Goal: Task Accomplishment & Management: Manage account settings

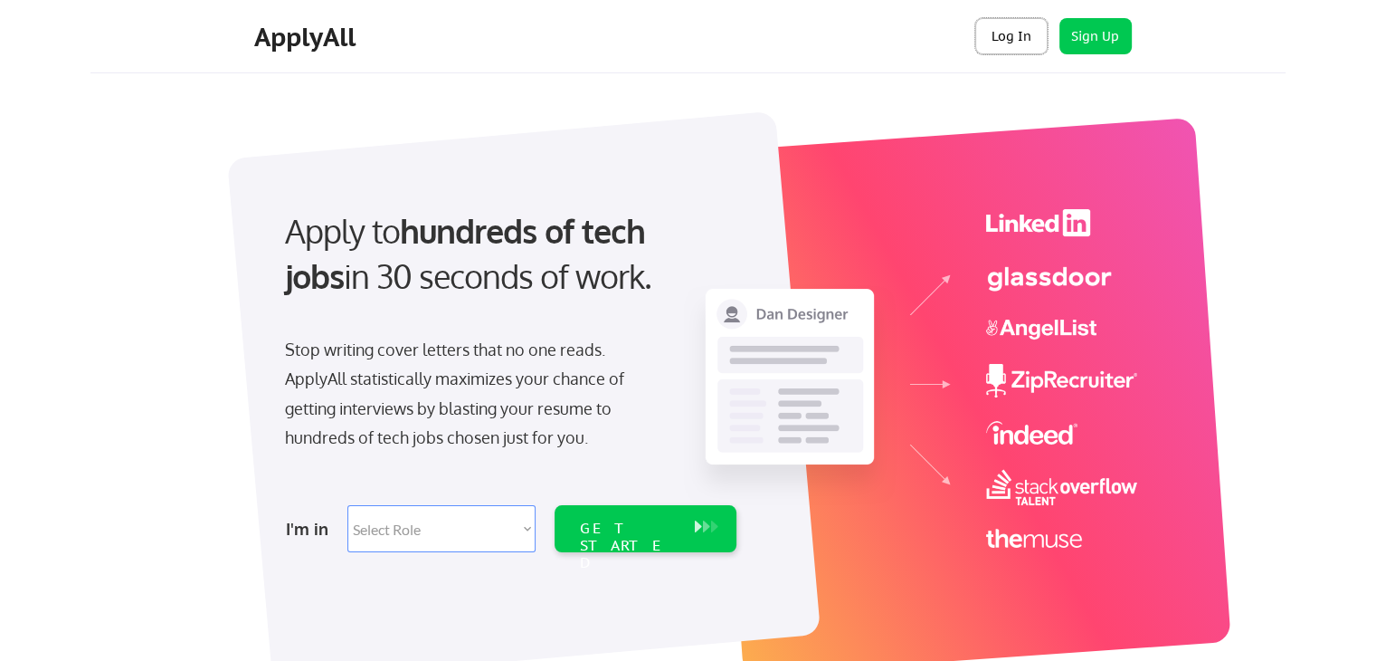
drag, startPoint x: 1034, startPoint y: 36, endPoint x: 1008, endPoint y: 47, distance: 28.4
click at [1033, 36] on button "Log In" at bounding box center [1011, 36] width 72 height 36
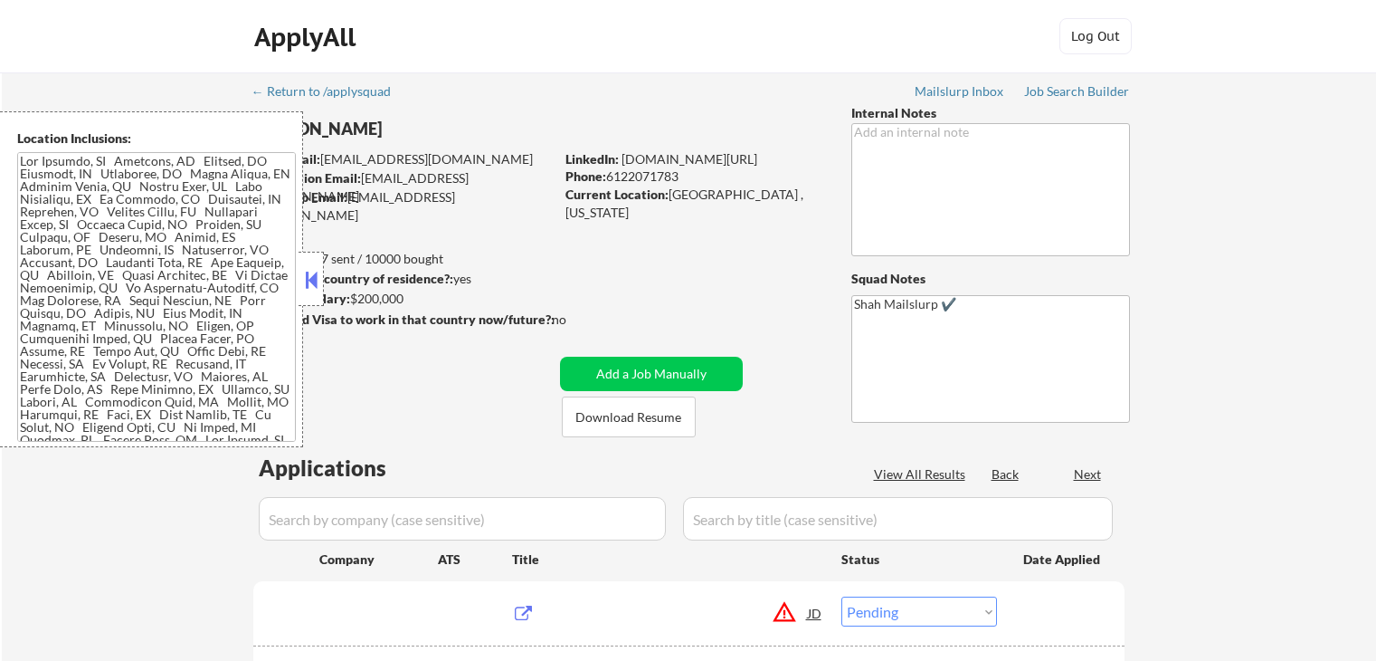
select select ""pending""
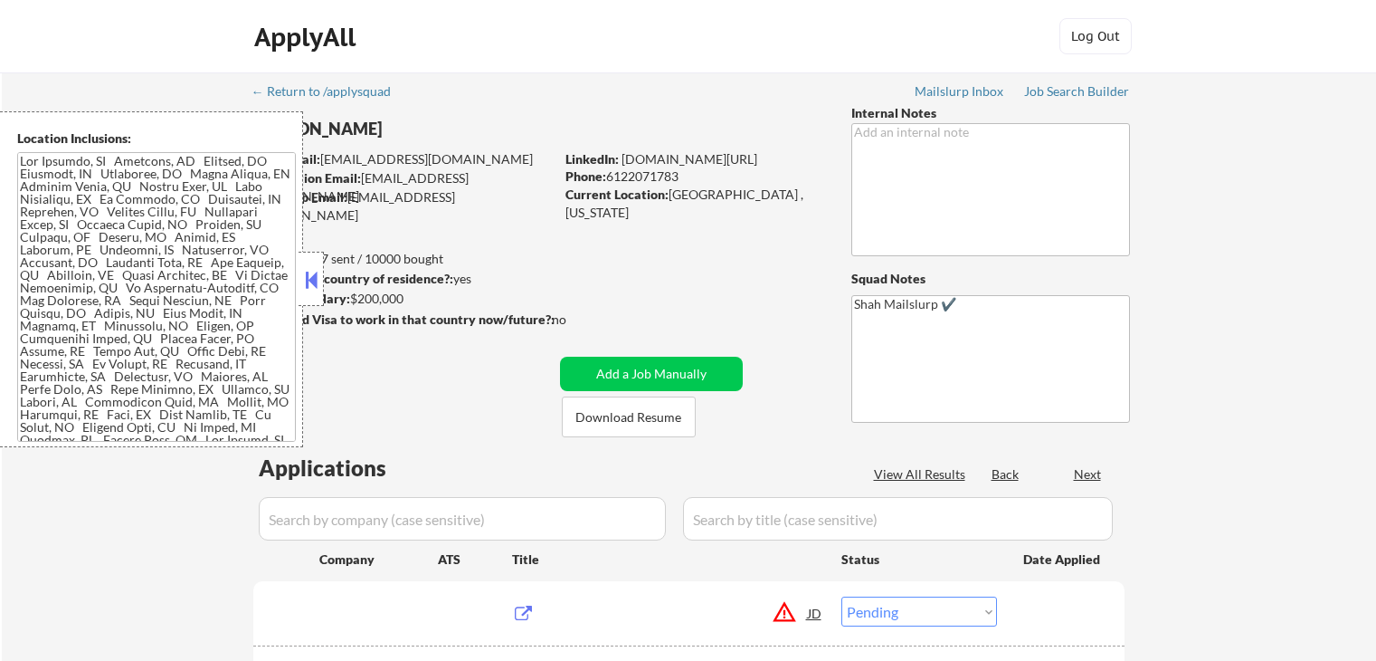
select select ""pending""
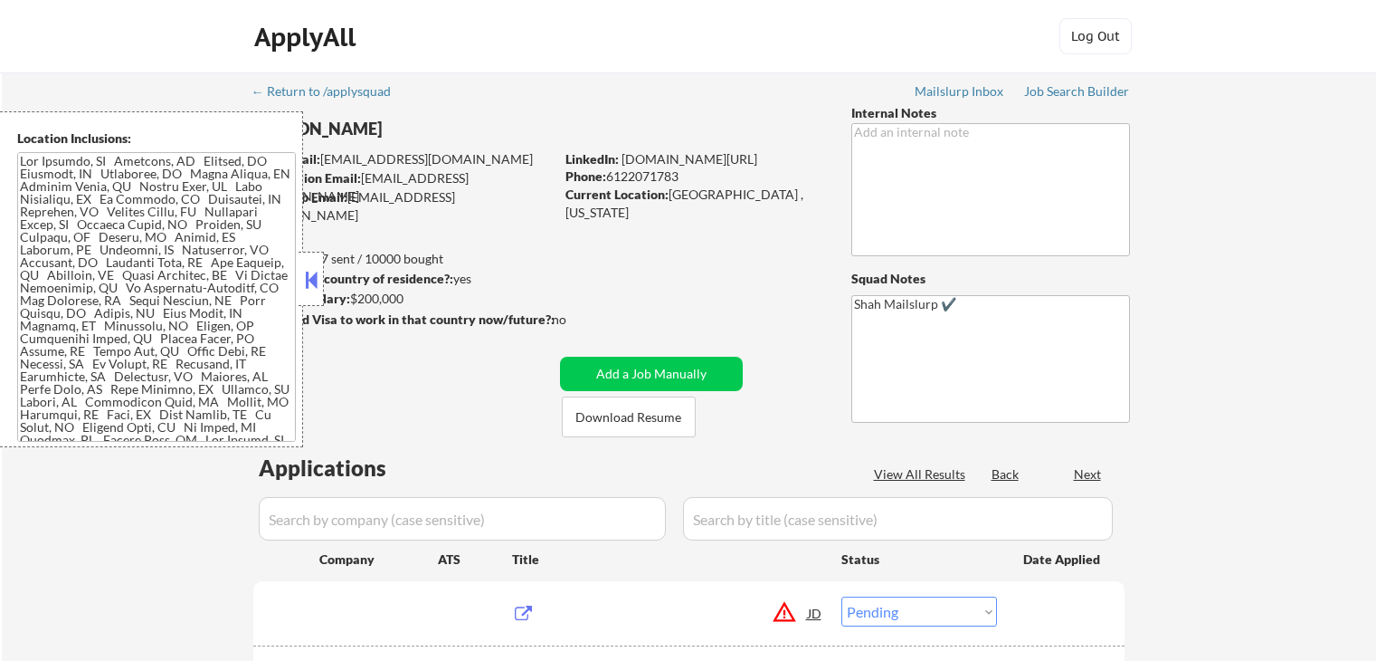
select select ""pending""
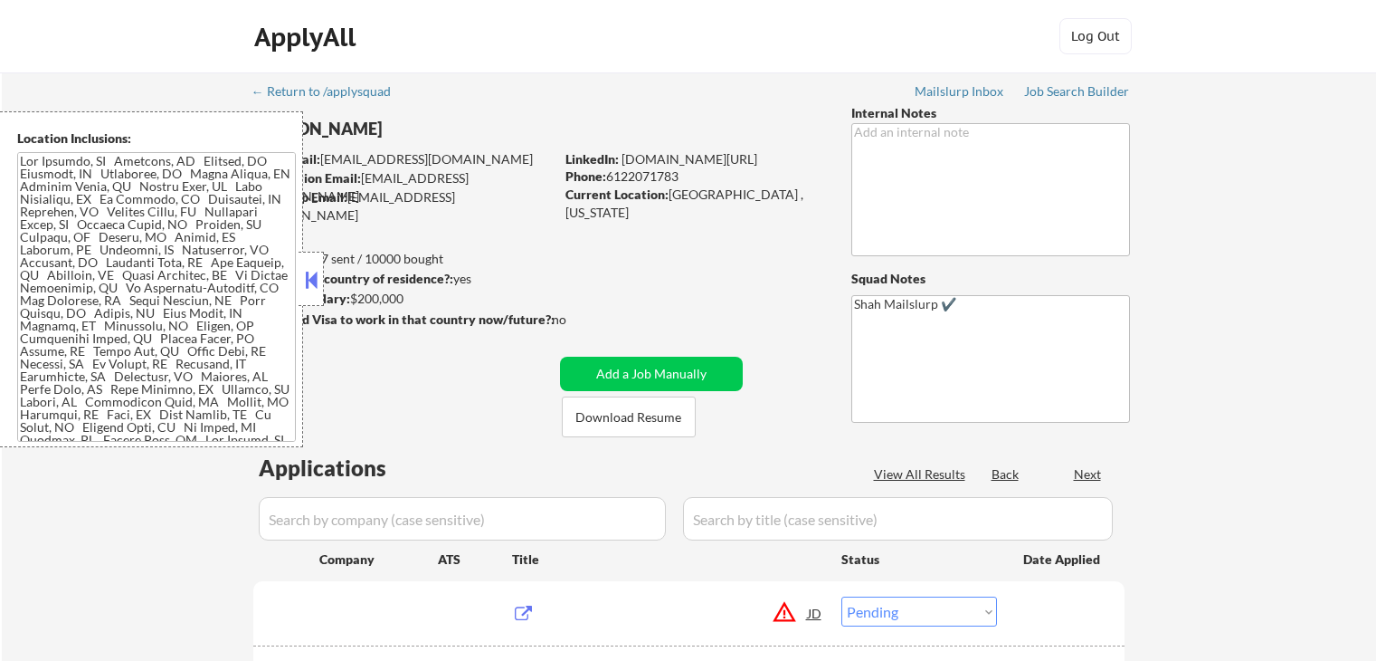
select select ""pending""
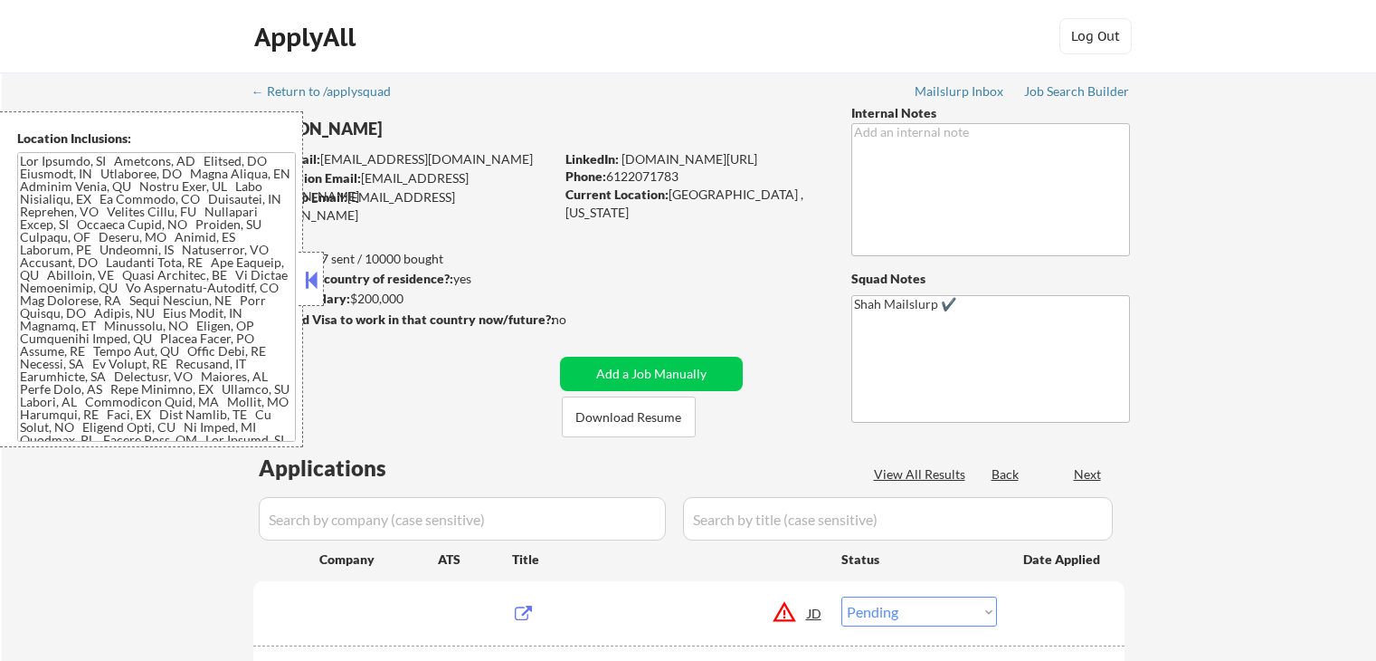
select select ""pending""
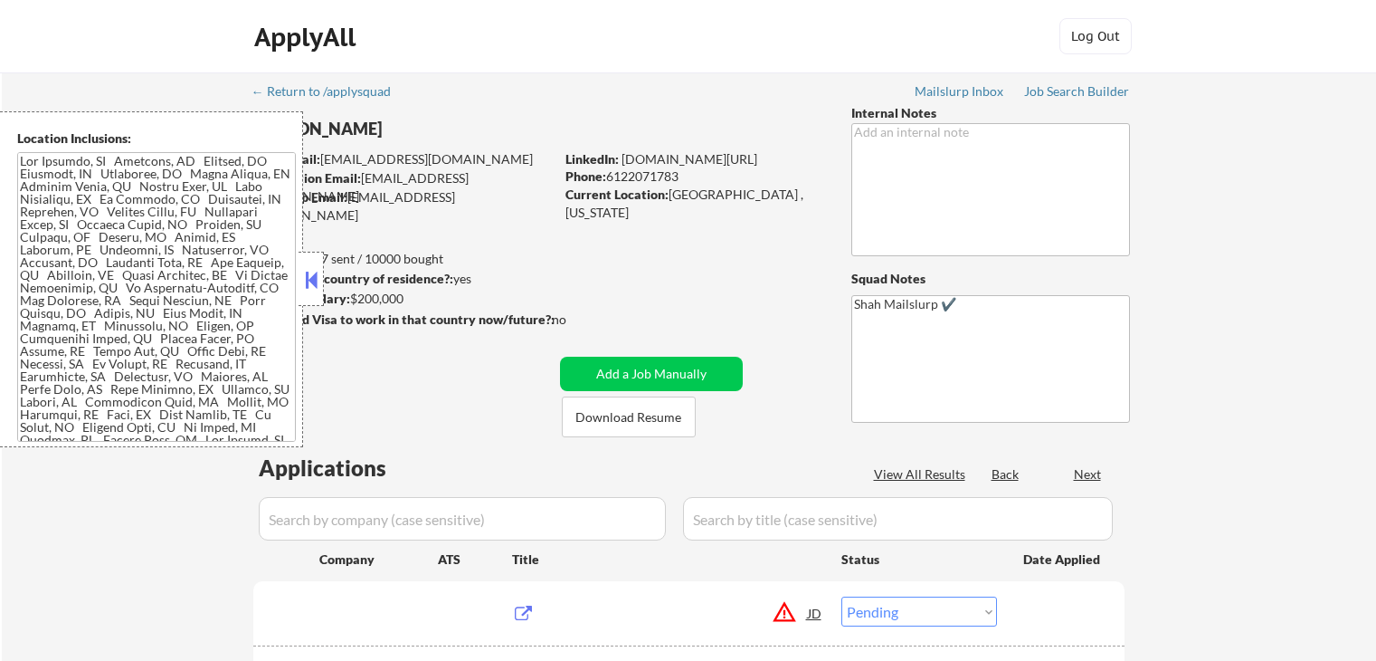
select select ""pending""
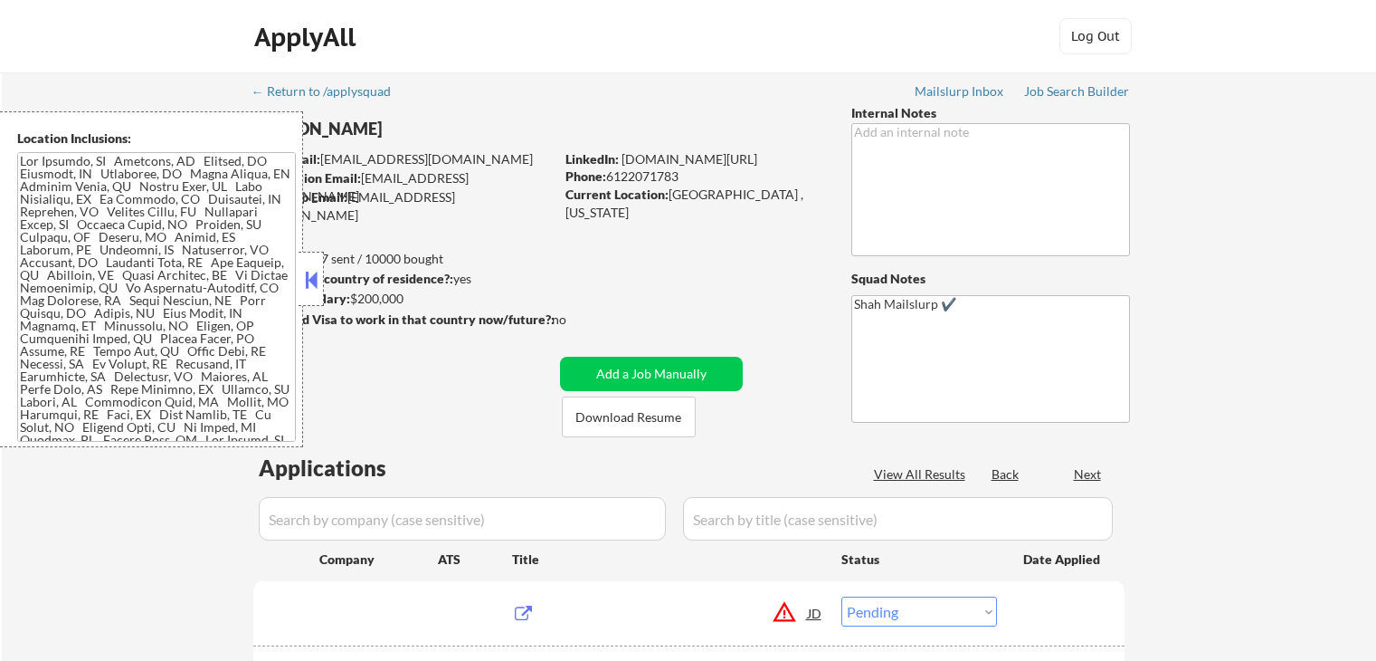
select select ""pending""
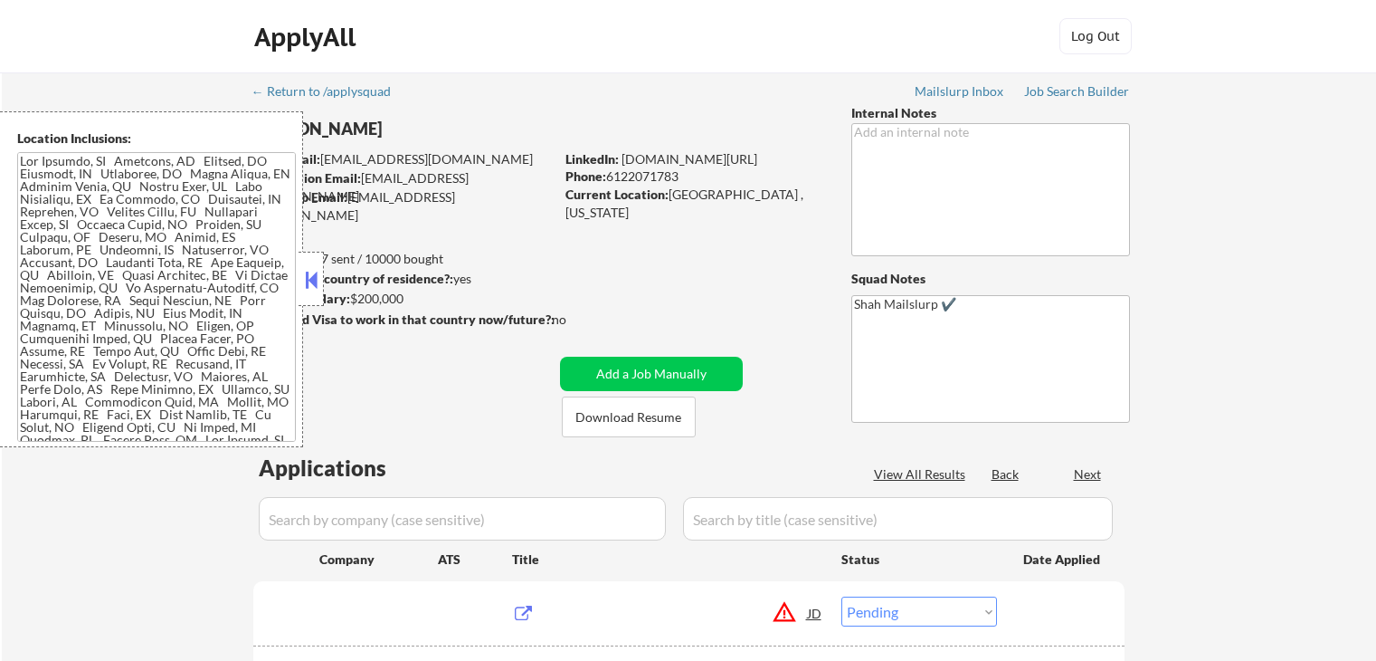
select select ""pending""
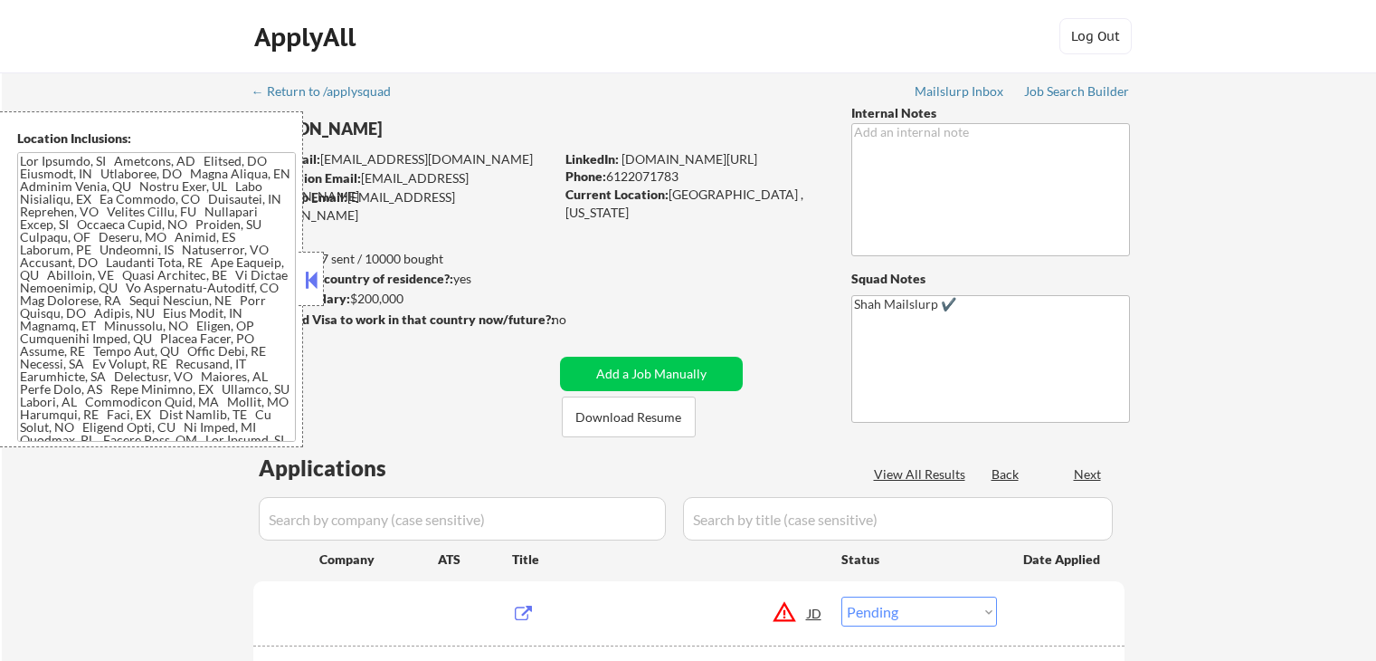
select select ""pending""
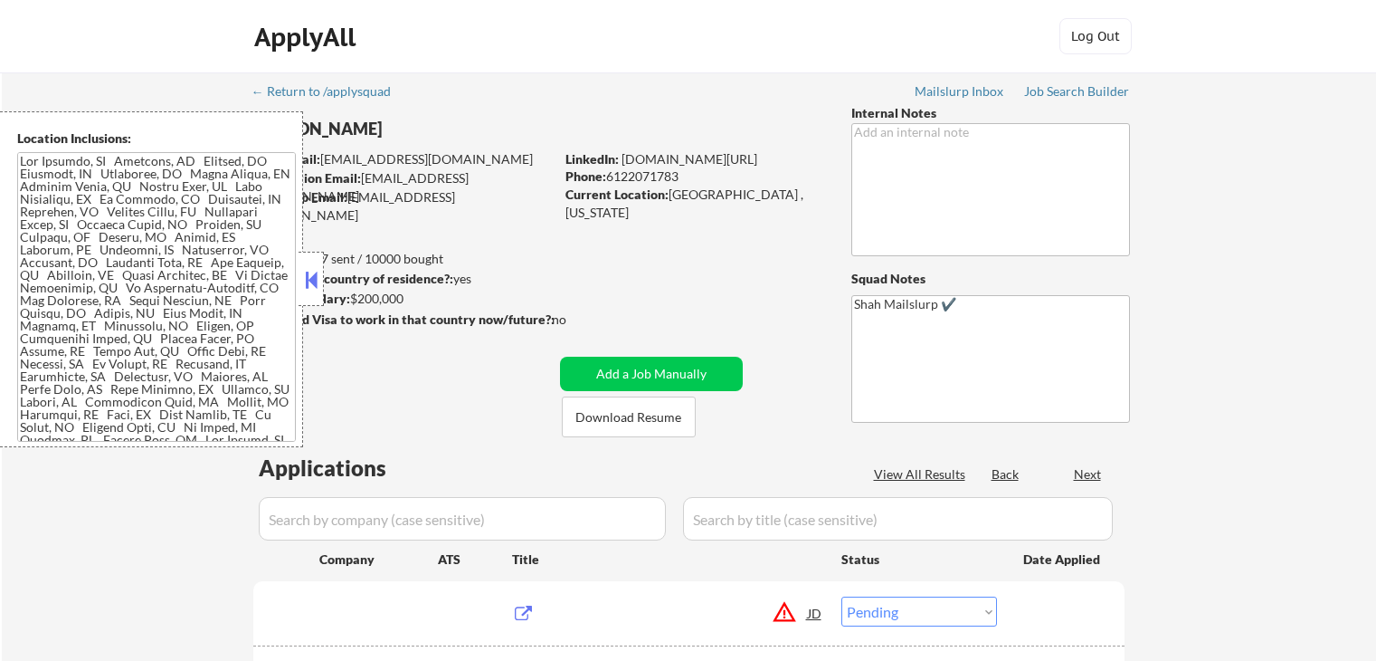
select select ""pending""
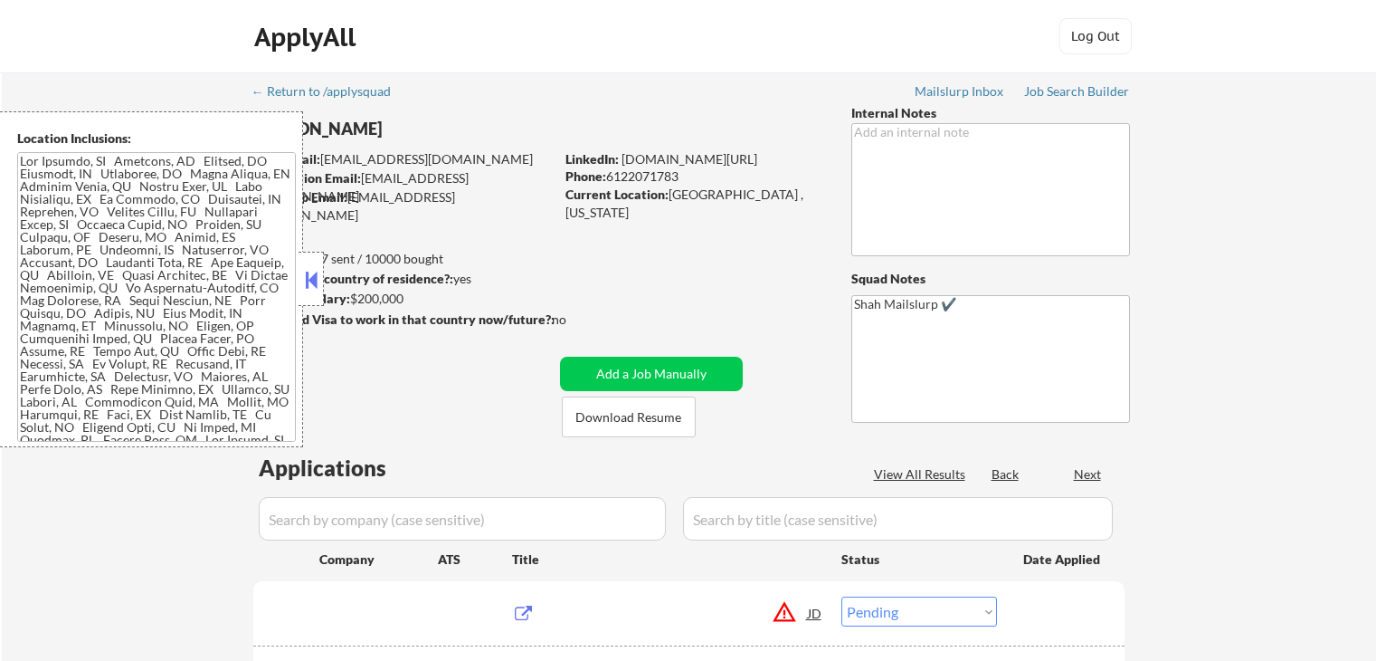
select select ""pending""
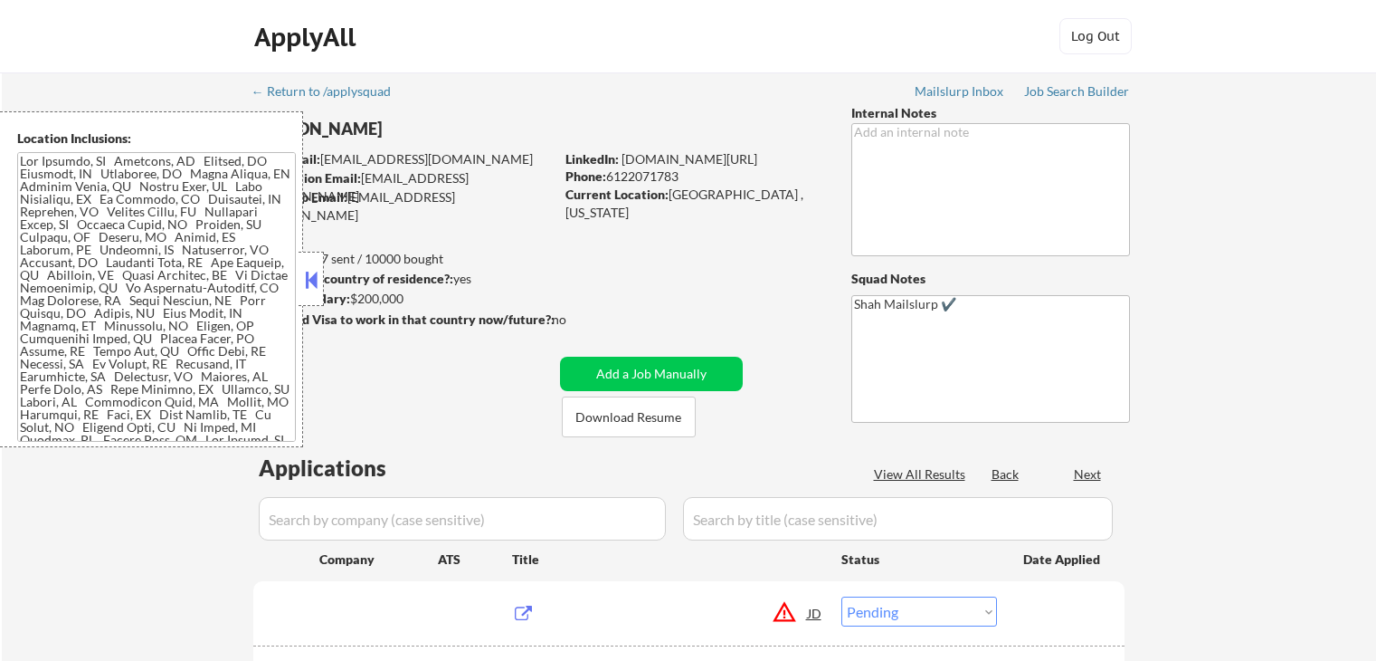
select select ""pending""
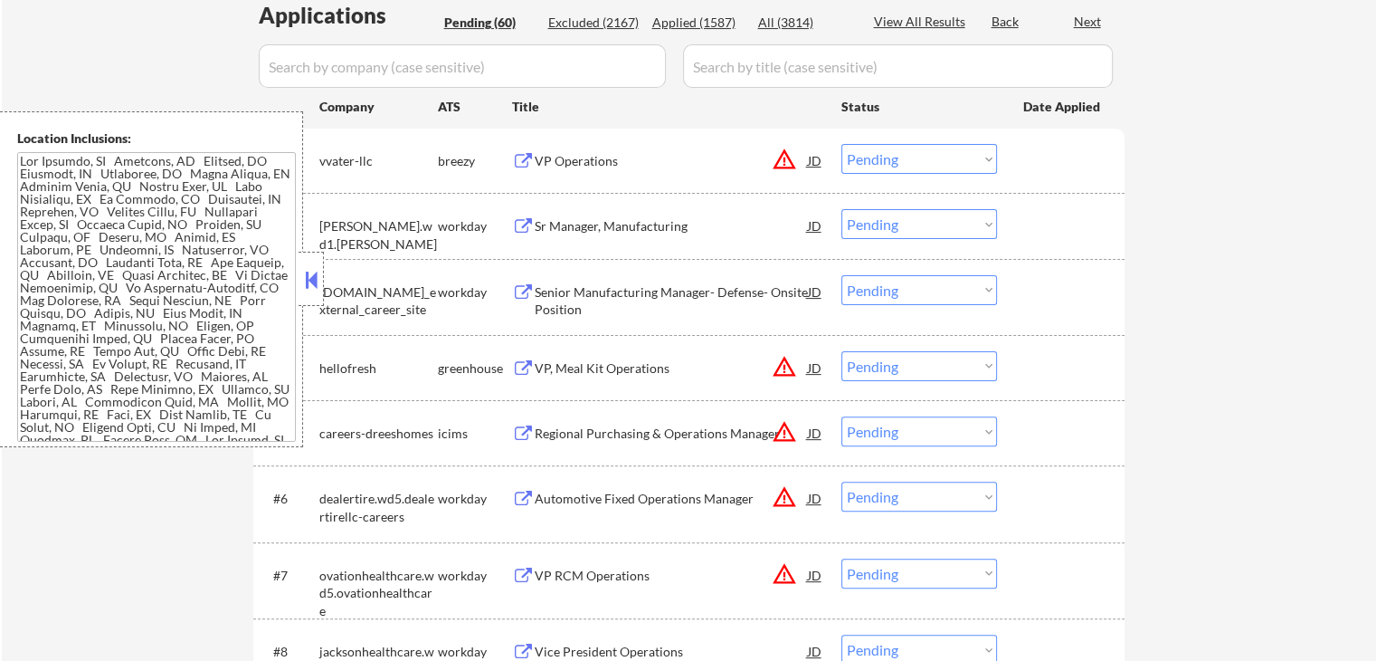
drag, startPoint x: 309, startPoint y: 280, endPoint x: 413, endPoint y: 225, distance: 116.6
click at [311, 276] on button at bounding box center [311, 279] width 20 height 27
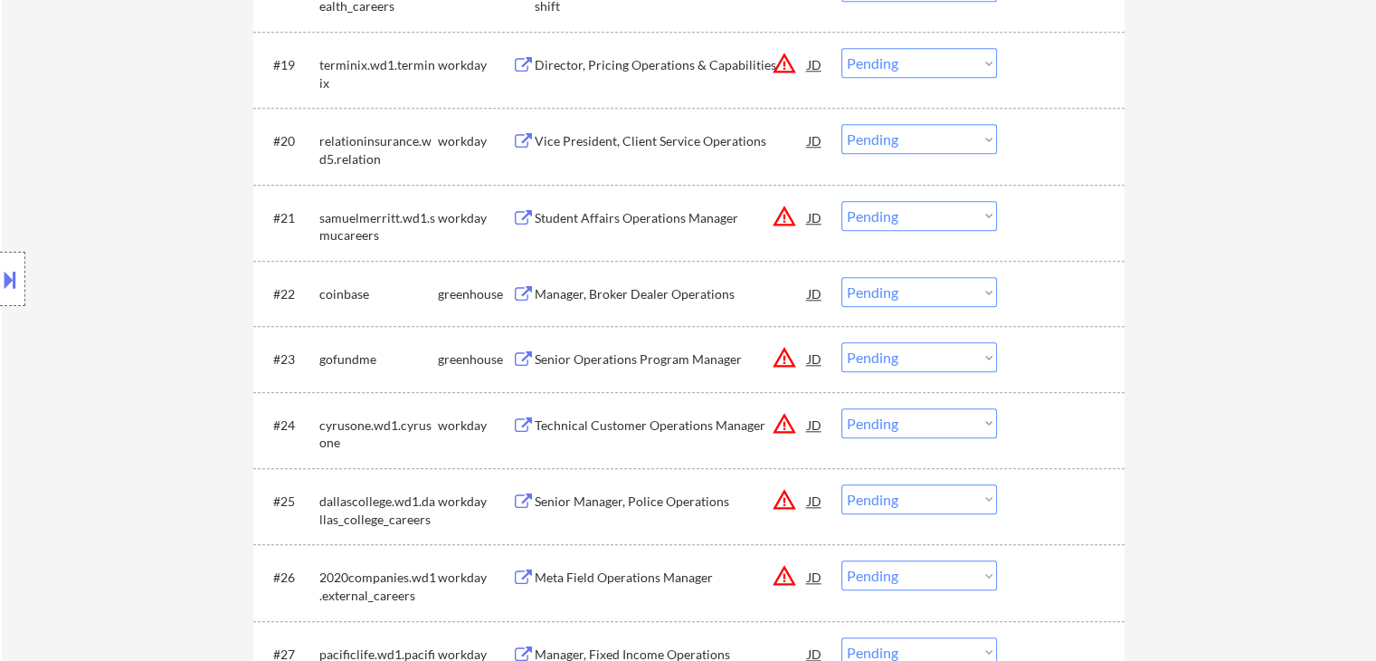
scroll to position [1991, 0]
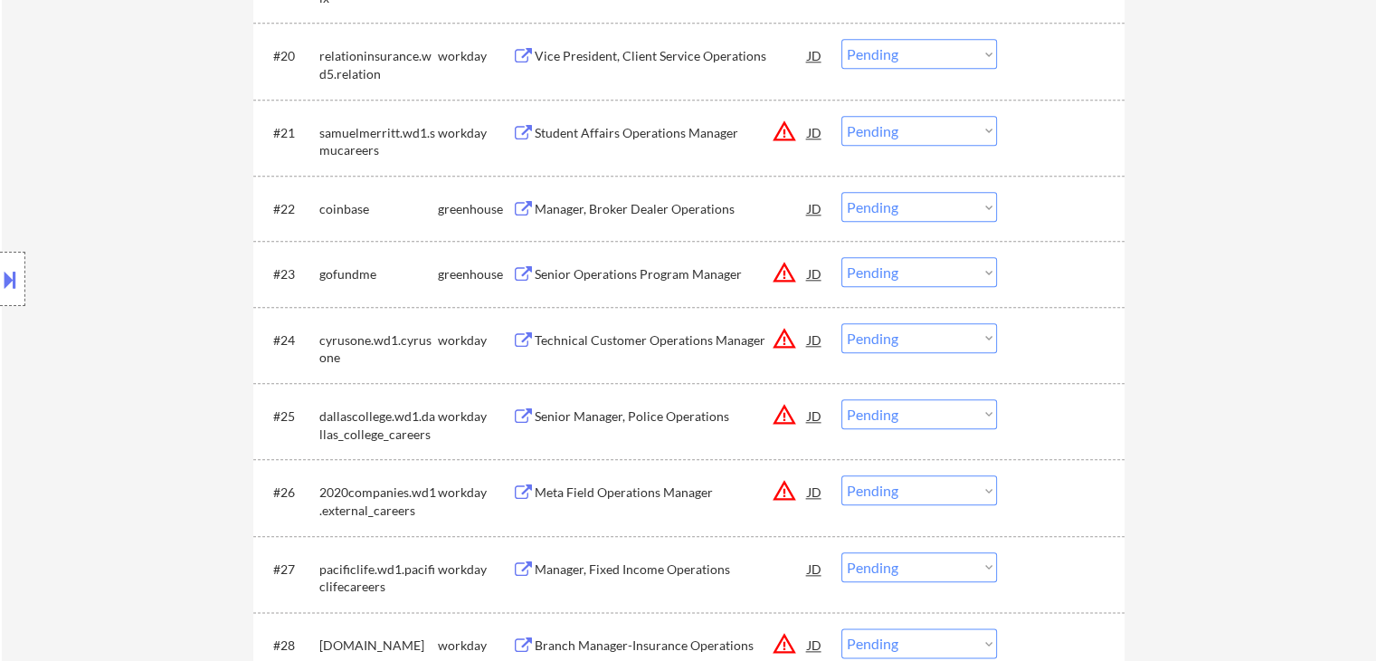
click at [622, 207] on div "Manager, Broker Dealer Operations" at bounding box center [671, 209] width 273 height 18
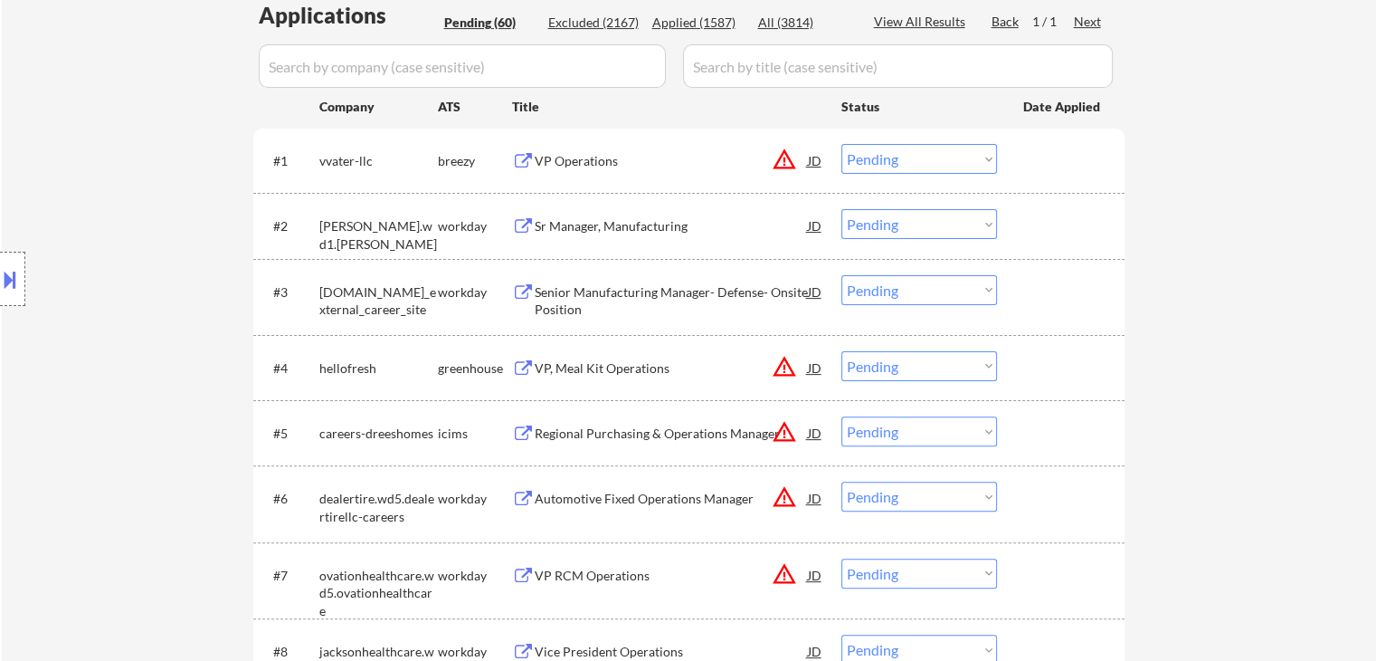
scroll to position [362, 0]
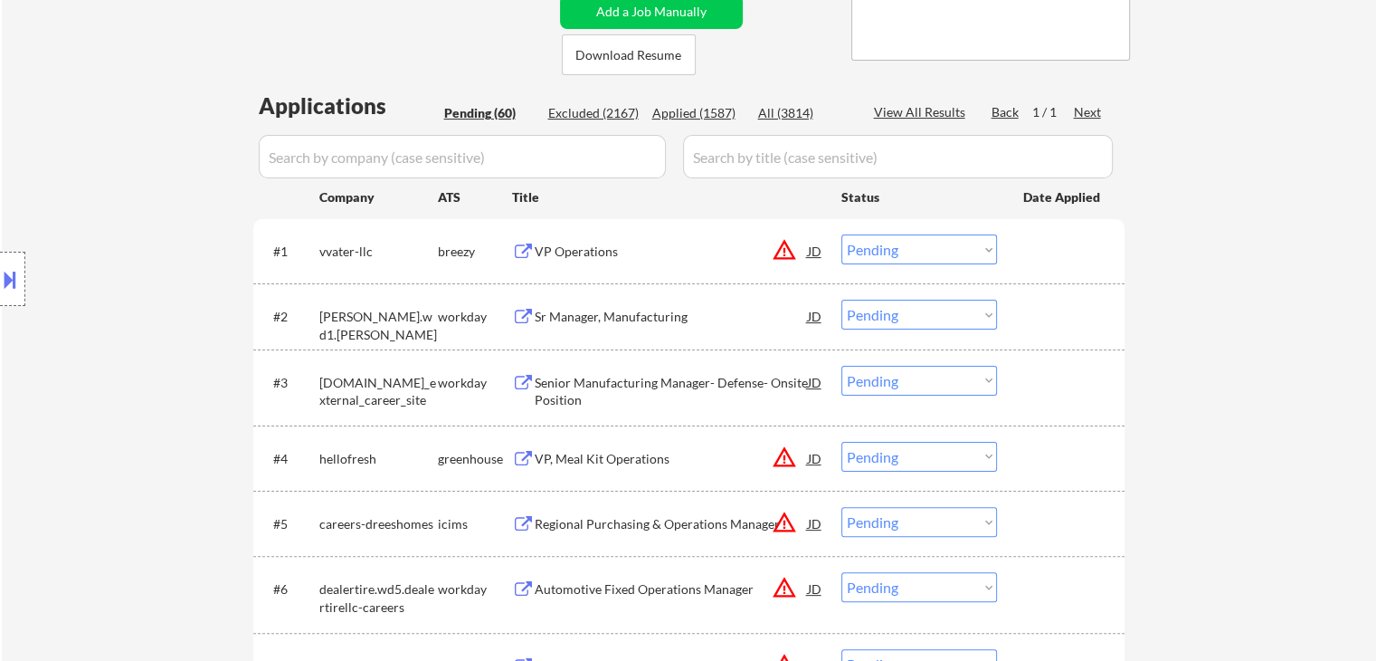
click at [783, 256] on button "warning_amber" at bounding box center [784, 249] width 25 height 25
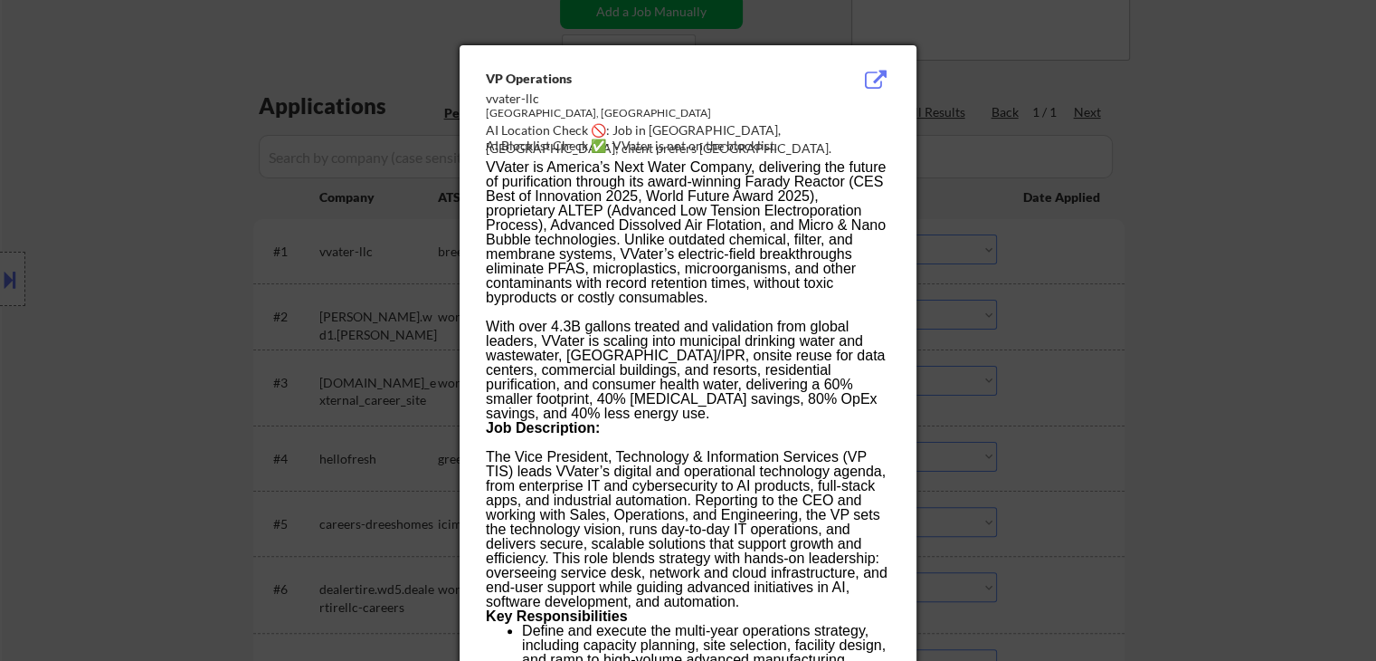
drag, startPoint x: 1154, startPoint y: 309, endPoint x: 1073, endPoint y: 377, distance: 105.9
click at [1155, 310] on div at bounding box center [688, 330] width 1376 height 661
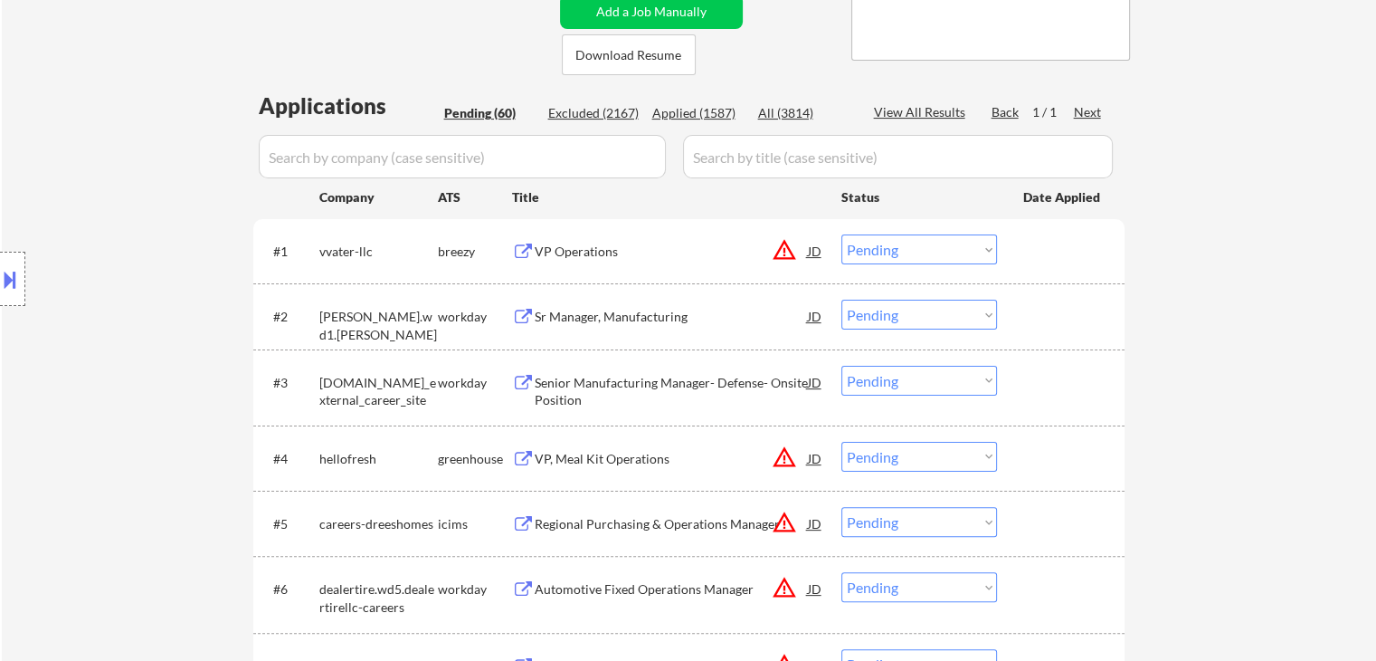
drag, startPoint x: 579, startPoint y: 252, endPoint x: 579, endPoint y: 261, distance: 10.0
click at [579, 251] on div "VP Operations" at bounding box center [671, 251] width 273 height 18
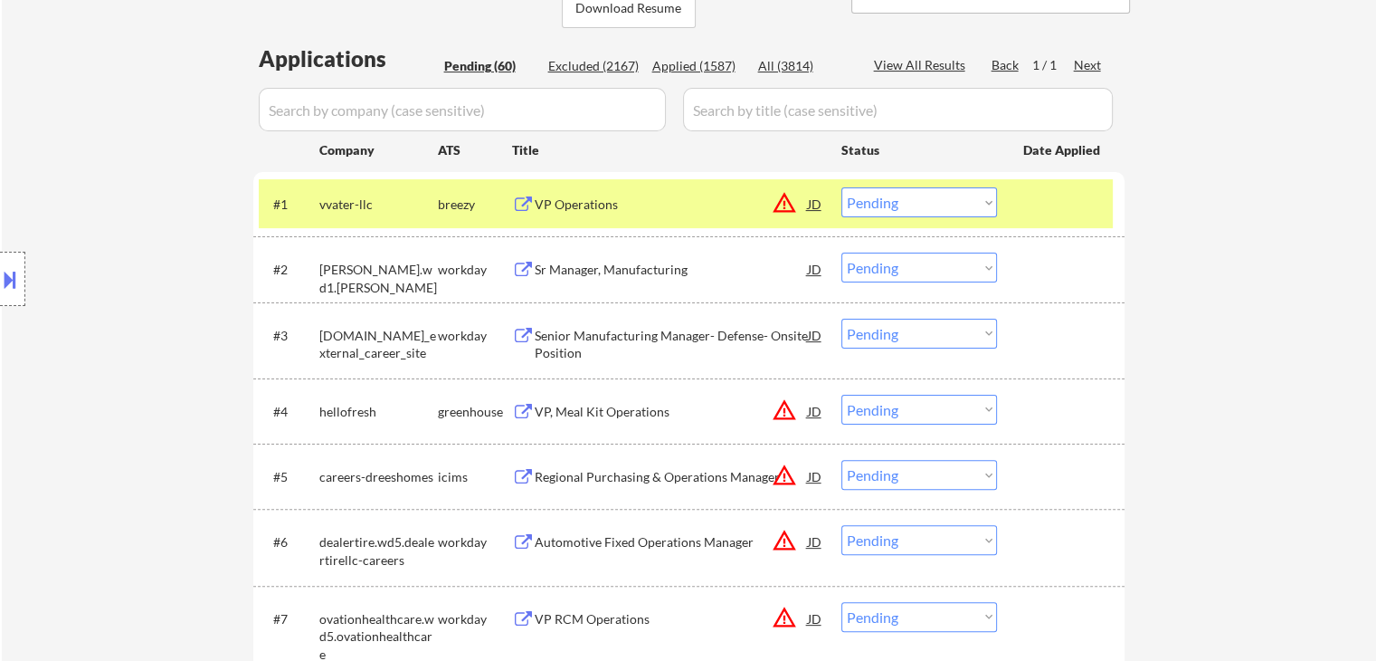
scroll to position [452, 0]
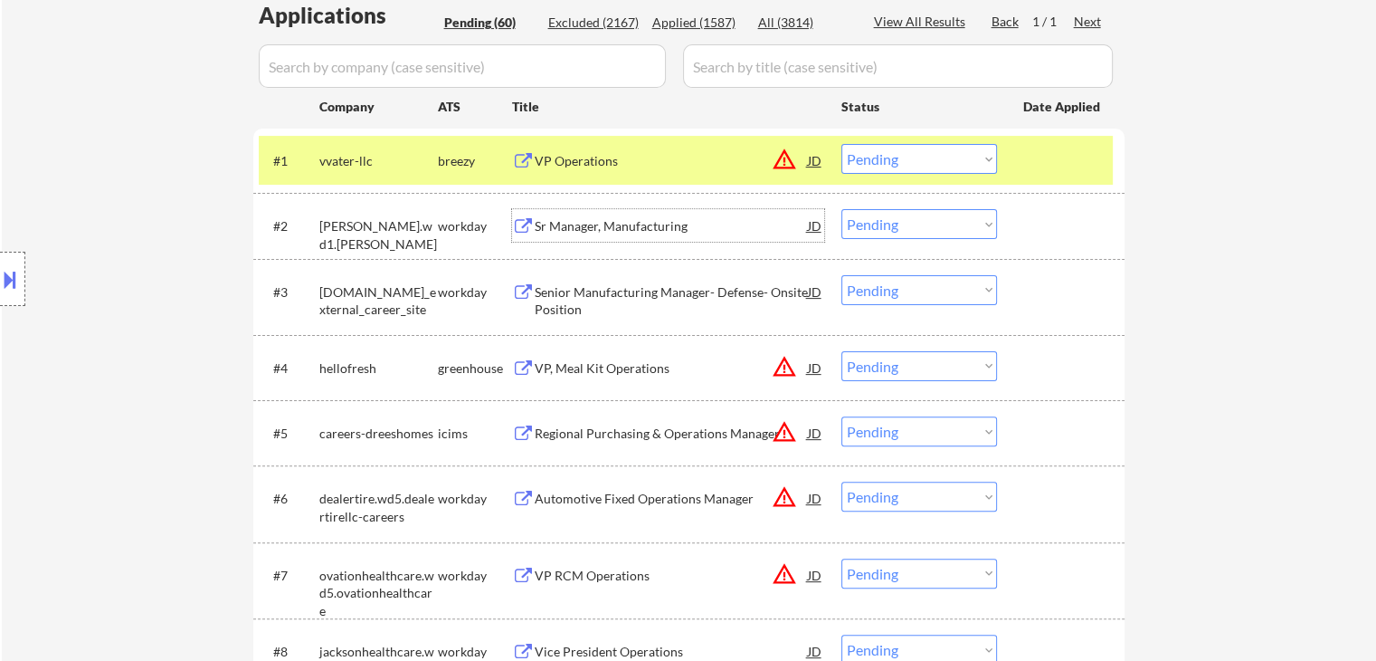
click at [590, 223] on div "Sr Manager, Manufacturing" at bounding box center [671, 226] width 273 height 18
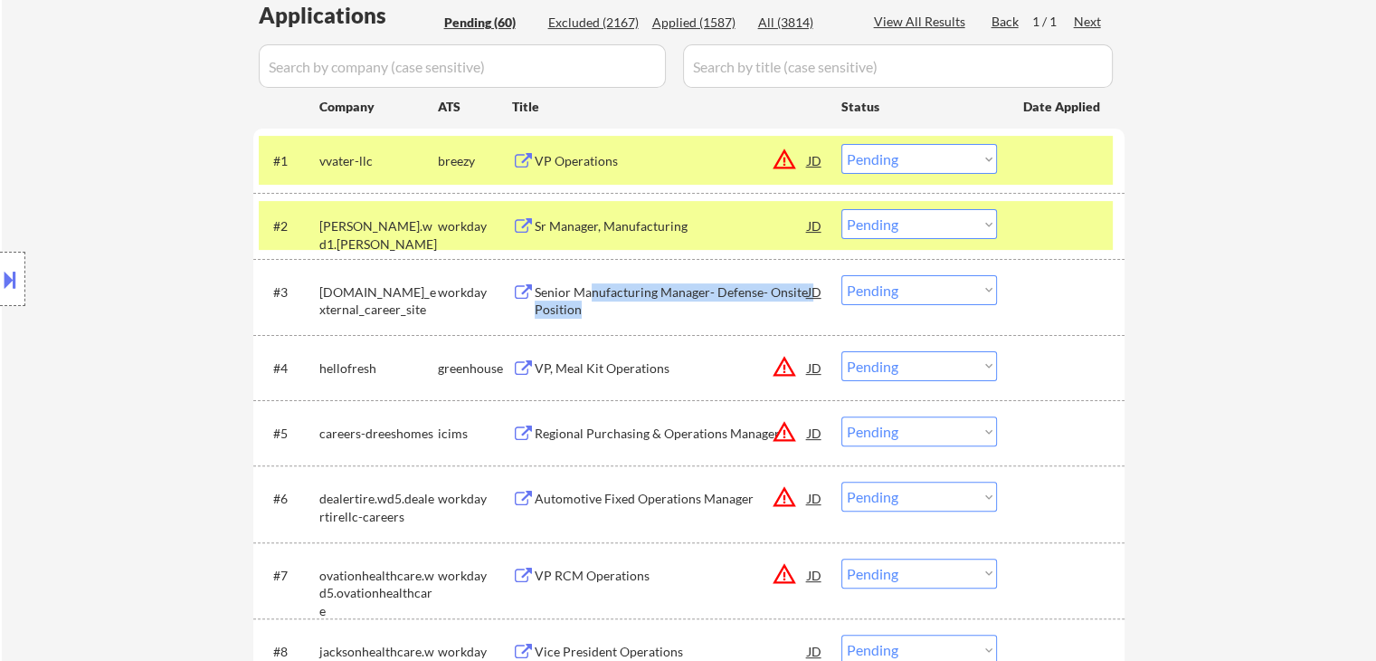
click at [593, 299] on div "Senior Manufacturing Manager- Defense- Onsite Position" at bounding box center [671, 300] width 273 height 35
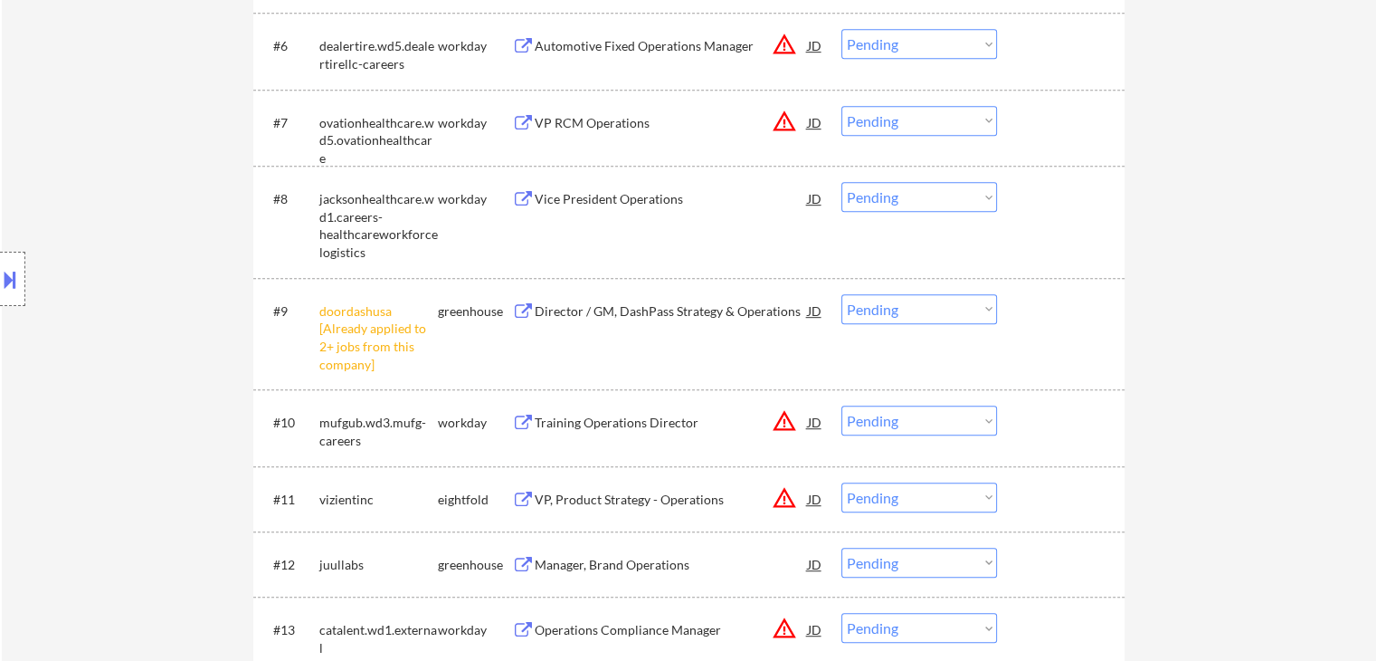
click at [559, 193] on div "Vice President Operations" at bounding box center [671, 199] width 273 height 18
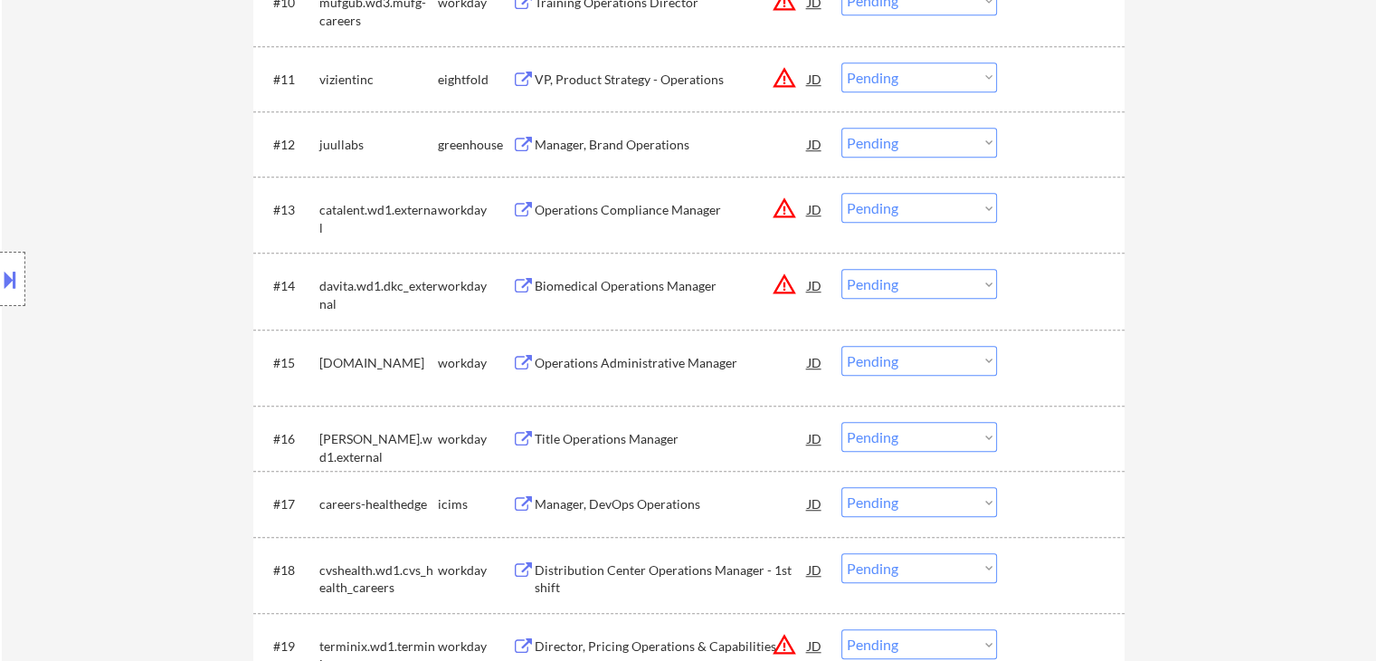
scroll to position [1357, 0]
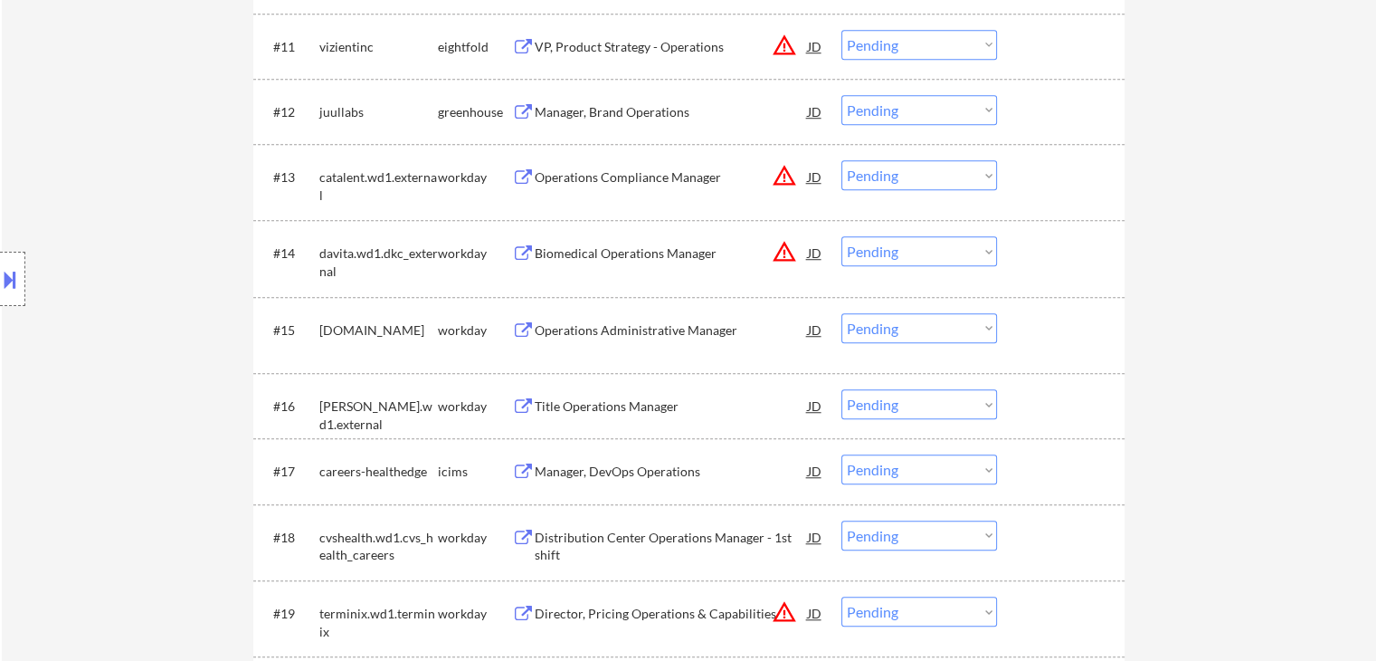
drag, startPoint x: 597, startPoint y: 330, endPoint x: 600, endPoint y: 395, distance: 64.3
click at [597, 328] on div "Operations Administrative Manager" at bounding box center [671, 330] width 273 height 18
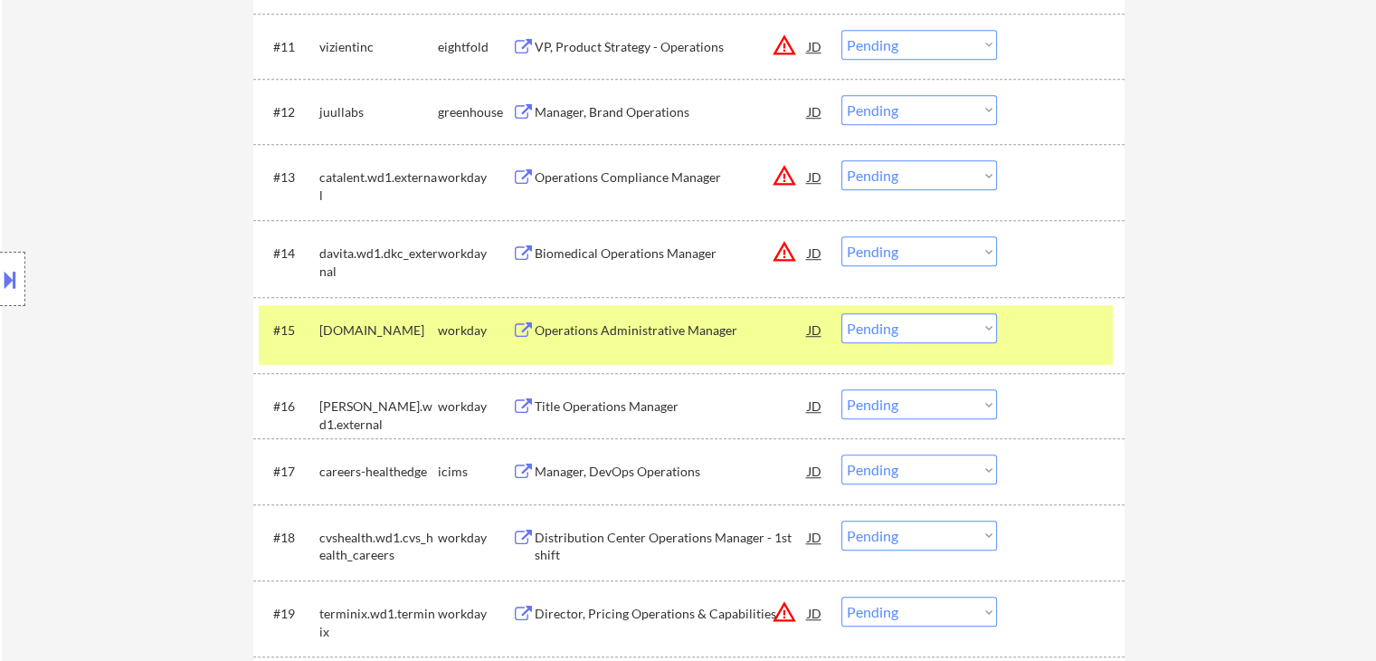
click at [595, 398] on div "Title Operations Manager" at bounding box center [671, 406] width 273 height 18
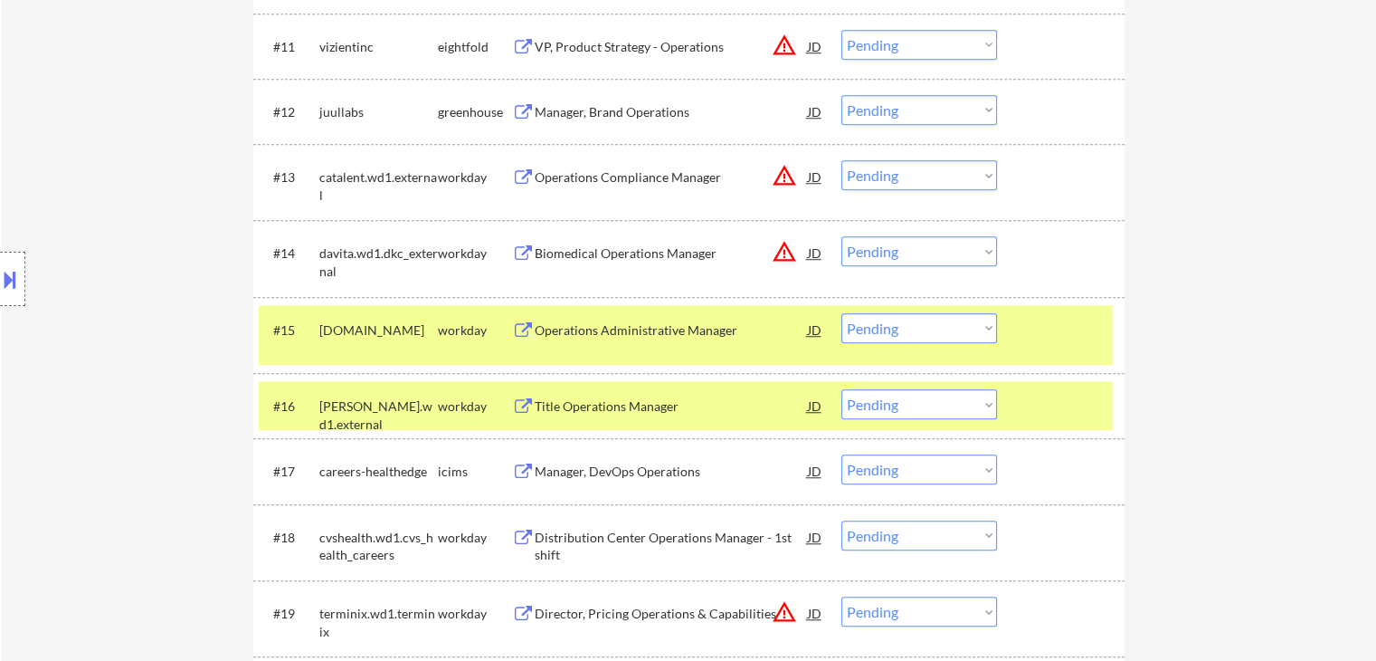
click at [596, 469] on div "Manager, DevOps Operations" at bounding box center [671, 471] width 273 height 18
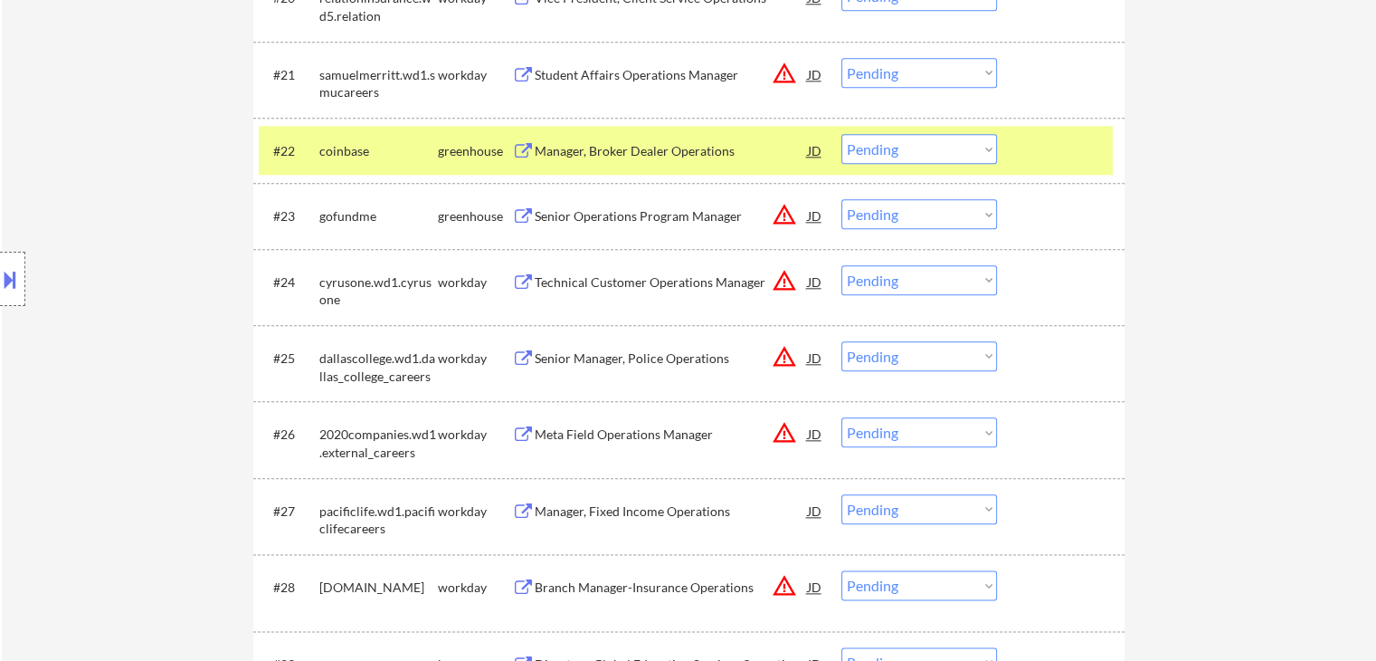
scroll to position [2081, 0]
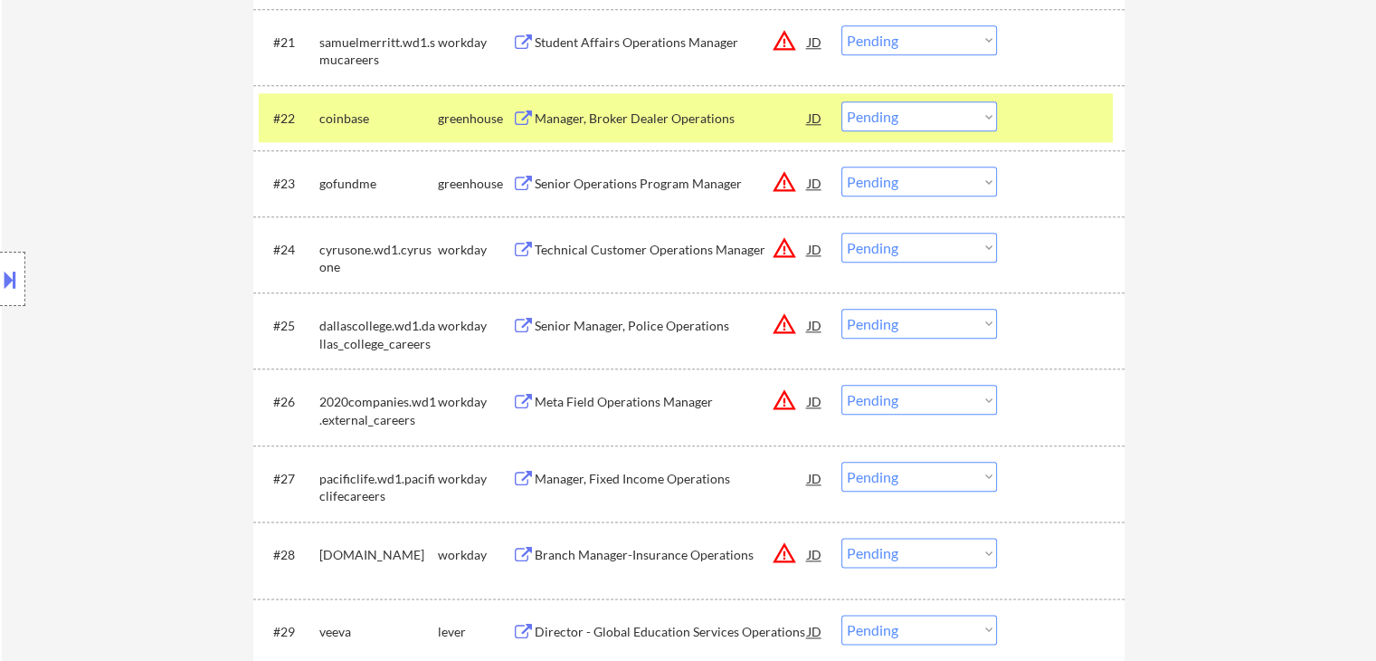
click at [604, 483] on div "Manager, Fixed Income Operations" at bounding box center [671, 479] width 273 height 18
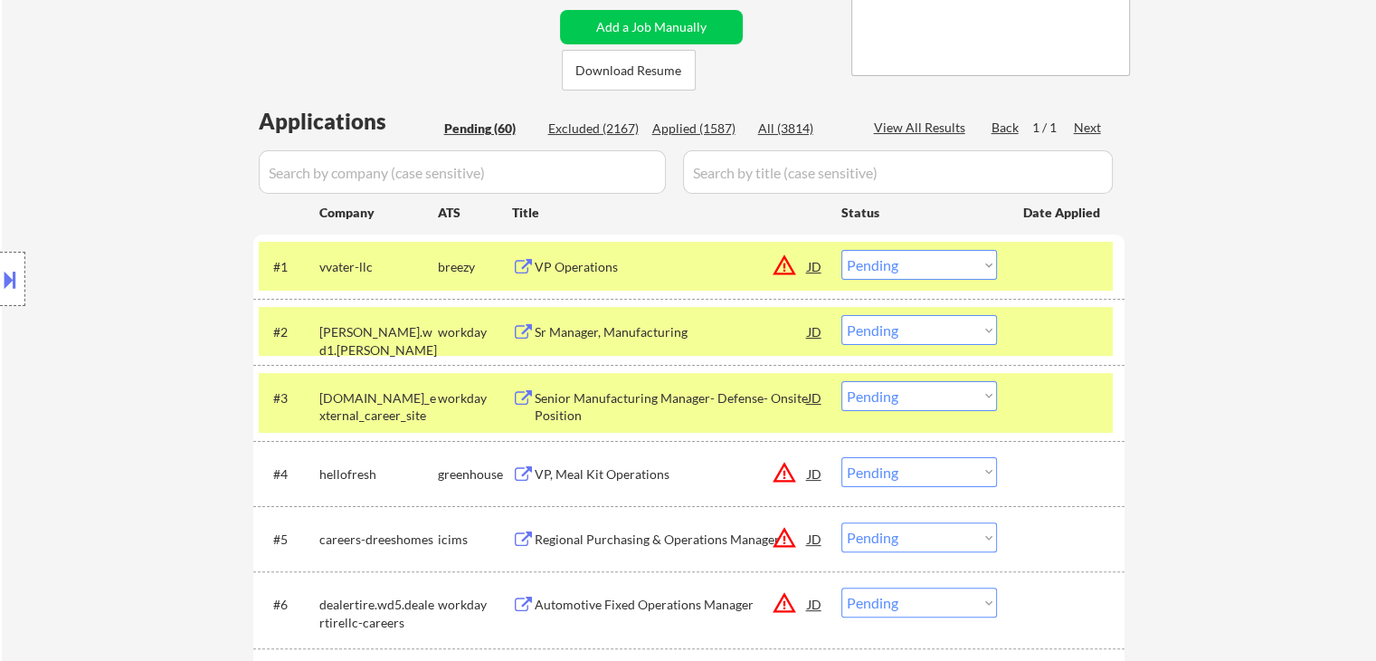
scroll to position [373, 0]
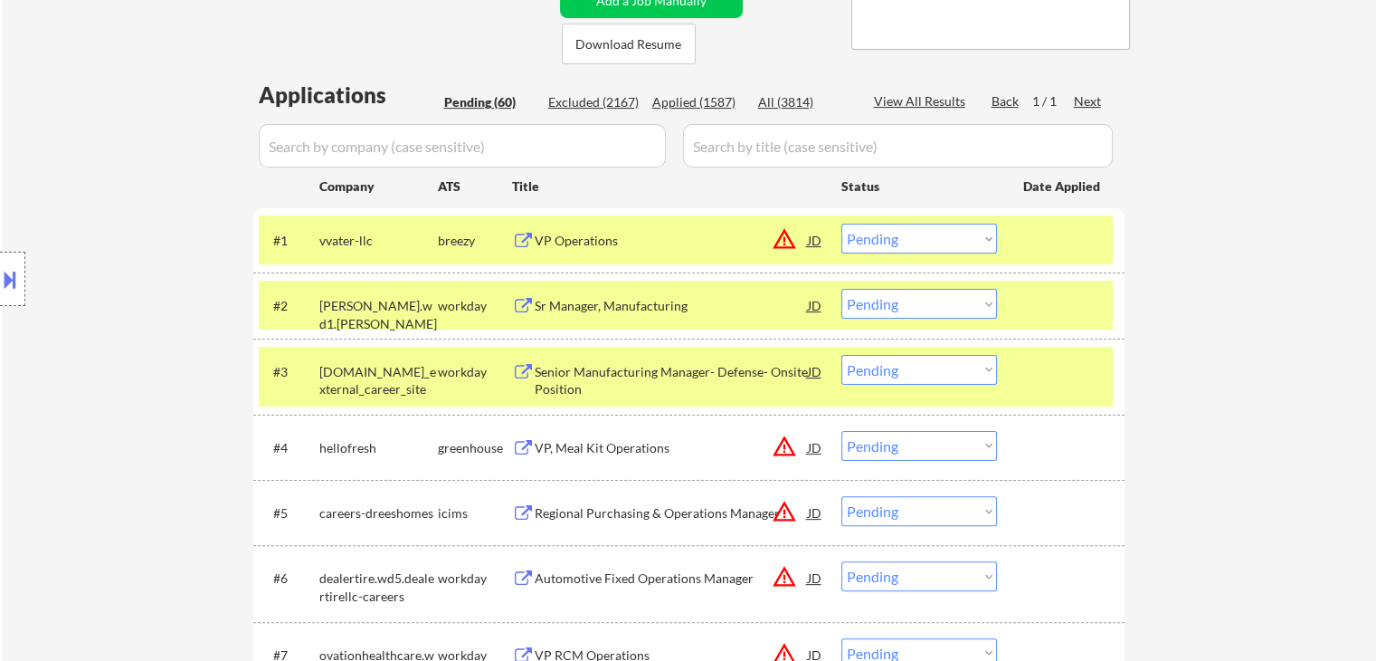
drag, startPoint x: 898, startPoint y: 233, endPoint x: 900, endPoint y: 249, distance: 16.5
click at [899, 236] on select "Choose an option... Pending Applied Excluded (Questions) Excluded (Expired) Exc…" at bounding box center [919, 238] width 156 height 30
click at [841, 223] on select "Choose an option... Pending Applied Excluded (Questions) Excluded (Expired) Exc…" at bounding box center [919, 238] width 156 height 30
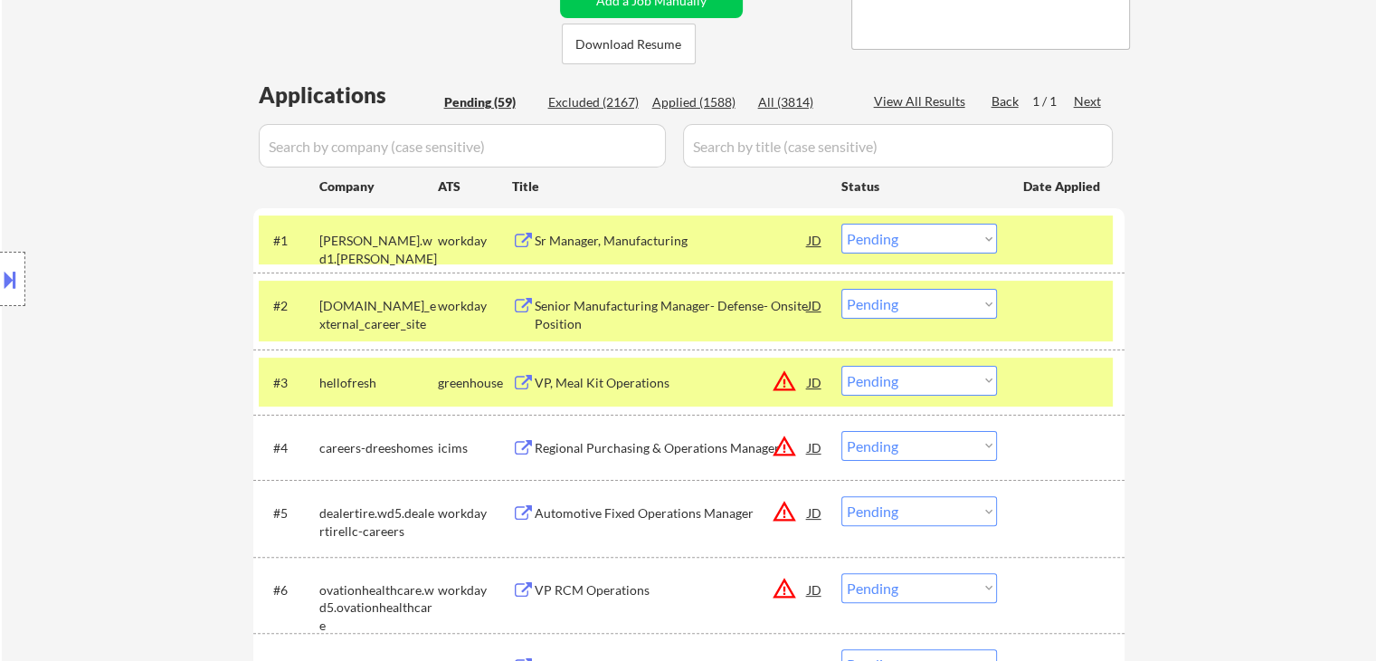
drag, startPoint x: 898, startPoint y: 233, endPoint x: 876, endPoint y: 243, distance: 24.3
click at [898, 233] on select "Choose an option... Pending Applied Excluded (Questions) Excluded (Expired) Exc…" at bounding box center [919, 238] width 156 height 30
click at [868, 240] on select "Choose an option... Pending Applied Excluded (Questions) Excluded (Expired) Exc…" at bounding box center [919, 238] width 156 height 30
click at [841, 223] on select "Choose an option... Pending Applied Excluded (Questions) Excluded (Expired) Exc…" at bounding box center [919, 238] width 156 height 30
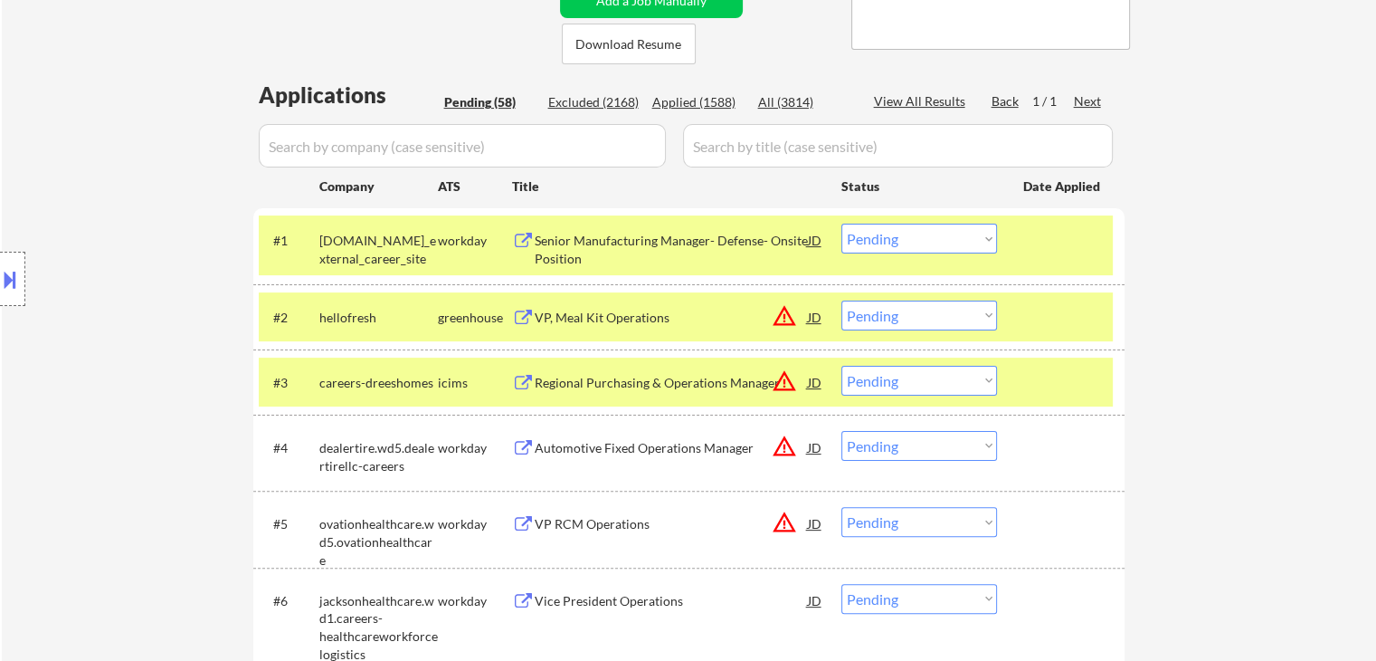
drag, startPoint x: 945, startPoint y: 238, endPoint x: 899, endPoint y: 251, distance: 47.0
click at [945, 238] on select "Choose an option... Pending Applied Excluded (Questions) Excluded (Expired) Exc…" at bounding box center [919, 238] width 156 height 30
click at [841, 223] on select "Choose an option... Pending Applied Excluded (Questions) Excluded (Expired) Exc…" at bounding box center [919, 238] width 156 height 30
select select ""pending""
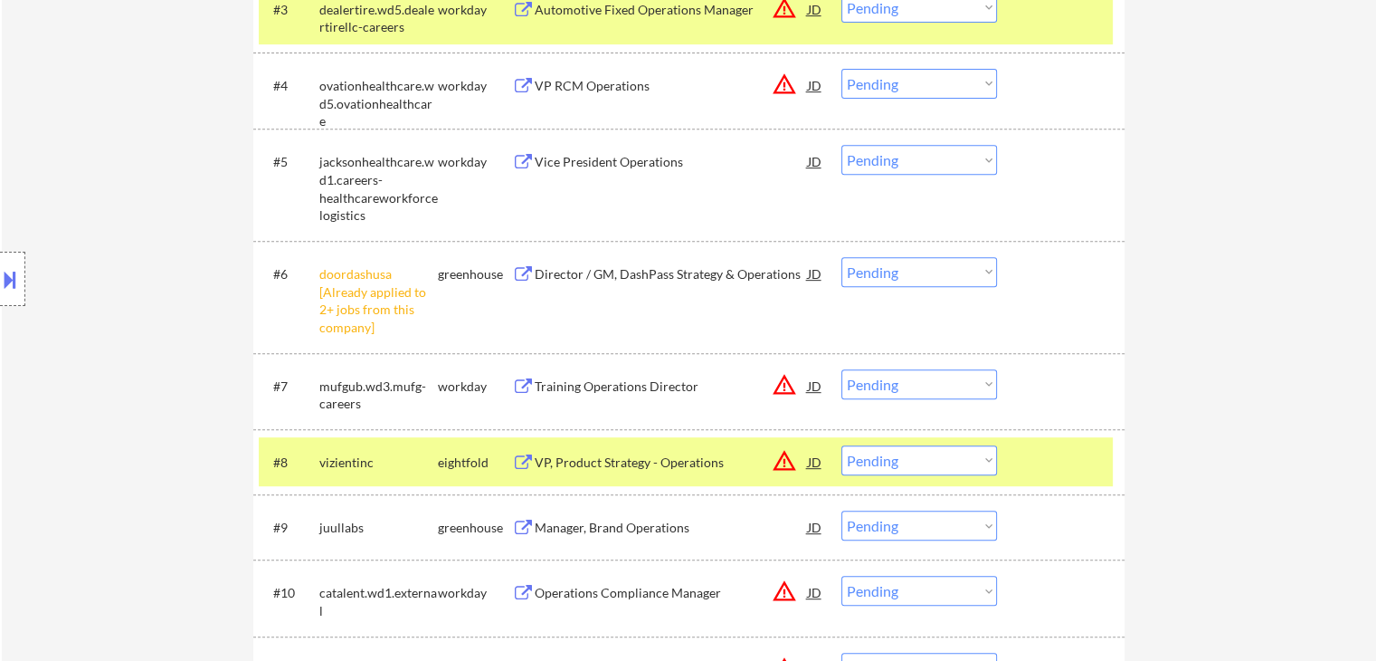
scroll to position [1149, 0]
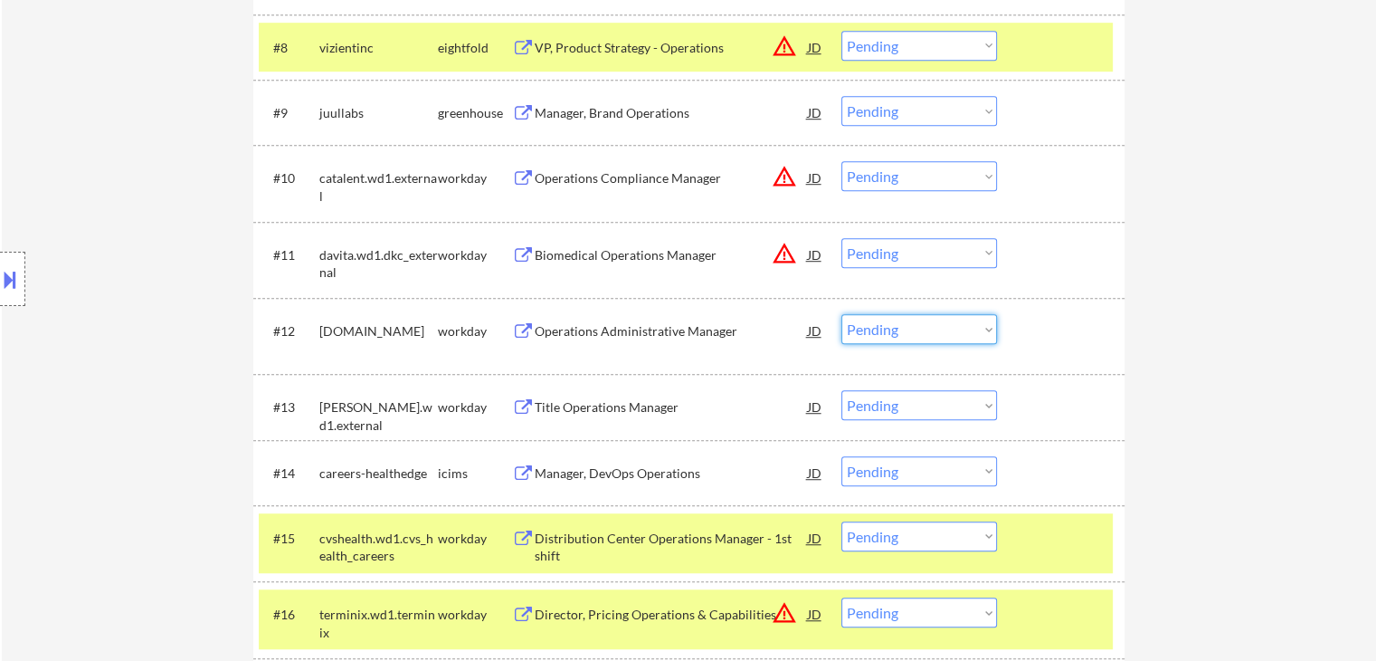
click at [921, 324] on select "Choose an option... Pending Applied Excluded (Questions) Excluded (Expired) Exc…" at bounding box center [919, 329] width 156 height 30
click at [841, 314] on select "Choose an option... Pending Applied Excluded (Questions) Excluded (Expired) Exc…" at bounding box center [919, 329] width 156 height 30
select select ""pending""
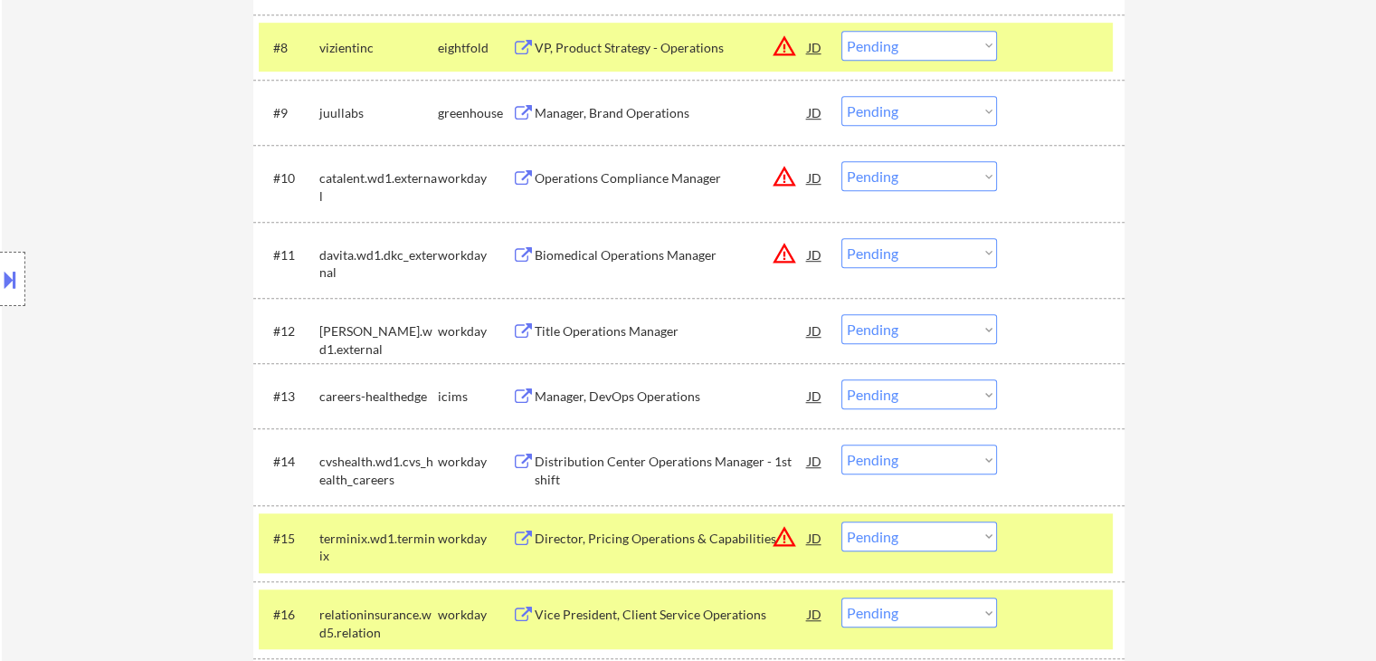
scroll to position [1945, 0]
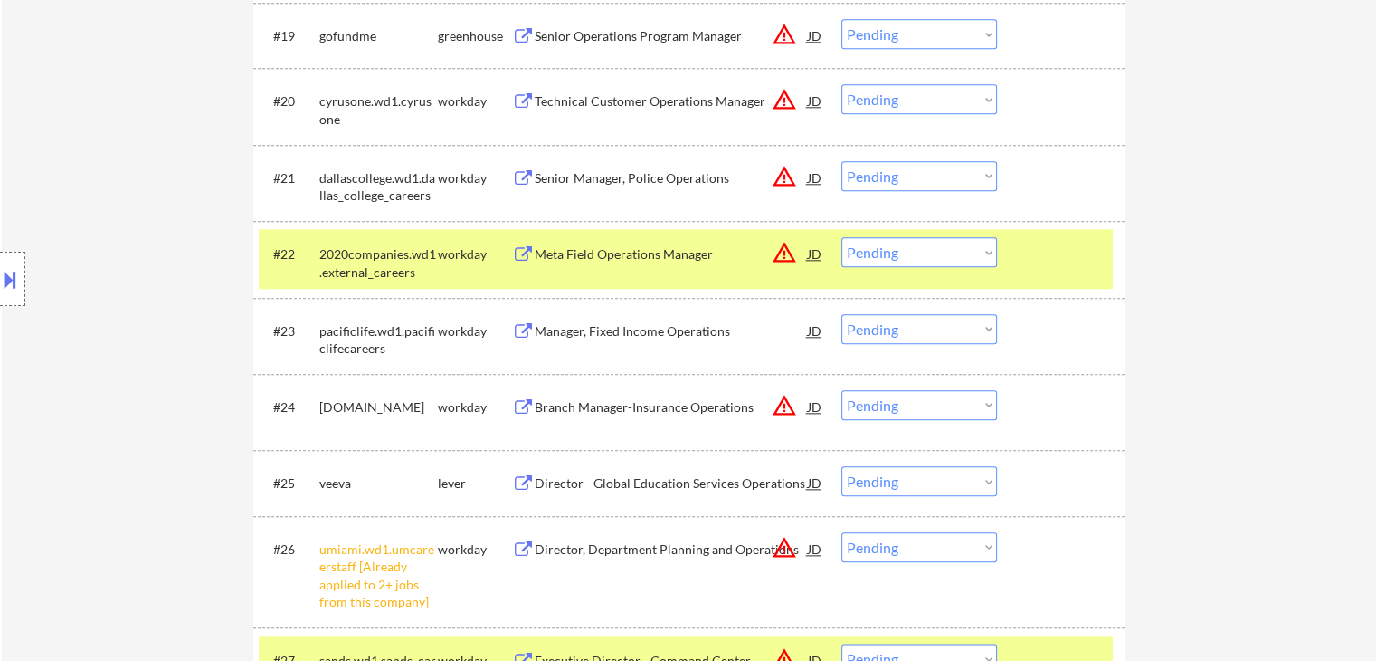
drag, startPoint x: 889, startPoint y: 326, endPoint x: 869, endPoint y: 325, distance: 20.8
click at [889, 326] on select "Choose an option... Pending Applied Excluded (Questions) Excluded (Expired) Exc…" at bounding box center [919, 329] width 156 height 30
click at [841, 314] on select "Choose an option... Pending Applied Excluded (Questions) Excluded (Expired) Exc…" at bounding box center [919, 329] width 156 height 30
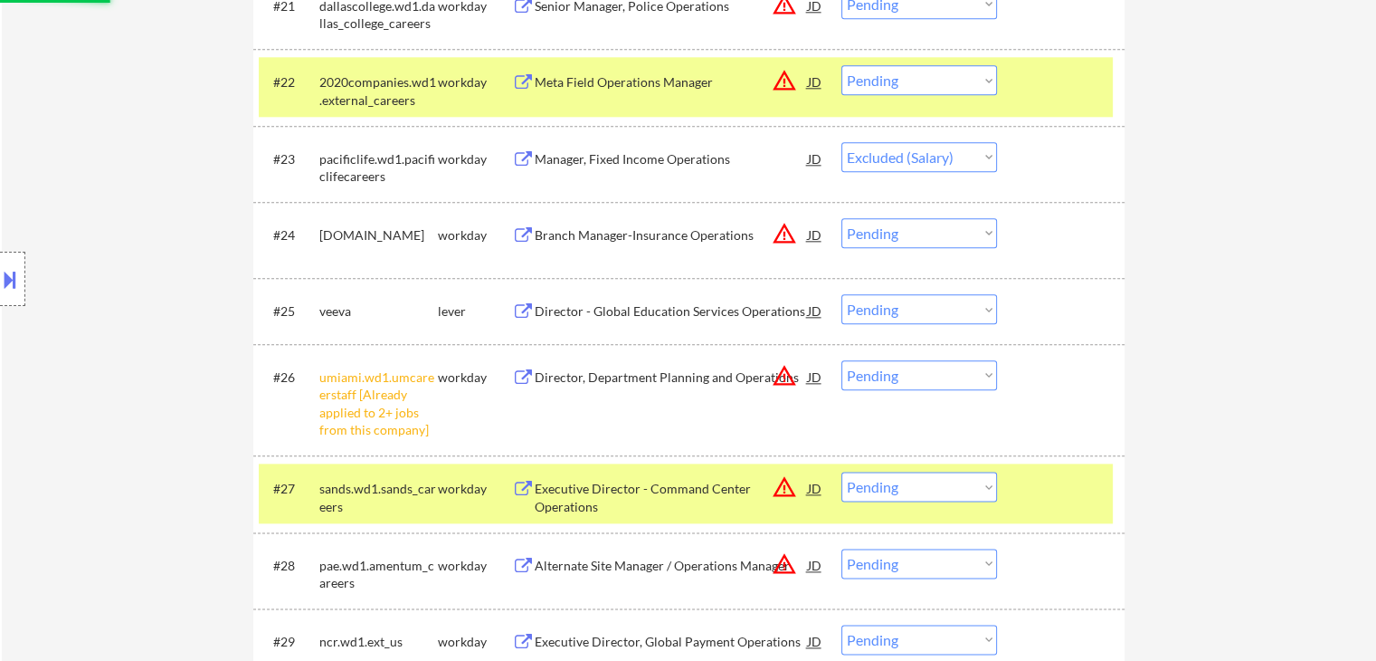
scroll to position [2217, 0]
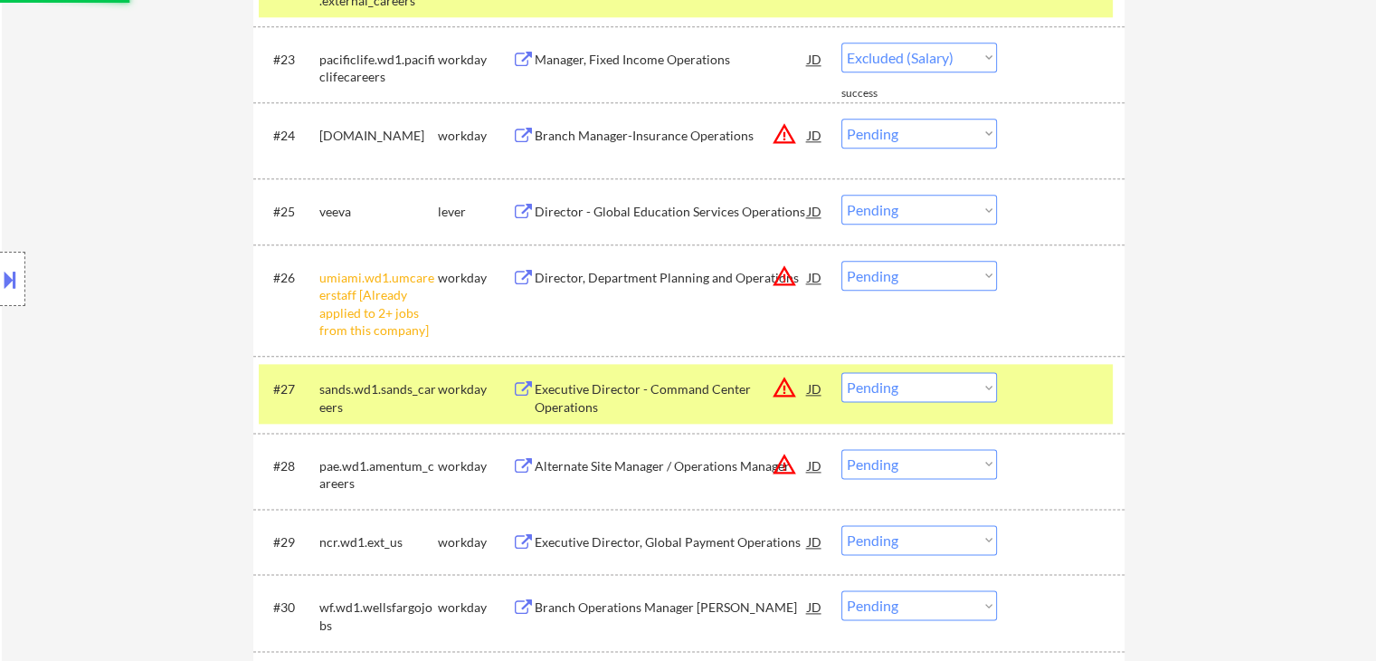
select select ""pending""
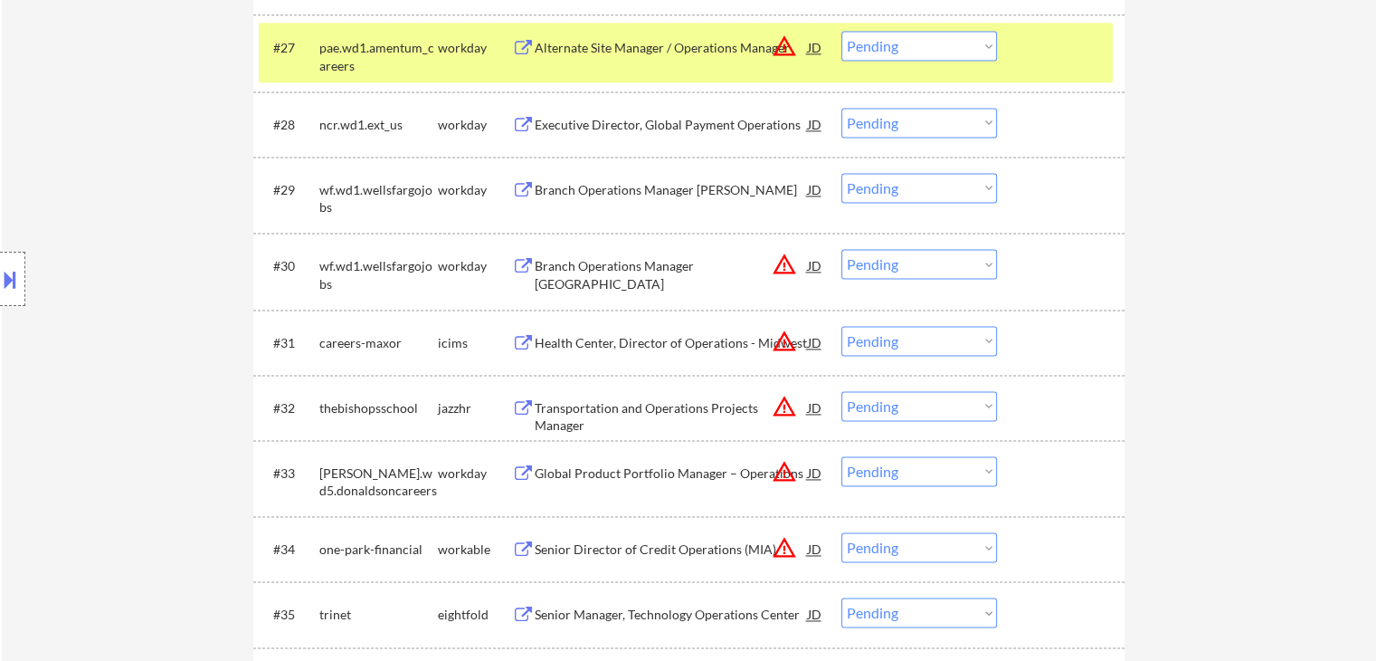
scroll to position [2488, 0]
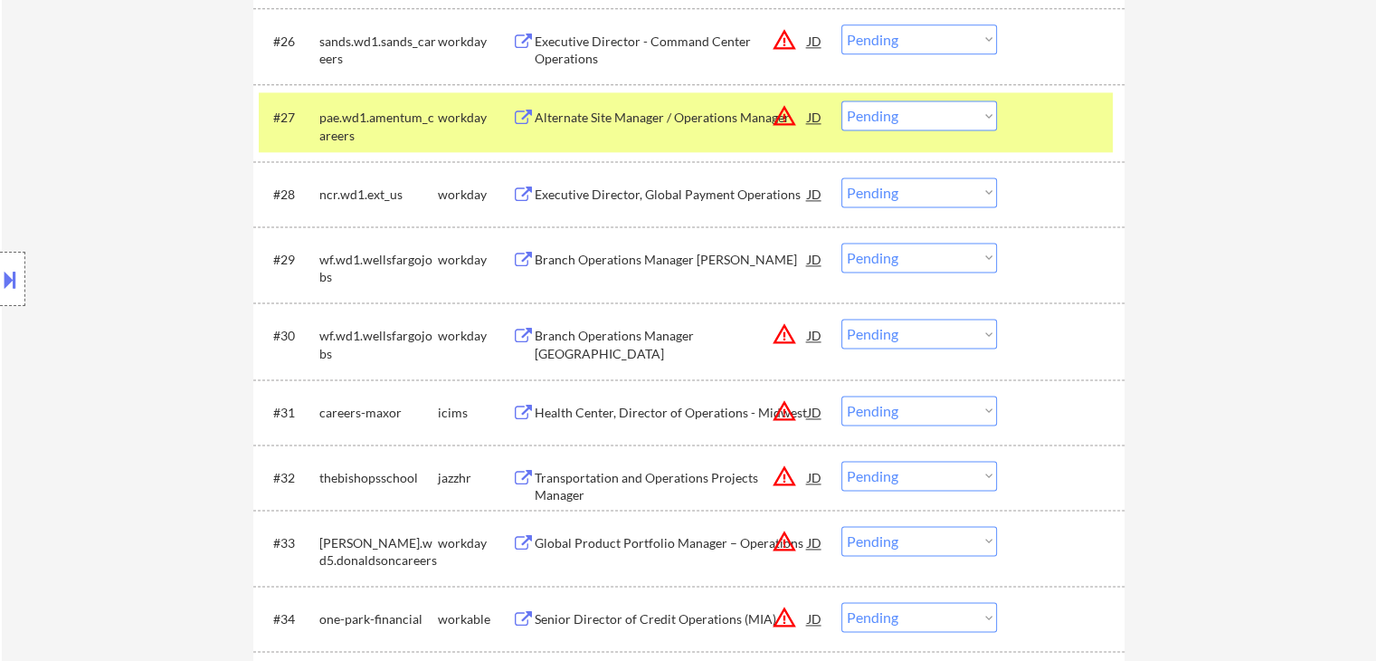
click at [580, 196] on div "Executive Director, Global Payment Operations" at bounding box center [671, 194] width 273 height 18
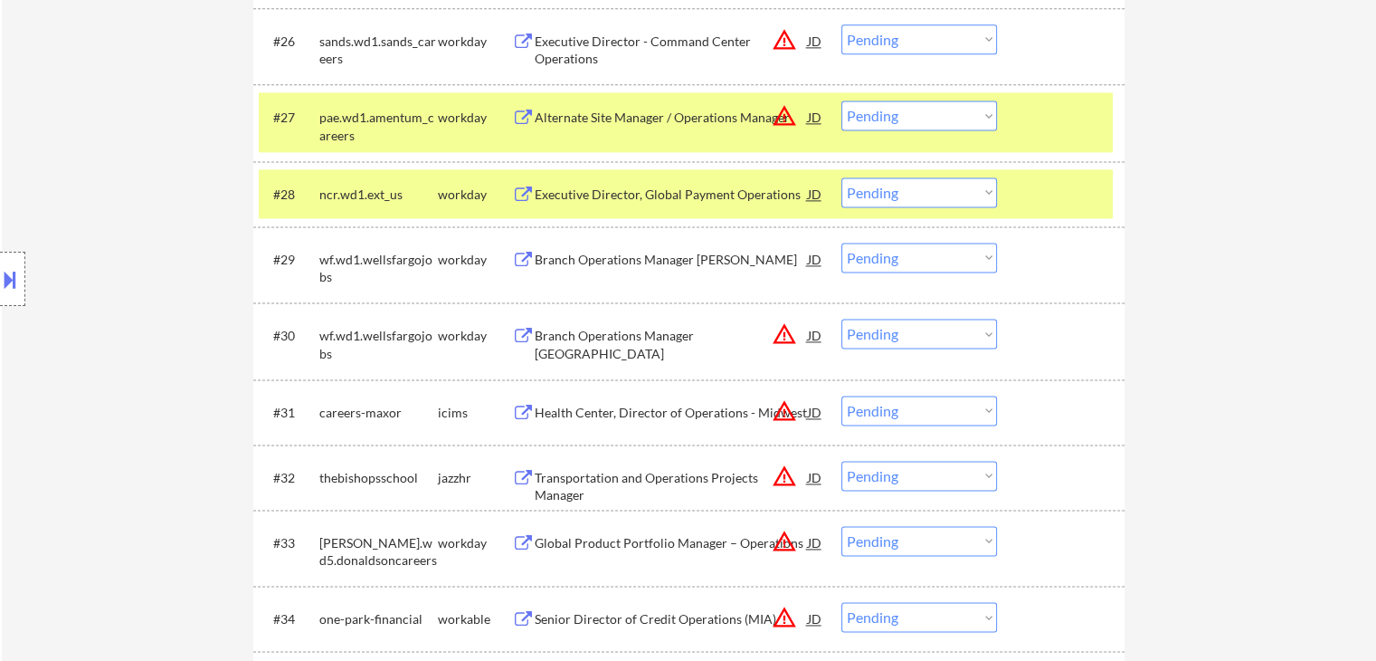
click at [596, 259] on div "Branch Operations Manager [PERSON_NAME]" at bounding box center [671, 260] width 273 height 18
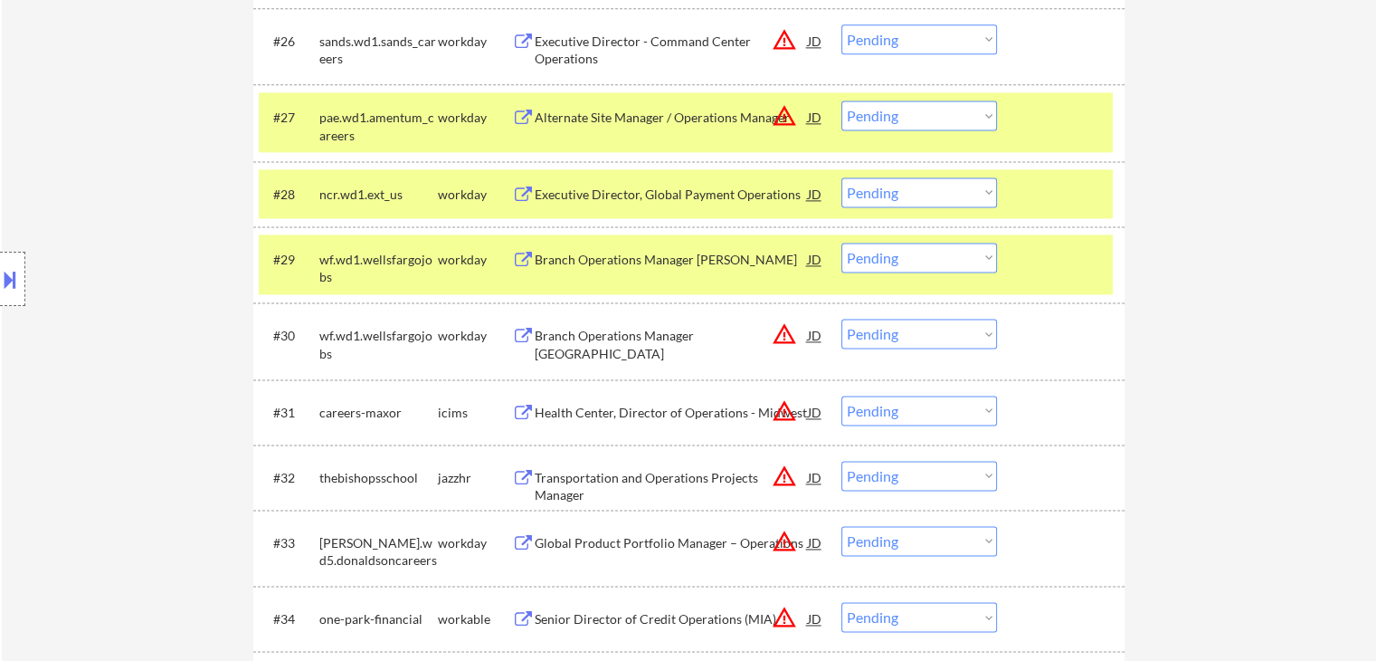
click at [661, 327] on div "Branch Operations Manager [GEOGRAPHIC_DATA]" at bounding box center [671, 344] width 273 height 35
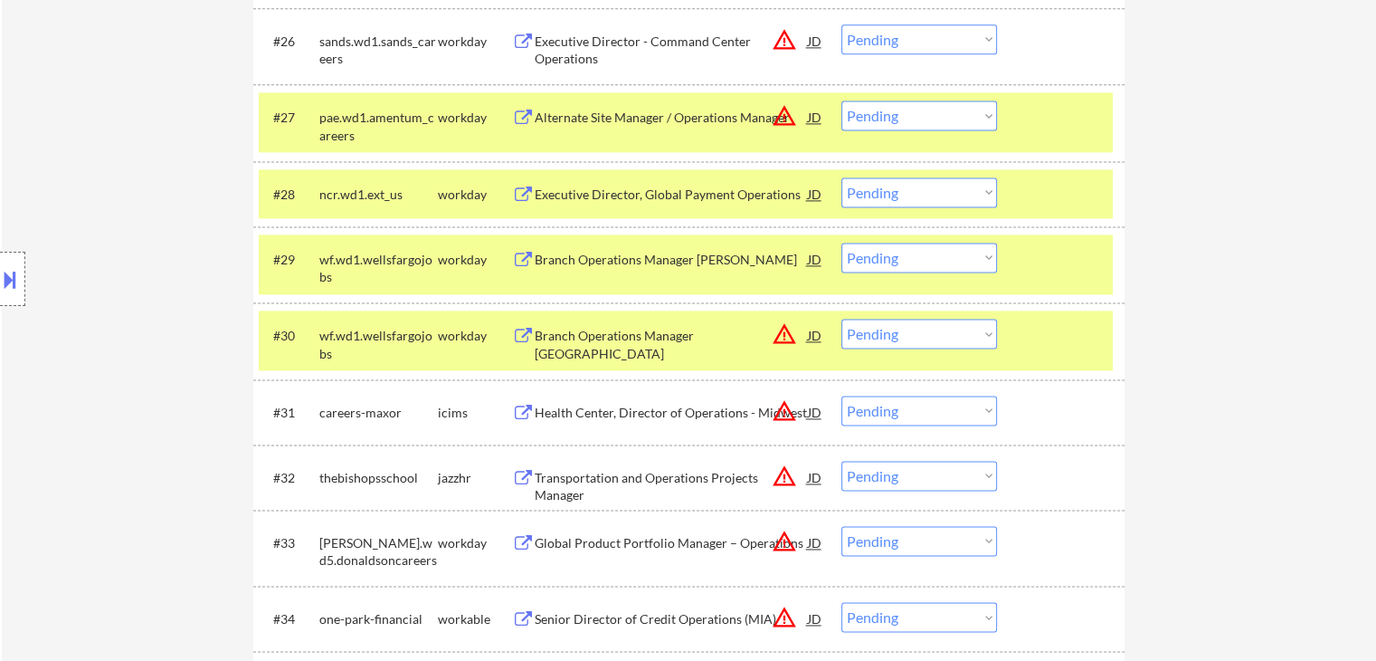
drag, startPoint x: 649, startPoint y: 402, endPoint x: 648, endPoint y: 500, distance: 98.6
click at [651, 400] on div "Health Center, Director of Operations - Midwest" at bounding box center [671, 411] width 273 height 33
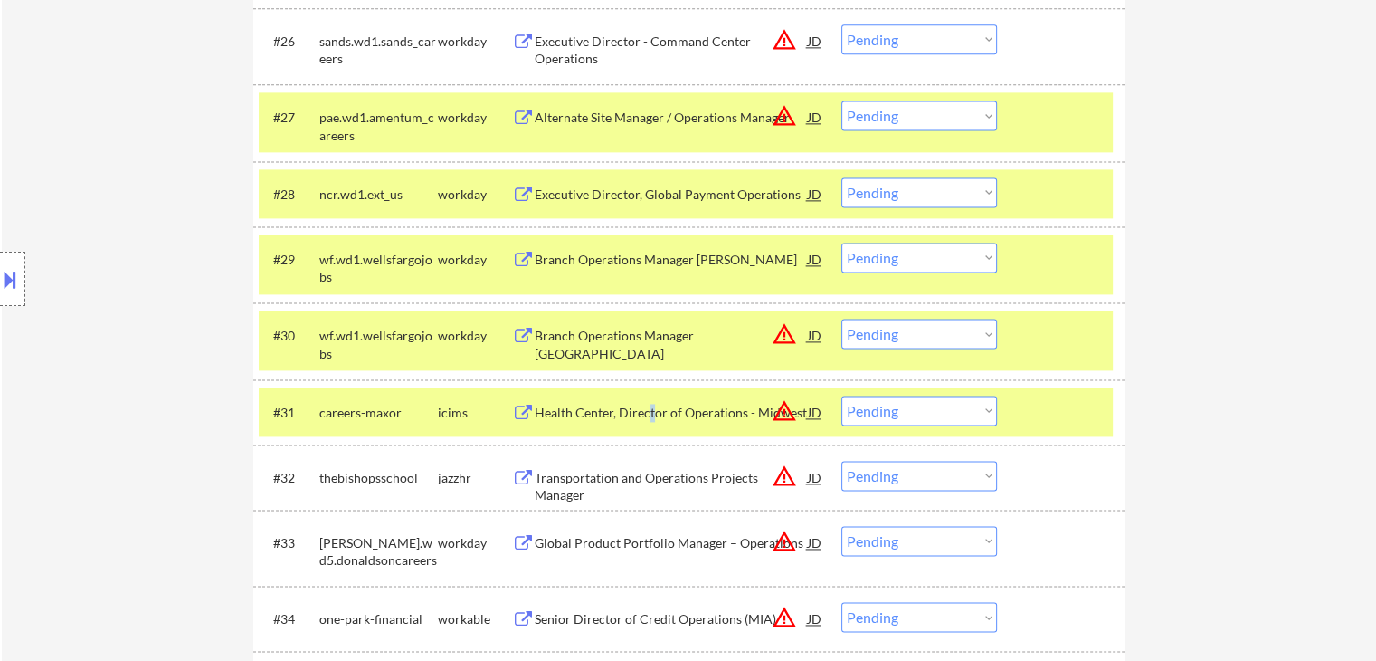
click at [644, 474] on div "Transportation and Operations Projects Manager" at bounding box center [671, 486] width 273 height 35
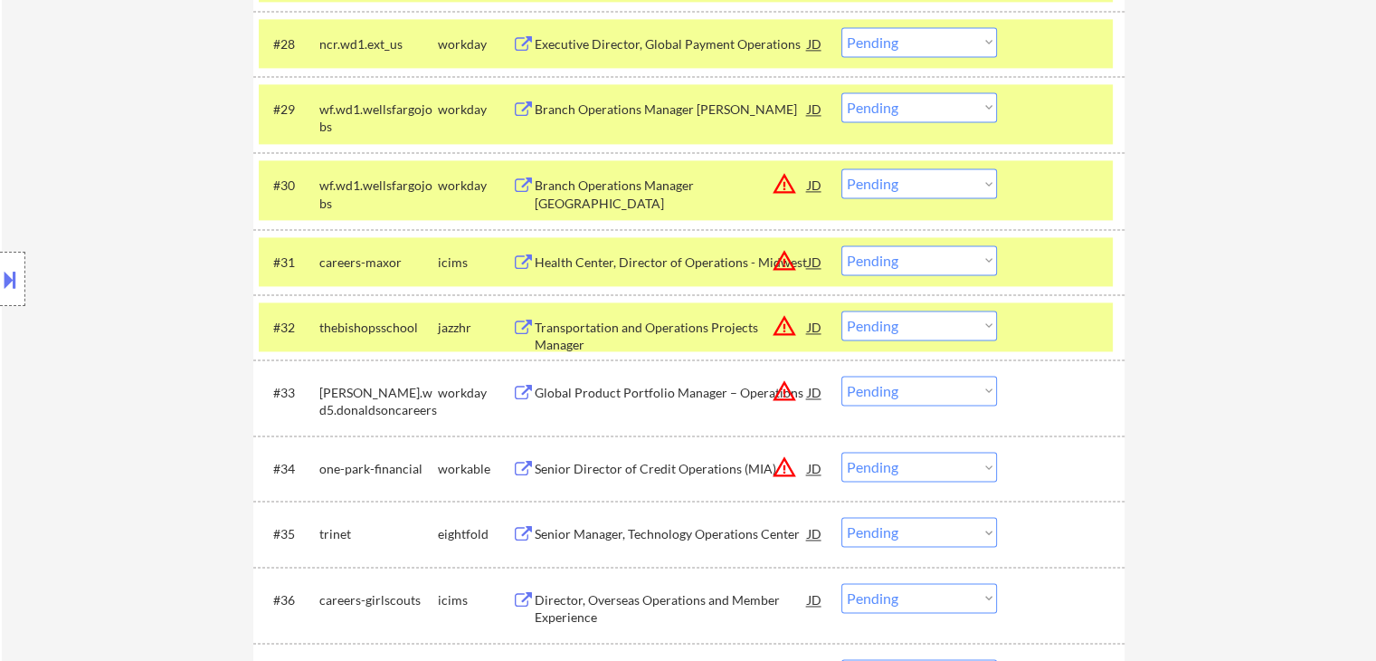
scroll to position [2669, 0]
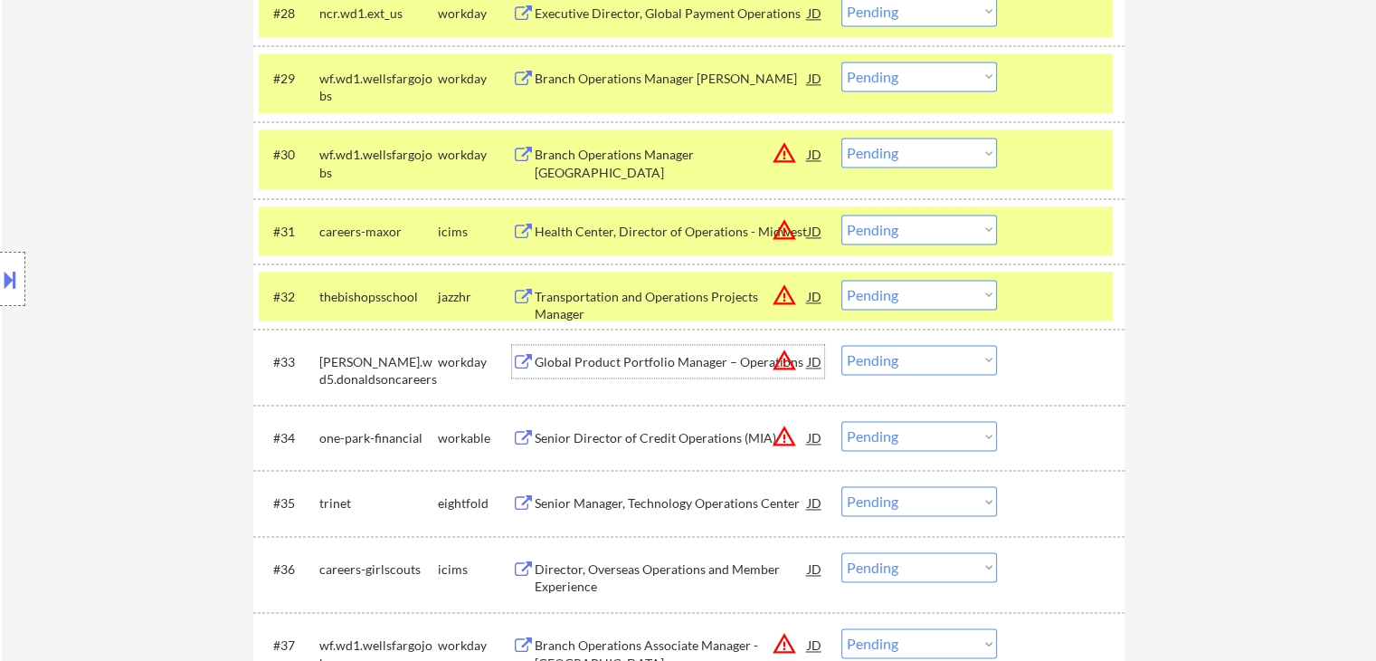
drag, startPoint x: 585, startPoint y: 355, endPoint x: 604, endPoint y: 471, distance: 117.5
click at [588, 355] on div "Global Product Portfolio Manager – Operations" at bounding box center [671, 362] width 273 height 18
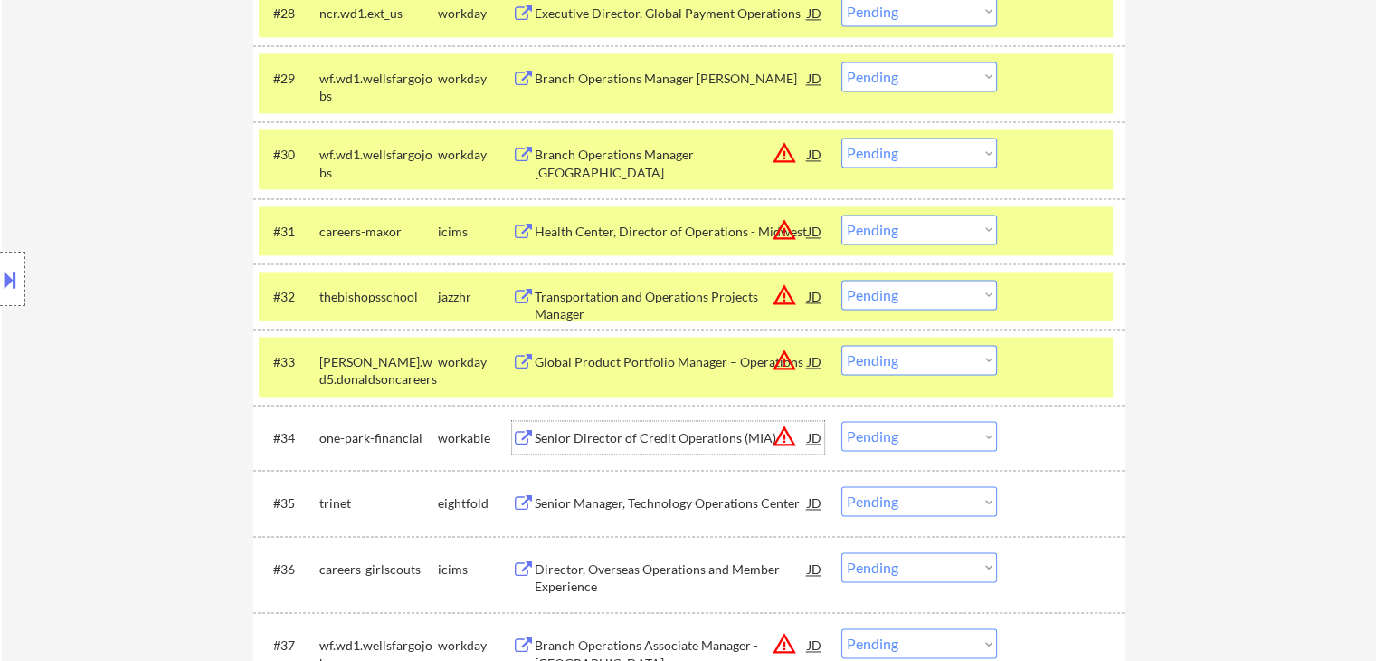
click at [599, 441] on div "Senior Director of Credit Operations (MIA)" at bounding box center [671, 438] width 273 height 18
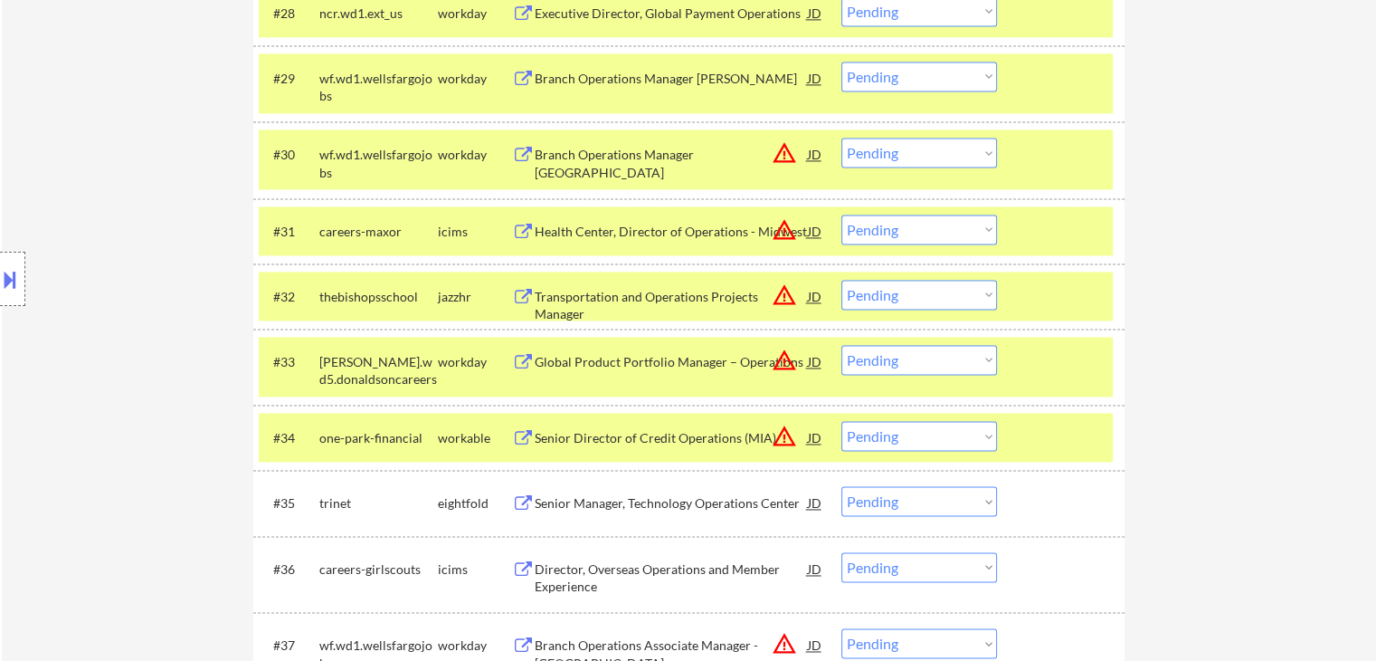
click at [598, 501] on div "Senior Manager, Technology Operations Center" at bounding box center [671, 503] width 273 height 18
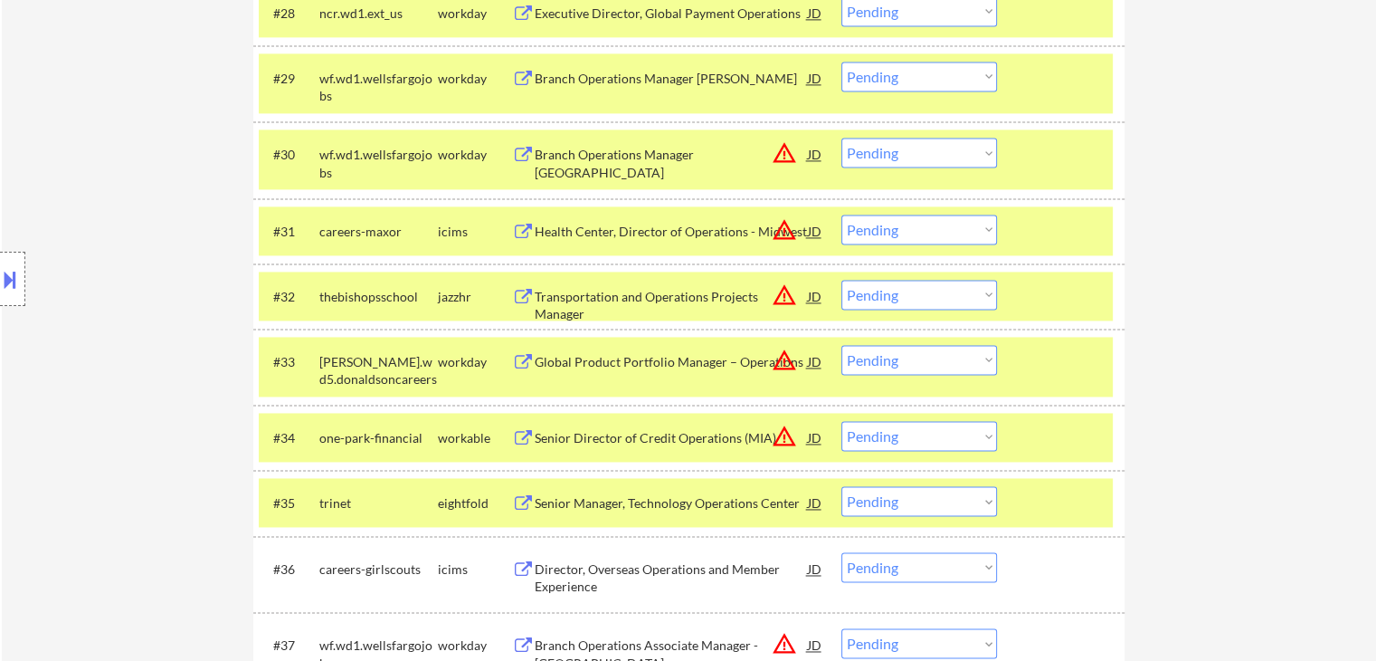
click at [571, 540] on div "#36 careers-girlscouts icims Director, Overseas Operations and Member Experienc…" at bounding box center [688, 574] width 871 height 76
click at [569, 583] on div "Director, Overseas Operations and Member Experience" at bounding box center [671, 577] width 273 height 35
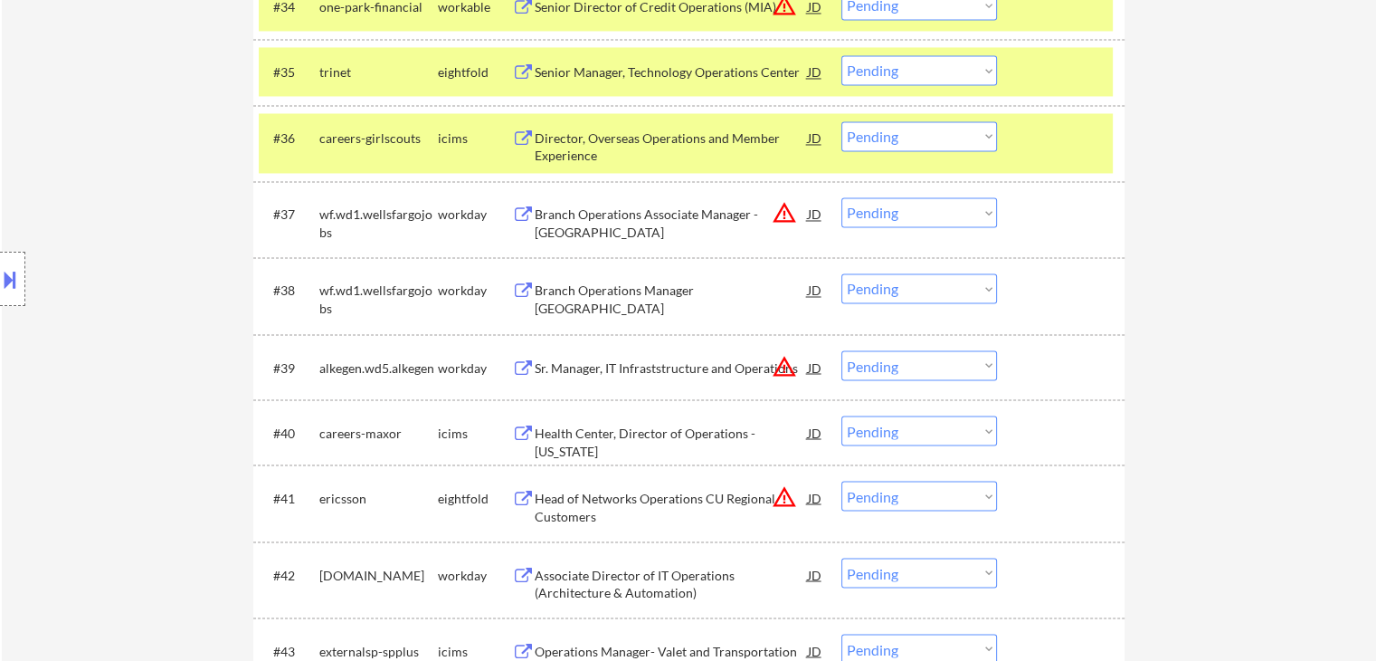
scroll to position [3122, 0]
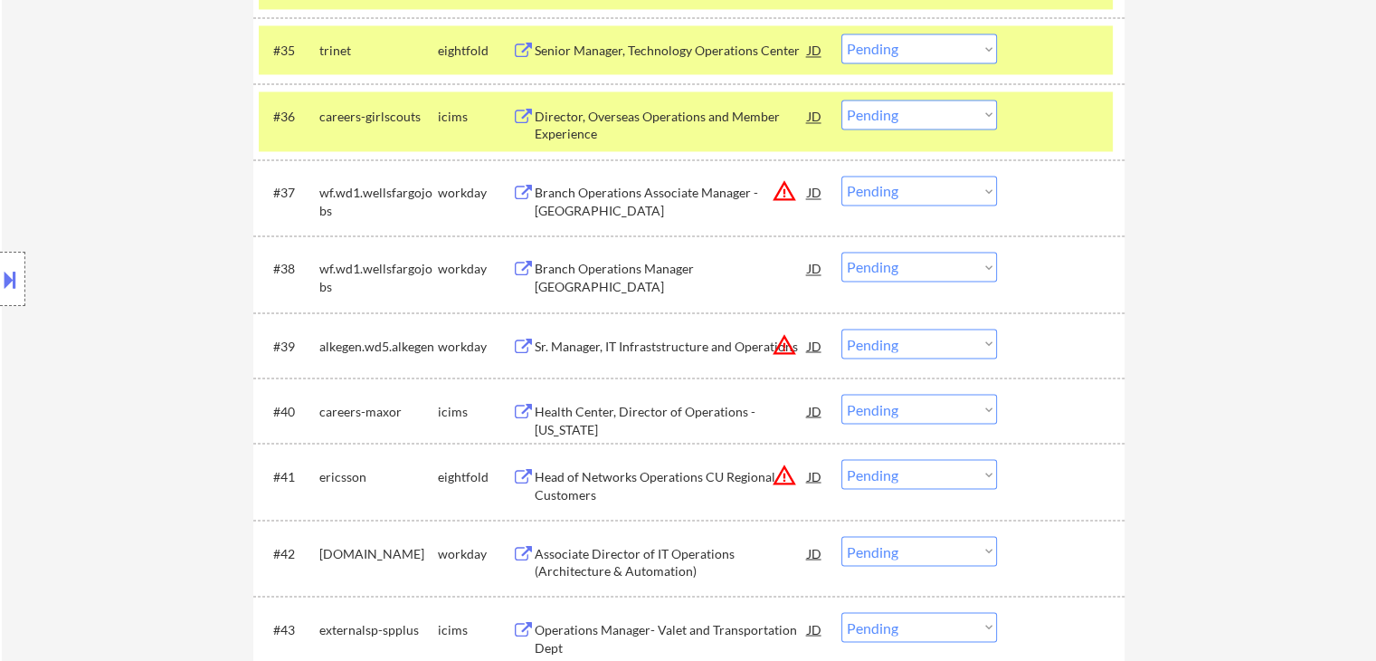
drag, startPoint x: 883, startPoint y: 186, endPoint x: 884, endPoint y: 202, distance: 15.4
click at [884, 188] on select "Choose an option... Pending Applied Excluded (Questions) Excluded (Expired) Exc…" at bounding box center [919, 191] width 156 height 30
click at [841, 176] on select "Choose an option... Pending Applied Excluded (Questions) Excluded (Expired) Exc…" at bounding box center [919, 191] width 156 height 30
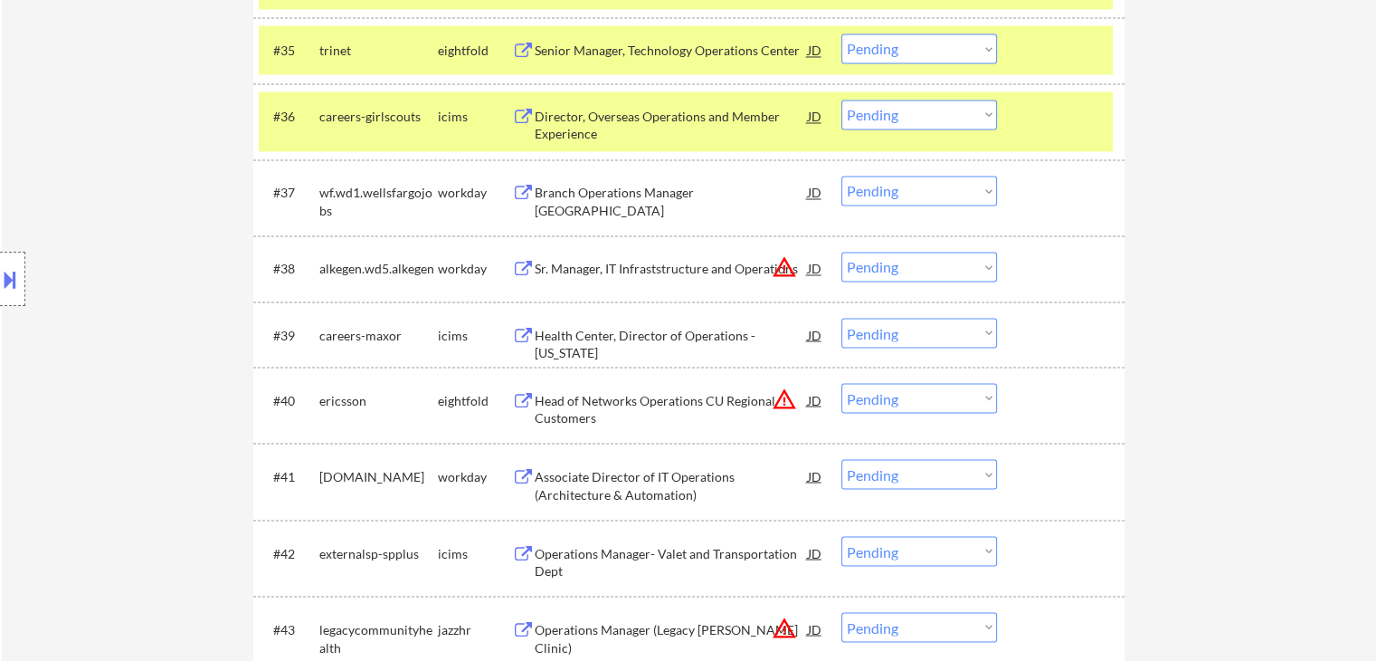
click at [868, 189] on select "Choose an option... Pending Applied Excluded (Questions) Excluded (Expired) Exc…" at bounding box center [919, 191] width 156 height 30
click at [841, 176] on select "Choose an option... Pending Applied Excluded (Questions) Excluded (Expired) Exc…" at bounding box center [919, 191] width 156 height 30
select select ""pending""
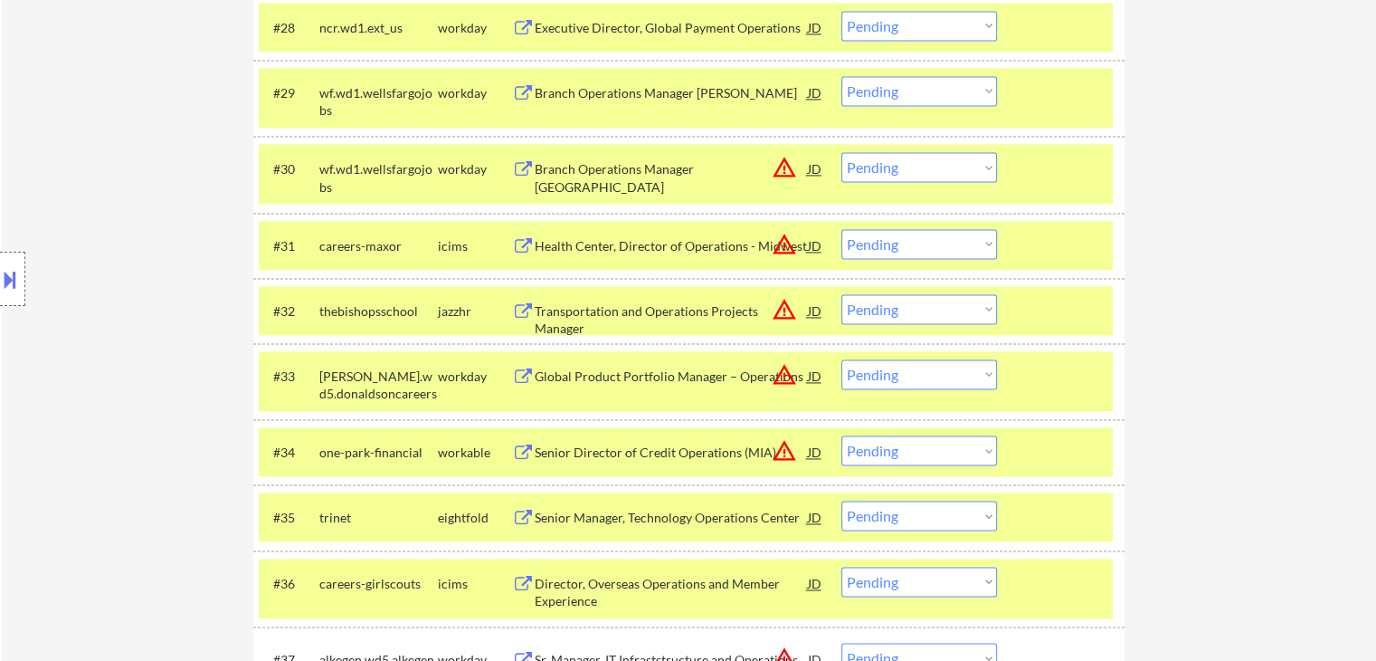
scroll to position [2816, 0]
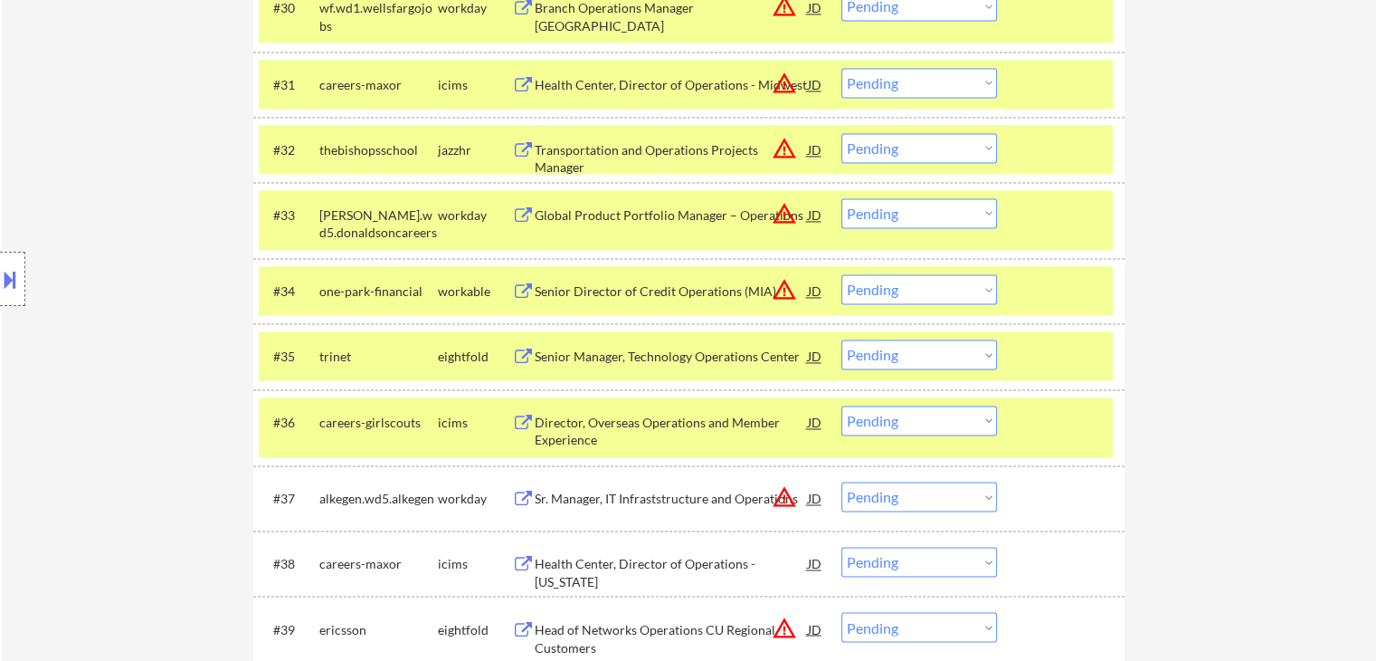
drag, startPoint x: 883, startPoint y: 146, endPoint x: 916, endPoint y: 486, distance: 341.8
click at [884, 148] on select "Choose an option... Pending Applied Excluded (Questions) Excluded (Expired) Exc…" at bounding box center [919, 148] width 156 height 30
click at [841, 133] on select "Choose an option... Pending Applied Excluded (Questions) Excluded (Expired) Exc…" at bounding box center [919, 148] width 156 height 30
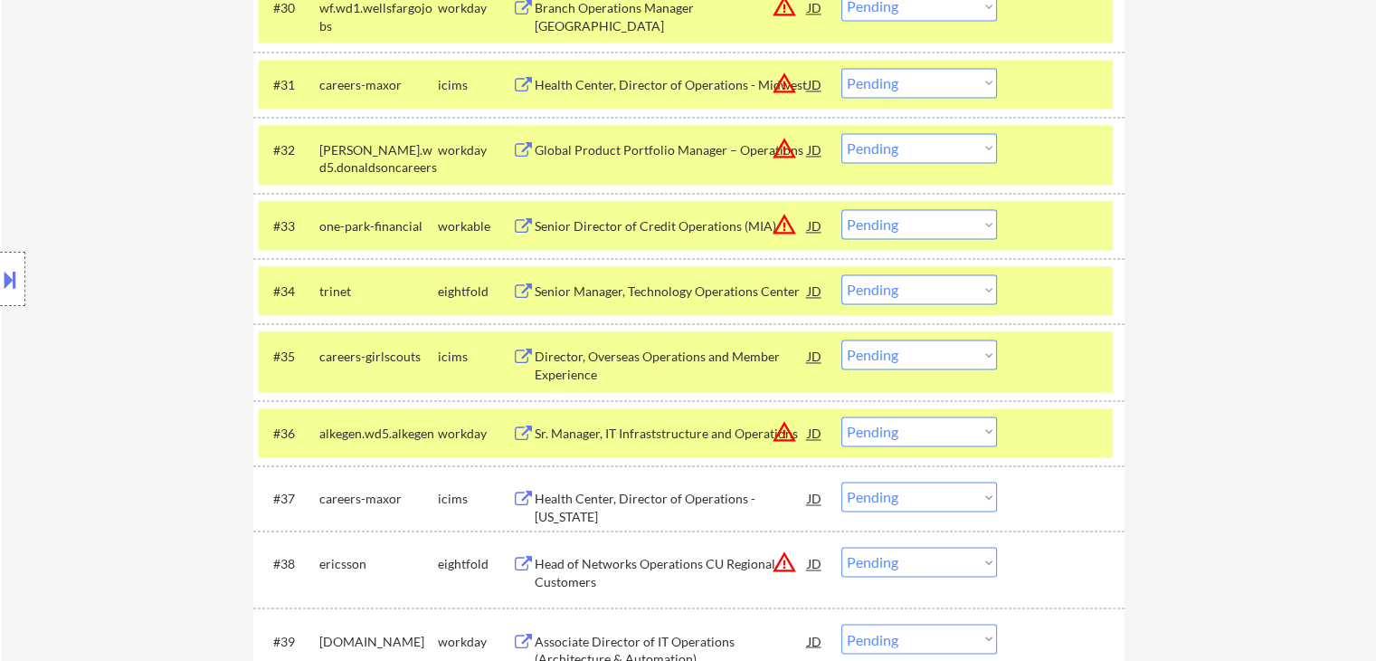
click at [872, 147] on select "Choose an option... Pending Applied Excluded (Questions) Excluded (Expired) Exc…" at bounding box center [919, 148] width 156 height 30
click at [841, 133] on select "Choose an option... Pending Applied Excluded (Questions) Excluded (Expired) Exc…" at bounding box center [919, 148] width 156 height 30
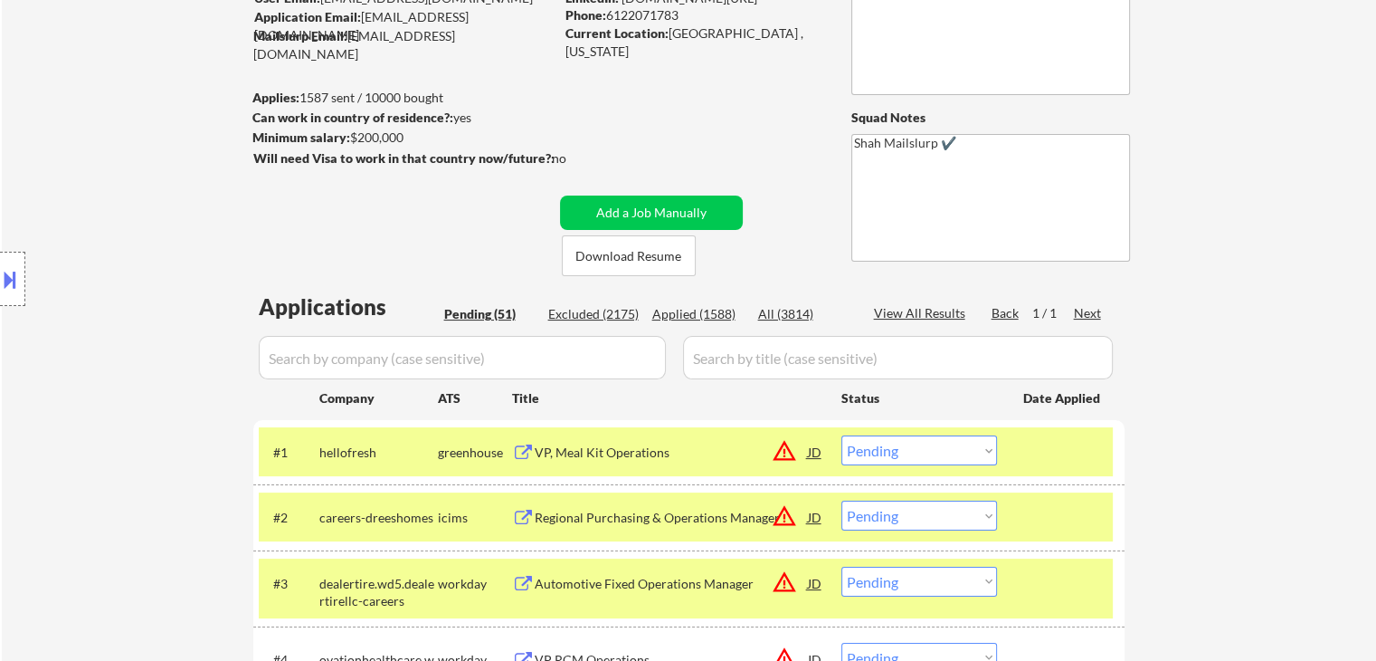
scroll to position [11, 0]
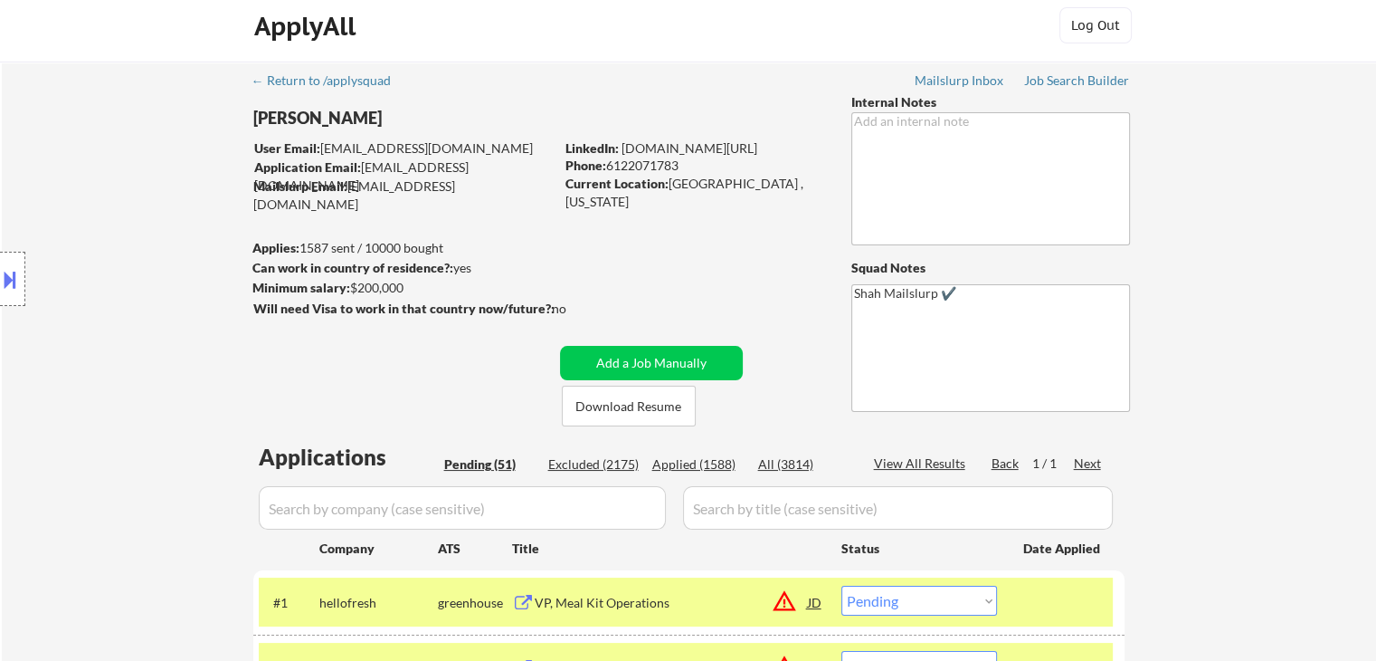
click at [33, 399] on div "Location Inclusions:" at bounding box center [162, 279] width 324 height 336
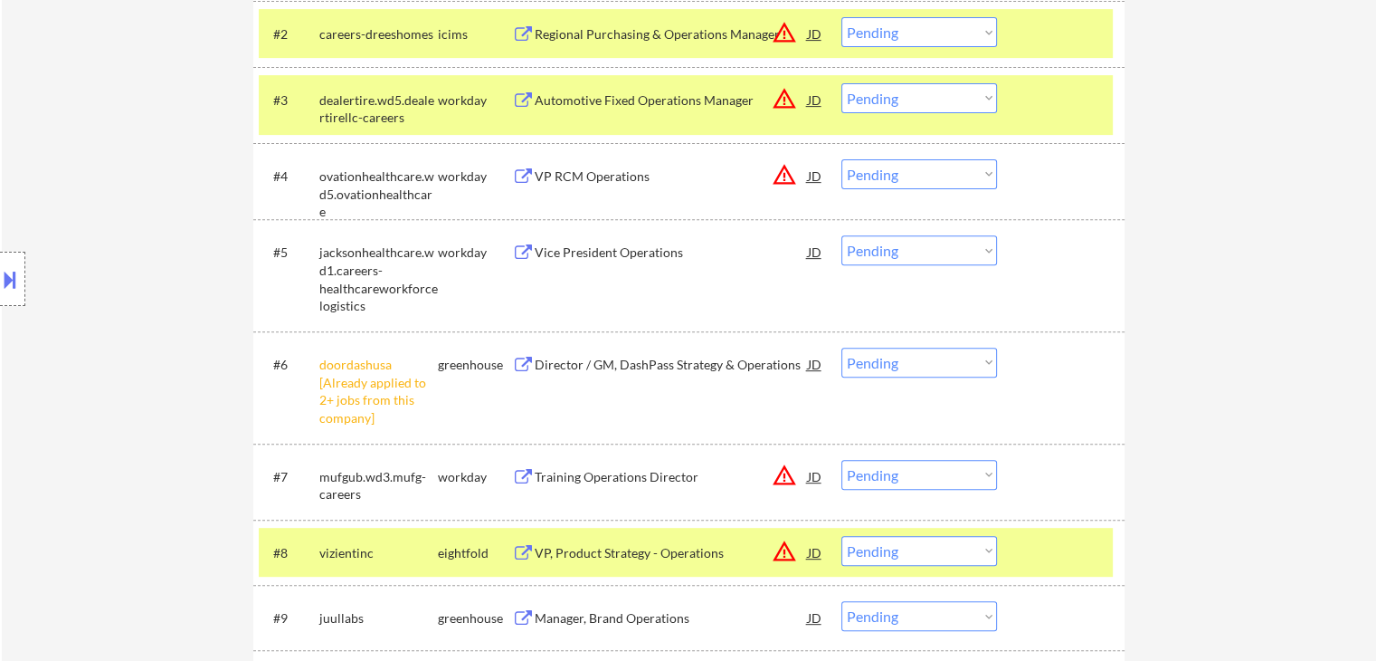
scroll to position [2635, 0]
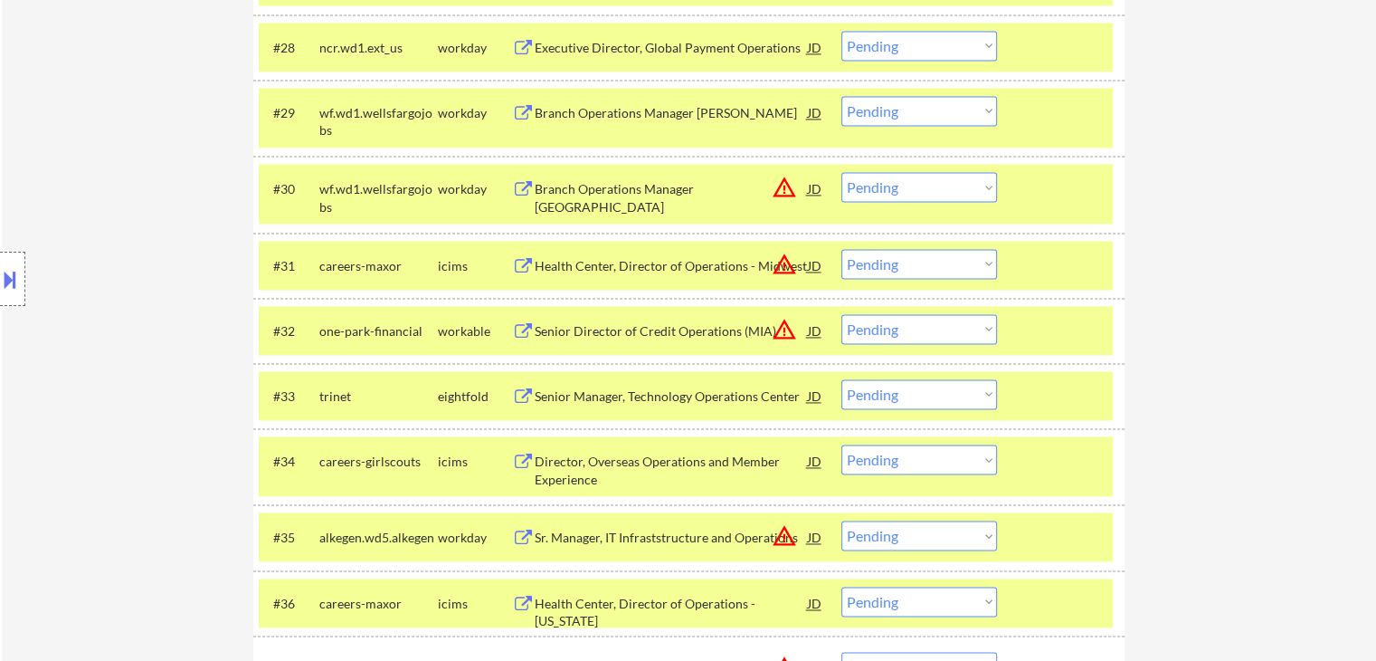
drag, startPoint x: 936, startPoint y: 323, endPoint x: 940, endPoint y: 337, distance: 14.9
click at [938, 327] on select "Choose an option... Pending Applied Excluded (Questions) Excluded (Expired) Exc…" at bounding box center [919, 329] width 156 height 30
click at [841, 314] on select "Choose an option... Pending Applied Excluded (Questions) Excluded (Expired) Exc…" at bounding box center [919, 329] width 156 height 30
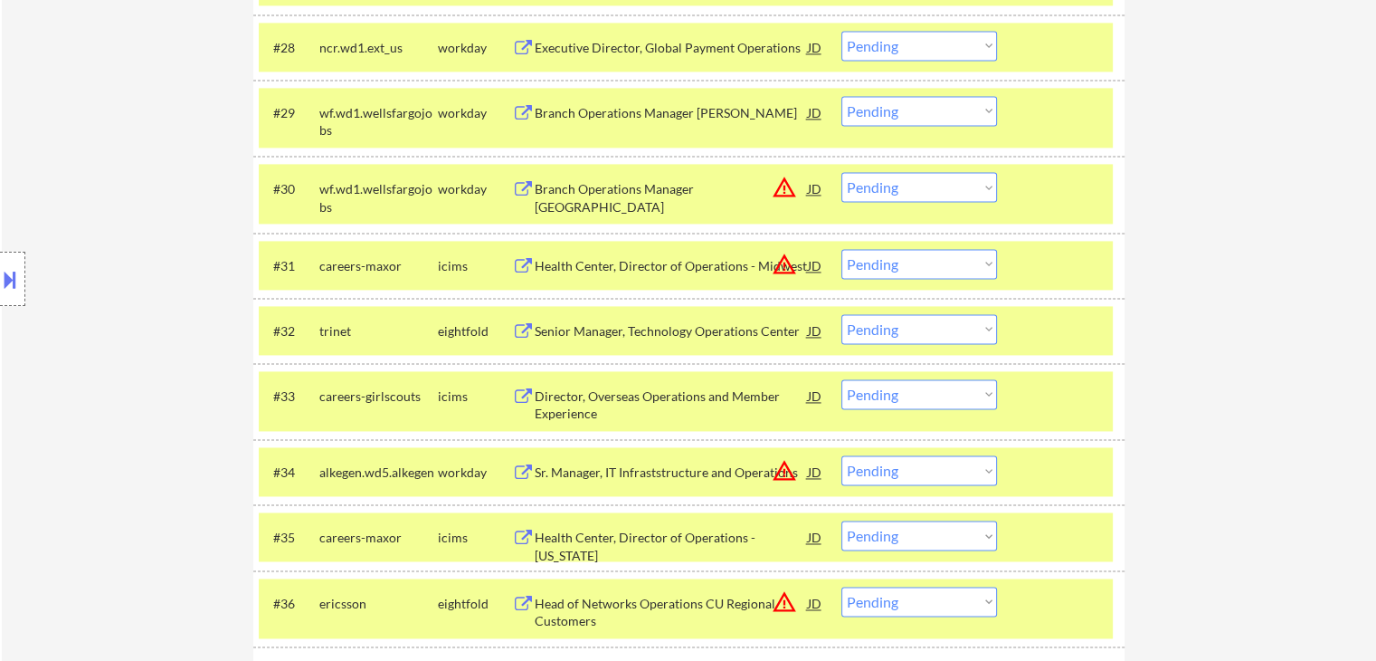
click at [913, 340] on select "Choose an option... Pending Applied Excluded (Questions) Excluded (Expired) Exc…" at bounding box center [919, 329] width 156 height 30
click at [841, 314] on select "Choose an option... Pending Applied Excluded (Questions) Excluded (Expired) Exc…" at bounding box center [919, 329] width 156 height 30
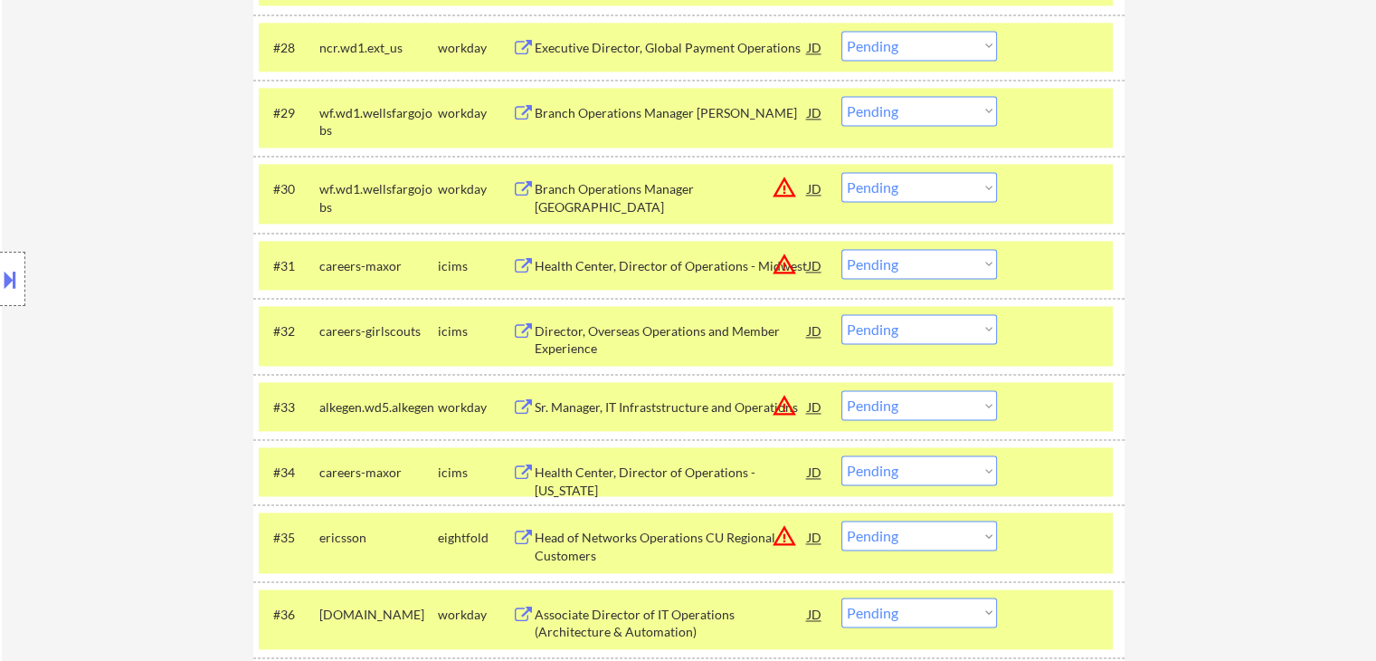
drag, startPoint x: 941, startPoint y: 333, endPoint x: 933, endPoint y: 327, distance: 10.3
click at [941, 333] on select "Choose an option... Pending Applied Excluded (Questions) Excluded (Expired) Exc…" at bounding box center [919, 329] width 156 height 30
click at [841, 314] on select "Choose an option... Pending Applied Excluded (Questions) Excluded (Expired) Exc…" at bounding box center [919, 329] width 156 height 30
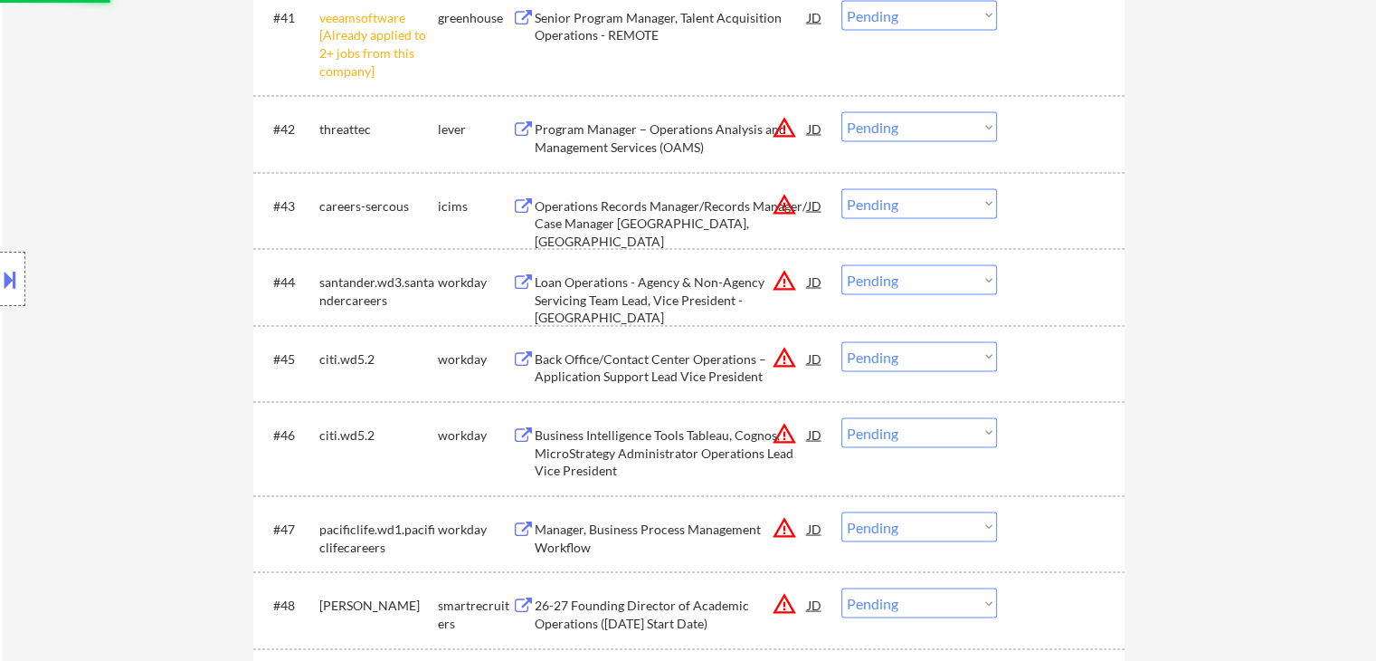
scroll to position [3630, 0]
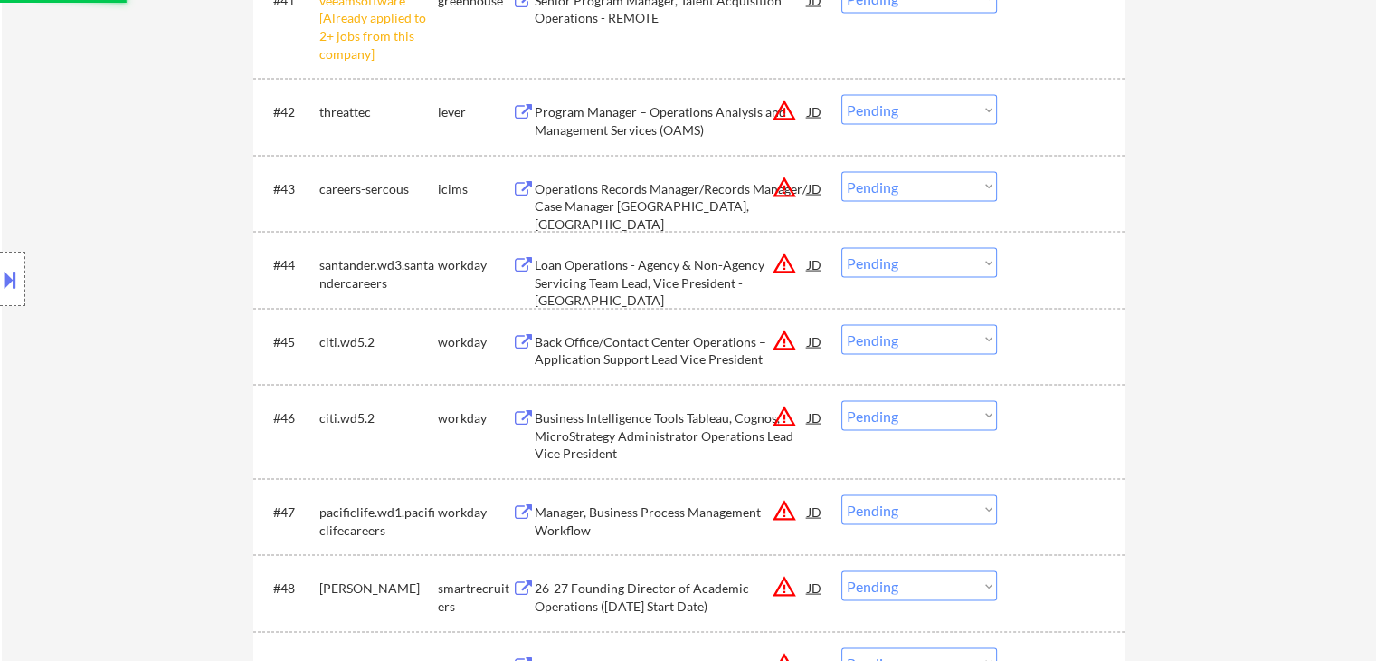
select select ""pending""
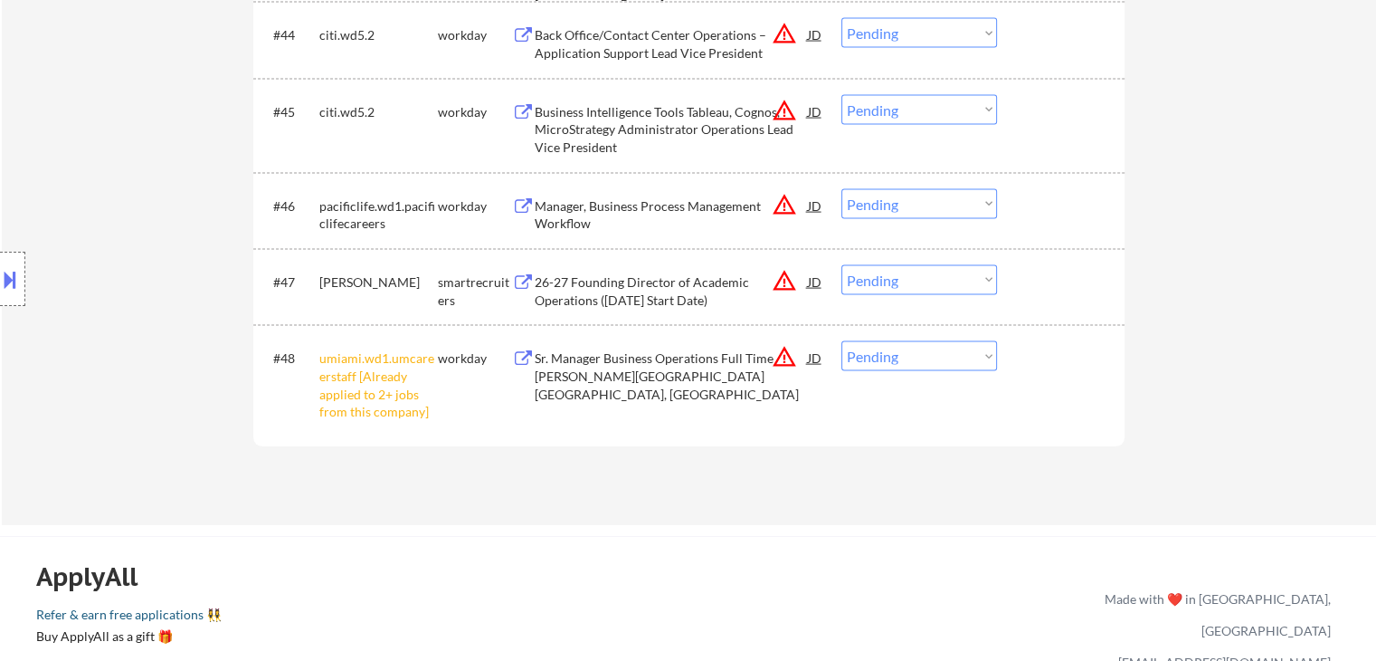
scroll to position [3721, 0]
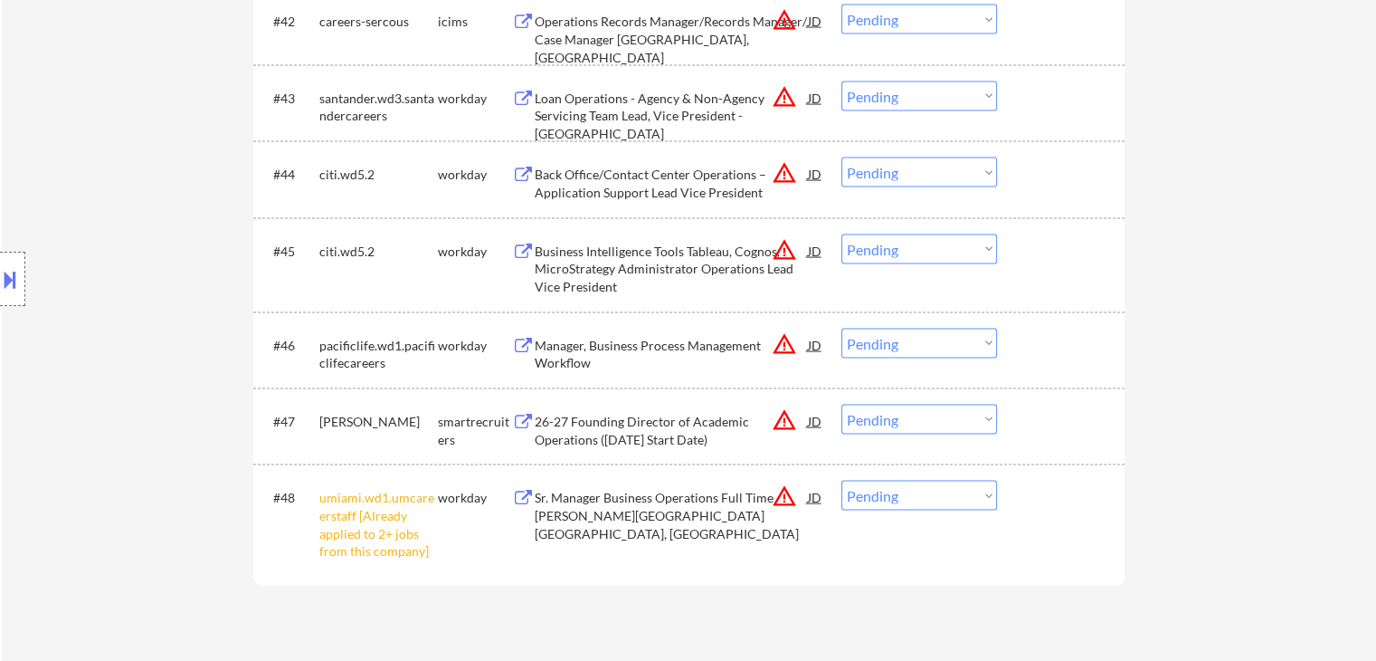
drag, startPoint x: 927, startPoint y: 505, endPoint x: 915, endPoint y: 483, distance: 24.7
click at [927, 502] on select "Choose an option... Pending Applied Excluded (Questions) Excluded (Expired) Exc…" at bounding box center [919, 495] width 156 height 30
select select ""excluded__other_""
click at [841, 480] on select "Choose an option... Pending Applied Excluded (Questions) Excluded (Expired) Exc…" at bounding box center [919, 495] width 156 height 30
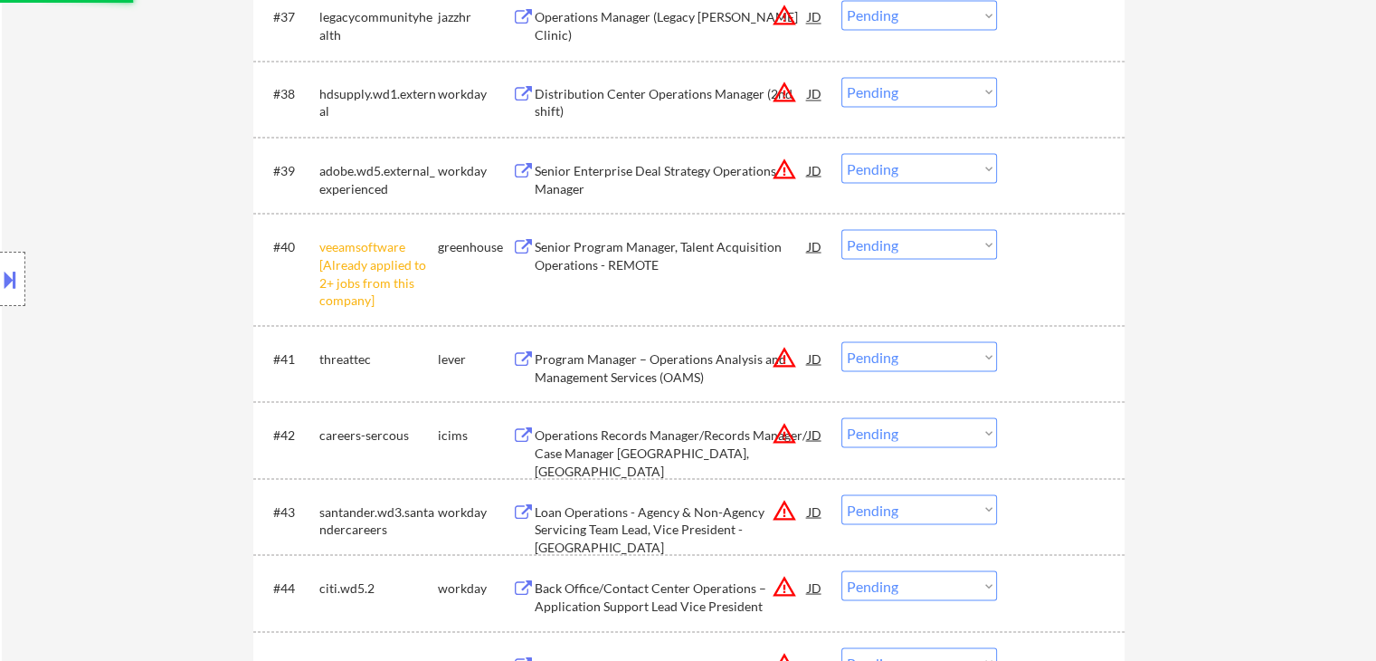
scroll to position [3359, 0]
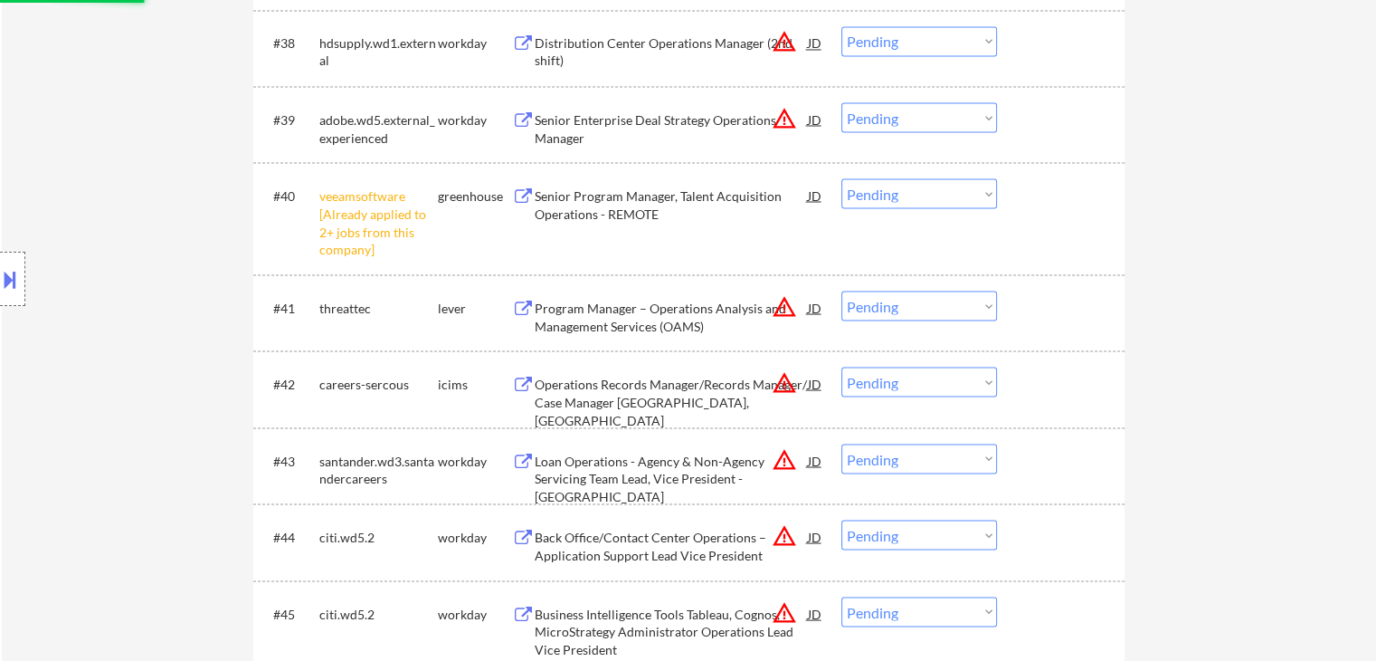
click at [912, 203] on select "Choose an option... Pending Applied Excluded (Questions) Excluded (Expired) Exc…" at bounding box center [919, 193] width 156 height 30
click at [841, 178] on select "Choose an option... Pending Applied Excluded (Questions) Excluded (Expired) Exc…" at bounding box center [919, 193] width 156 height 30
select select ""pending""
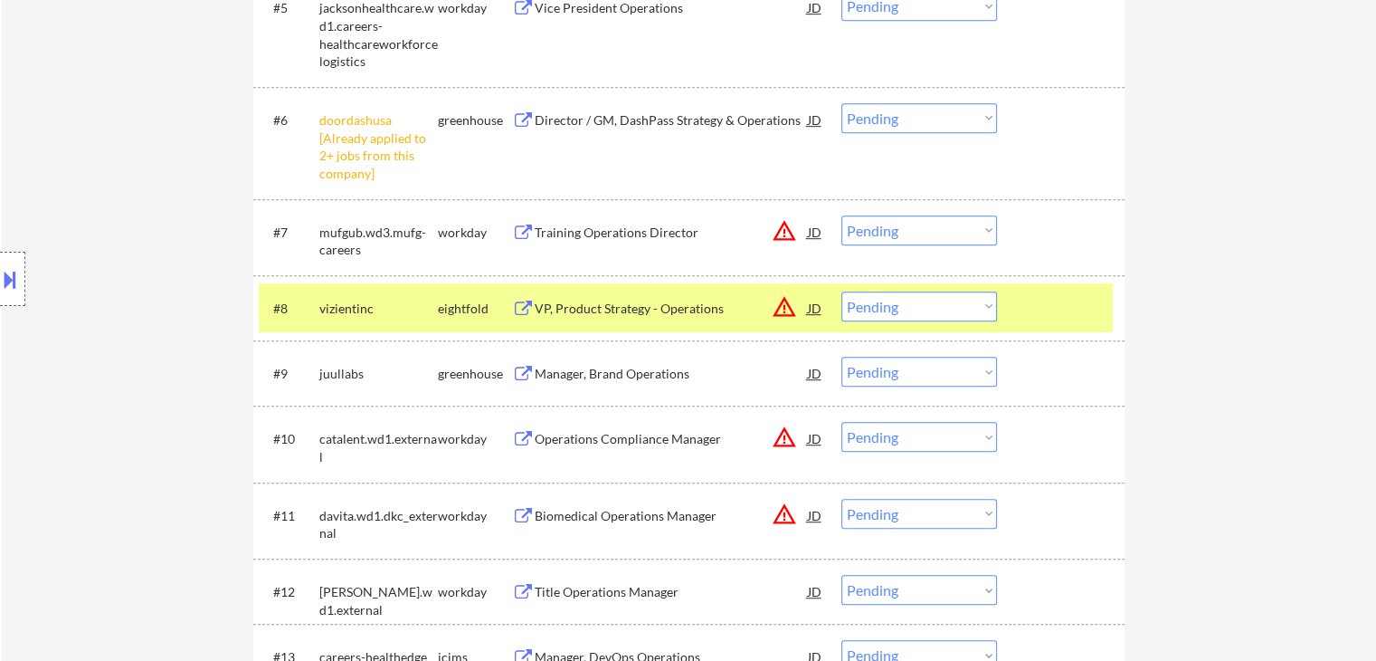
scroll to position [905, 0]
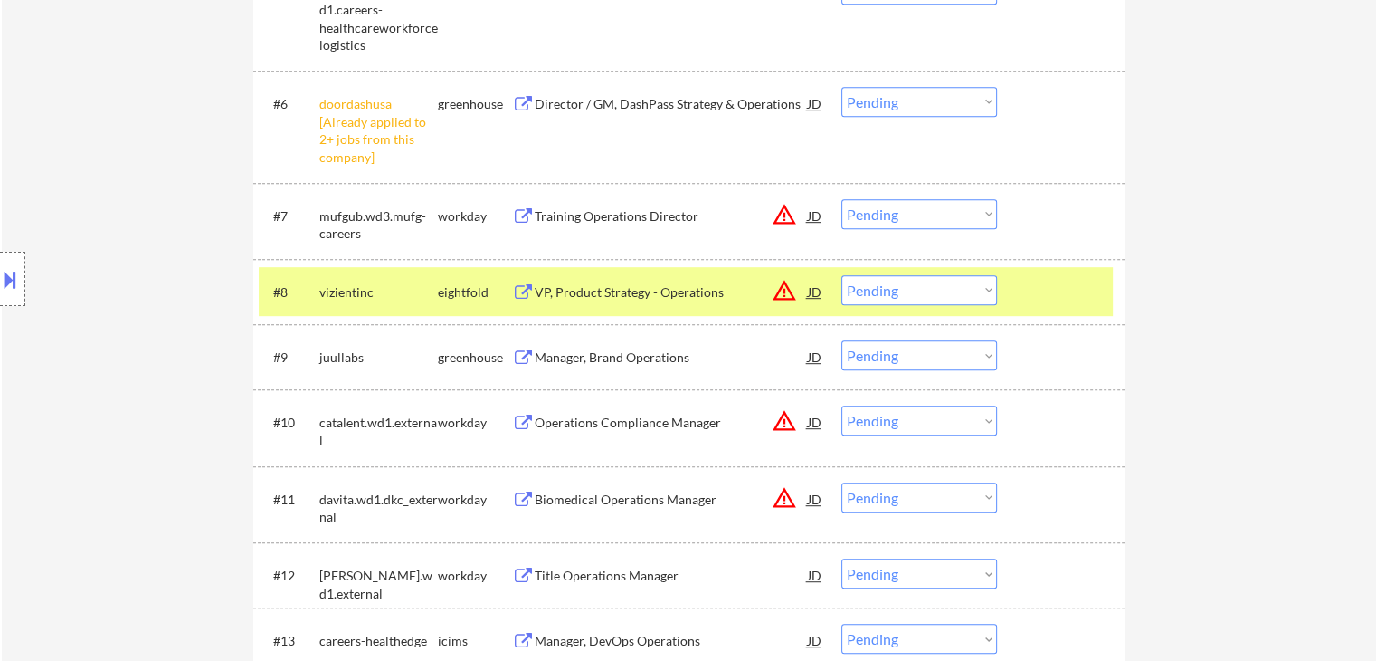
drag, startPoint x: 933, startPoint y: 106, endPoint x: 917, endPoint y: 349, distance: 243.9
click at [933, 109] on select "Choose an option... Pending Applied Excluded (Questions) Excluded (Expired) Exc…" at bounding box center [919, 102] width 156 height 30
click at [841, 87] on select "Choose an option... Pending Applied Excluded (Questions) Excluded (Expired) Exc…" at bounding box center [919, 102] width 156 height 30
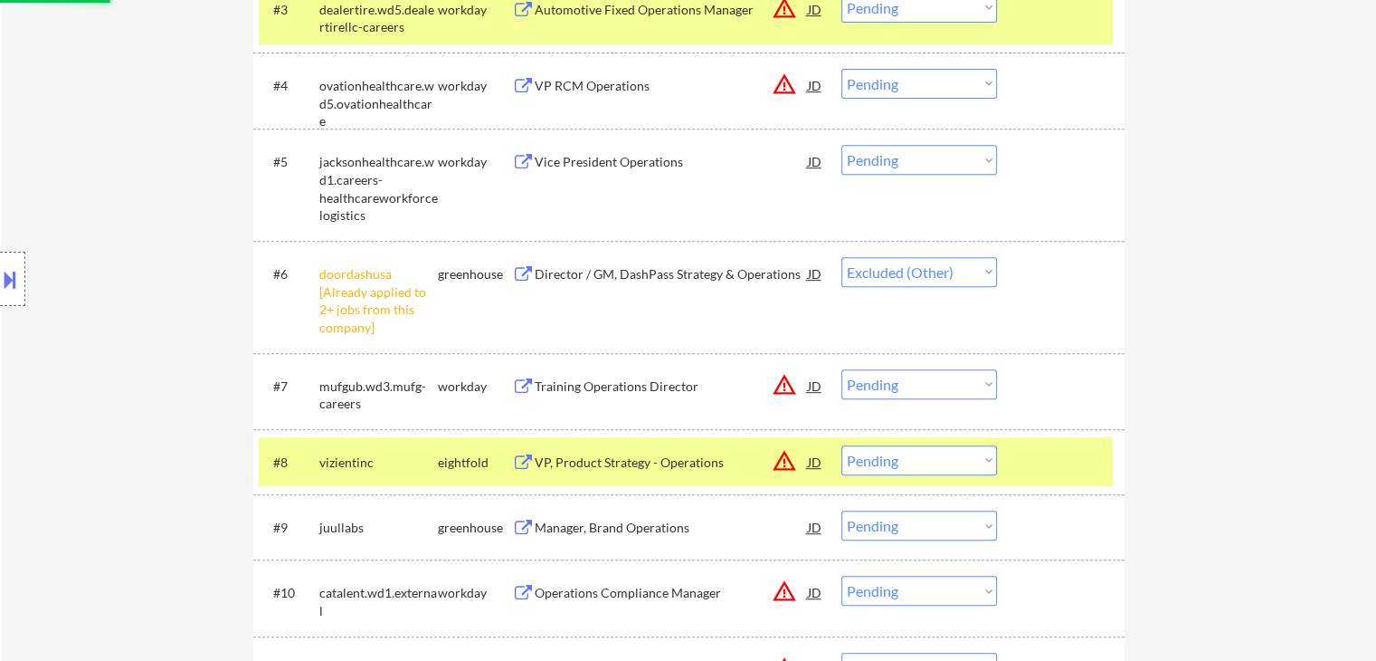
scroll to position [633, 0]
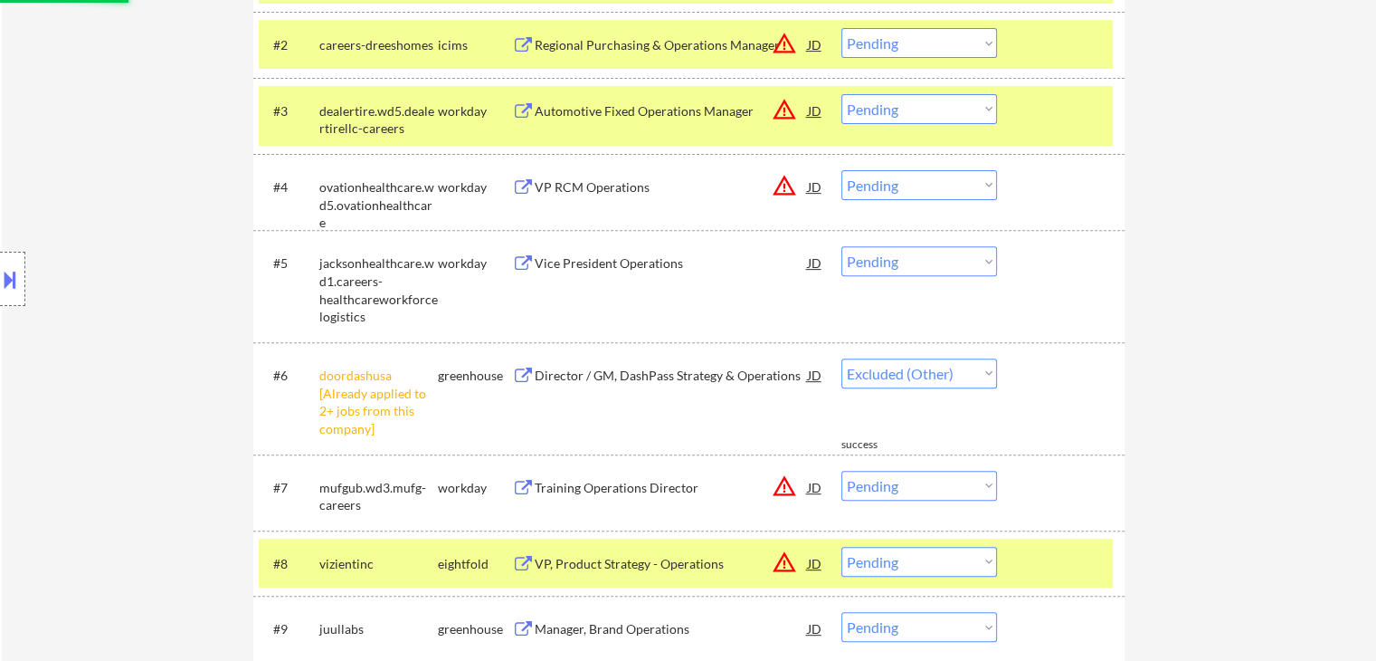
select select ""pending""
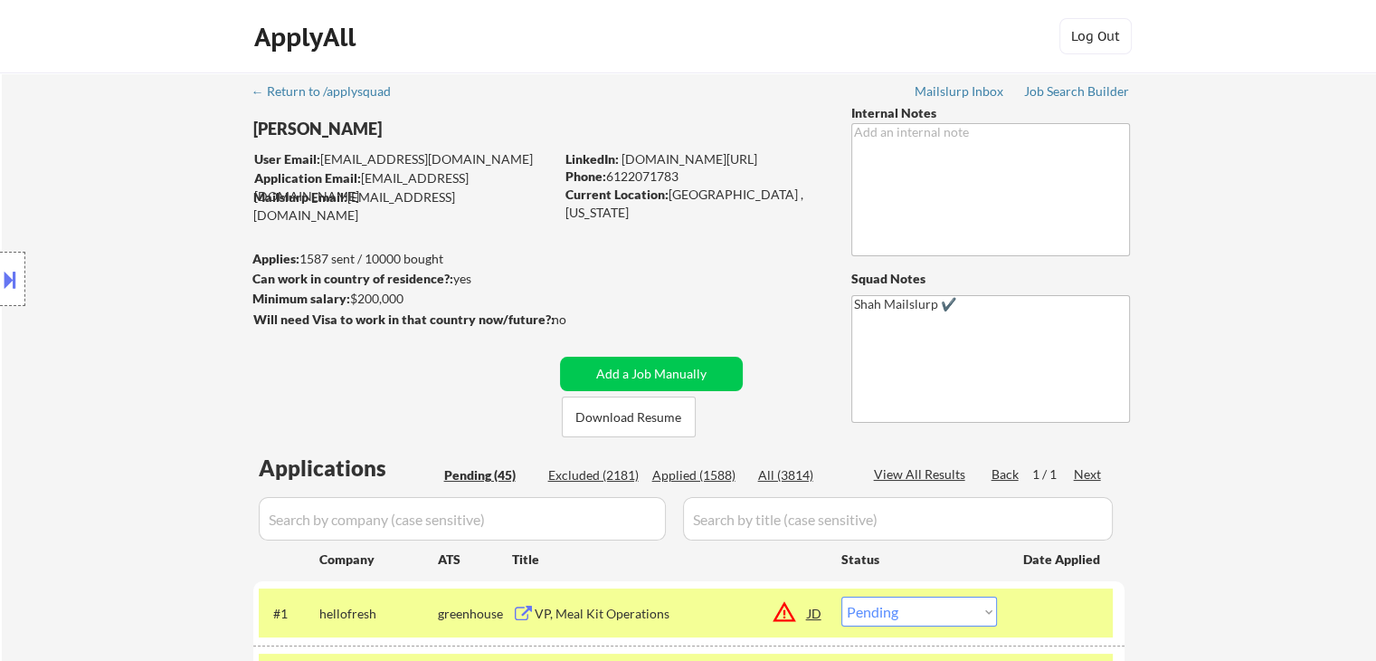
scroll to position [543, 0]
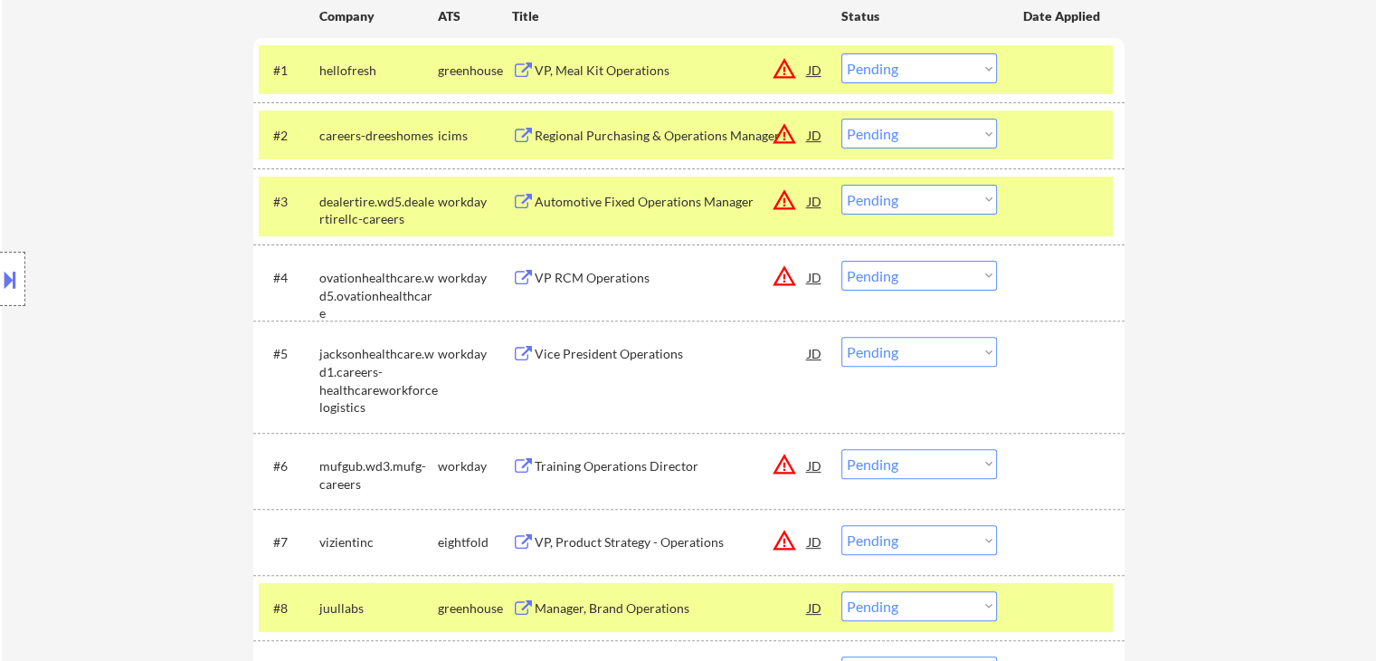
click at [788, 68] on button "warning_amber" at bounding box center [784, 68] width 25 height 25
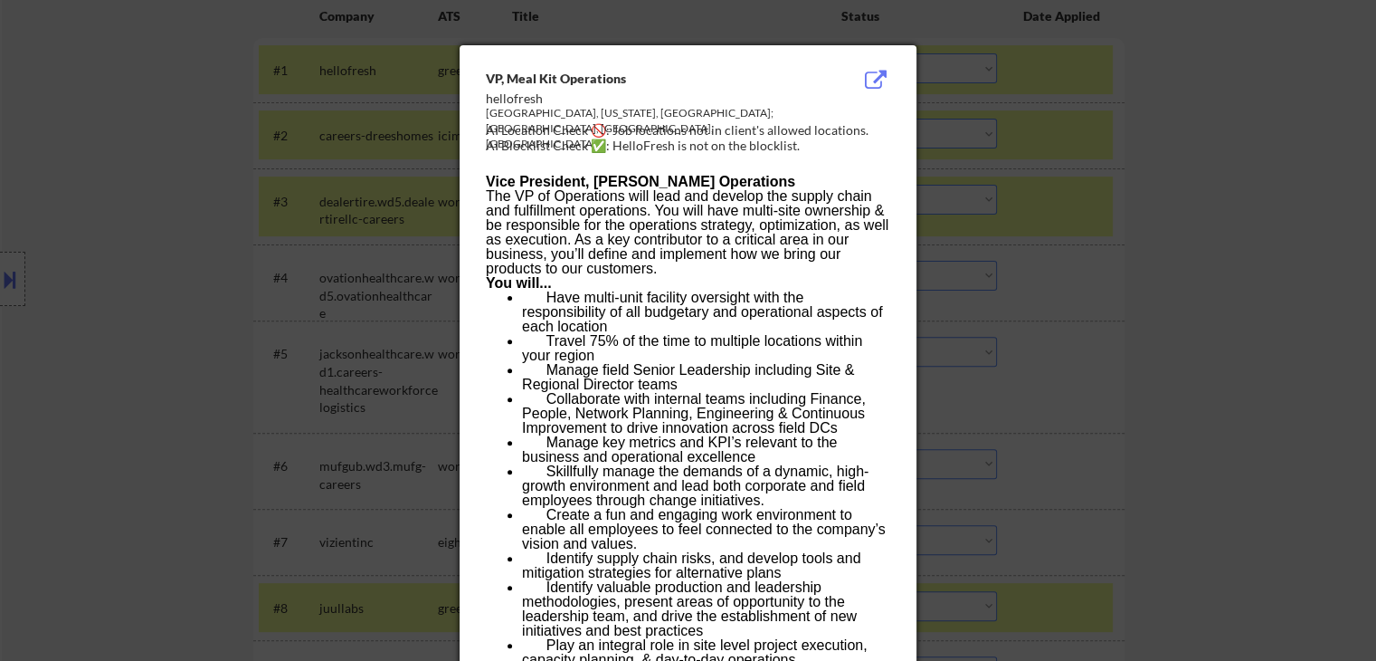
click at [1152, 189] on div at bounding box center [688, 330] width 1376 height 661
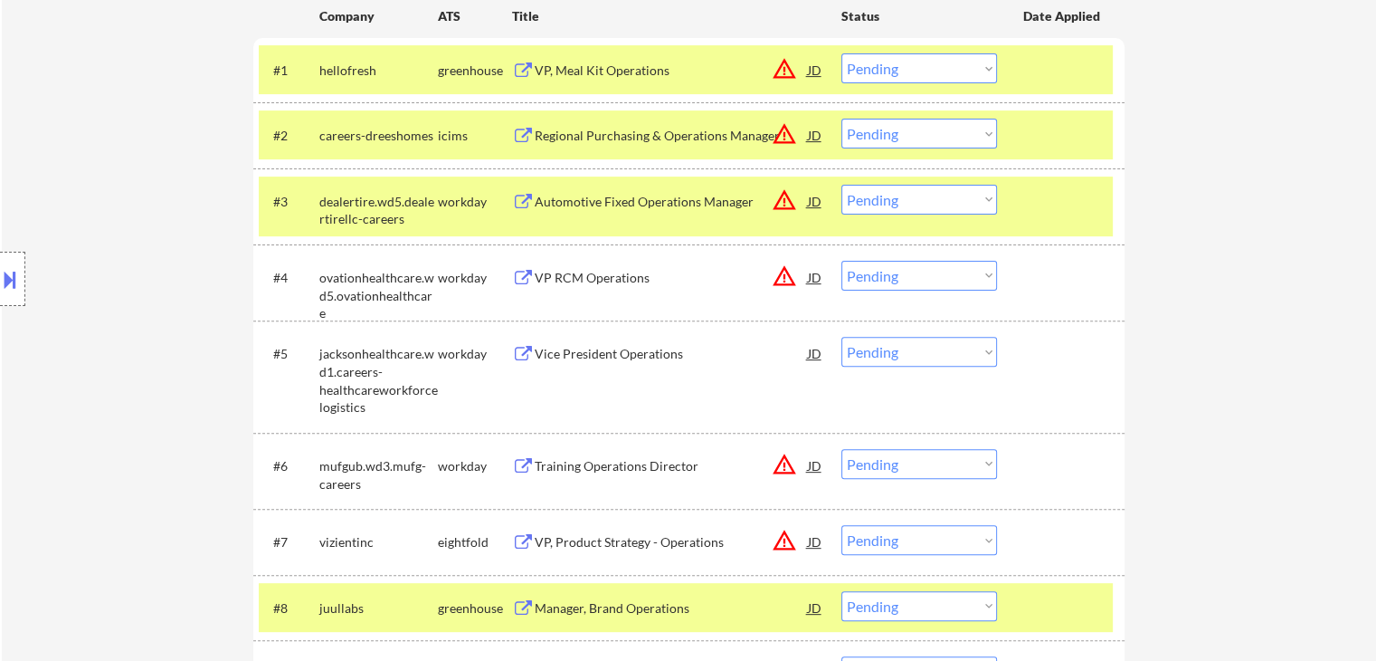
click at [639, 64] on div "VP, Meal Kit Operations" at bounding box center [671, 71] width 273 height 18
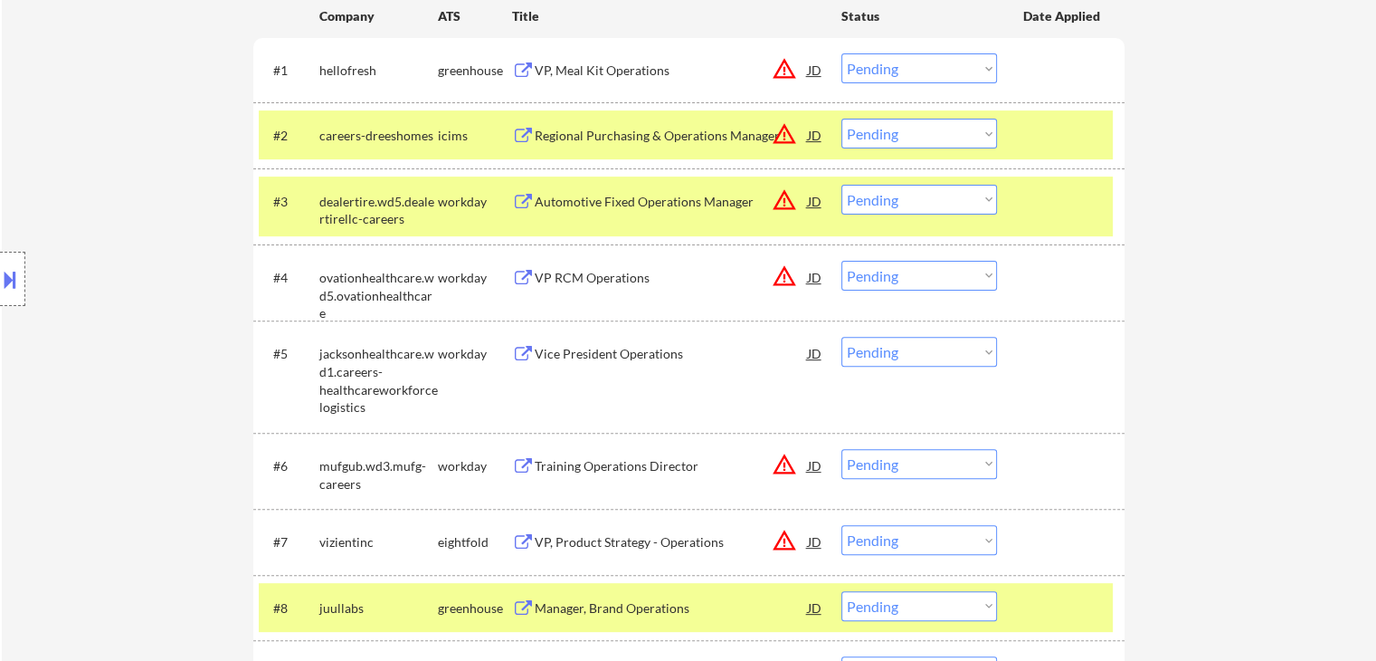
click at [594, 128] on div "Regional Purchasing & Operations Manager" at bounding box center [671, 136] width 273 height 18
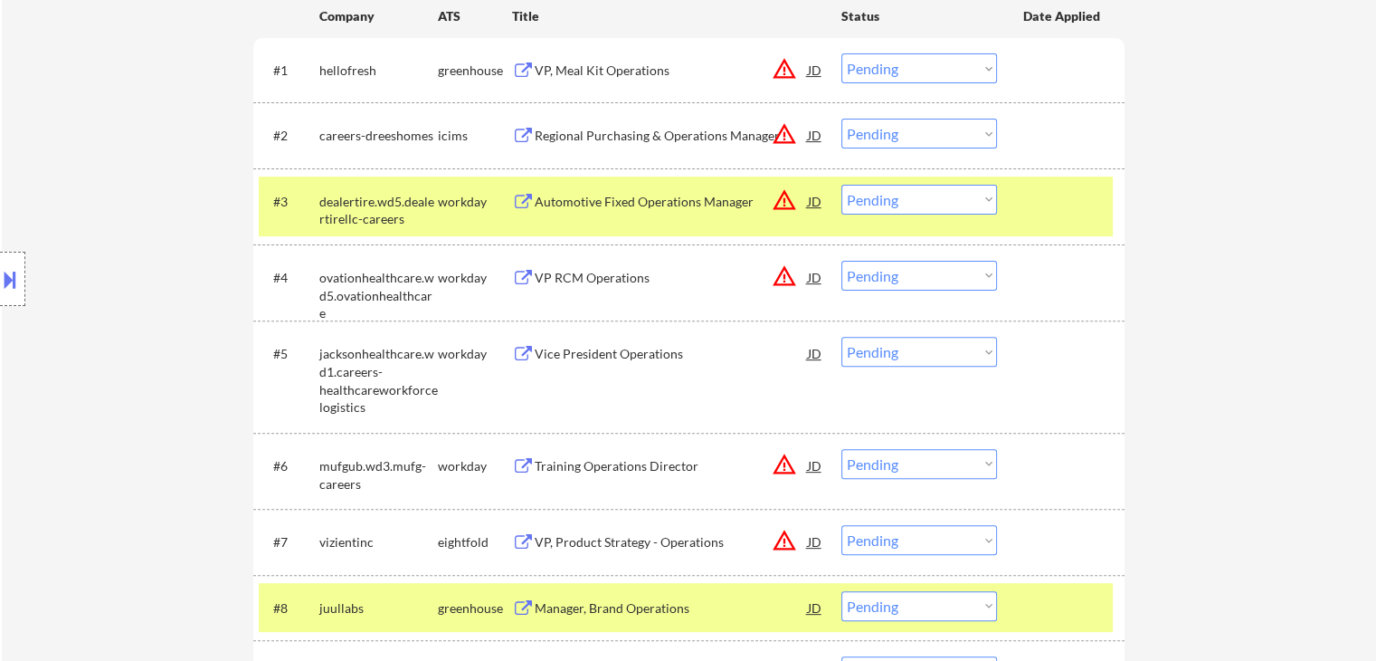
click at [597, 197] on div "Automotive Fixed Operations Manager" at bounding box center [671, 202] width 273 height 18
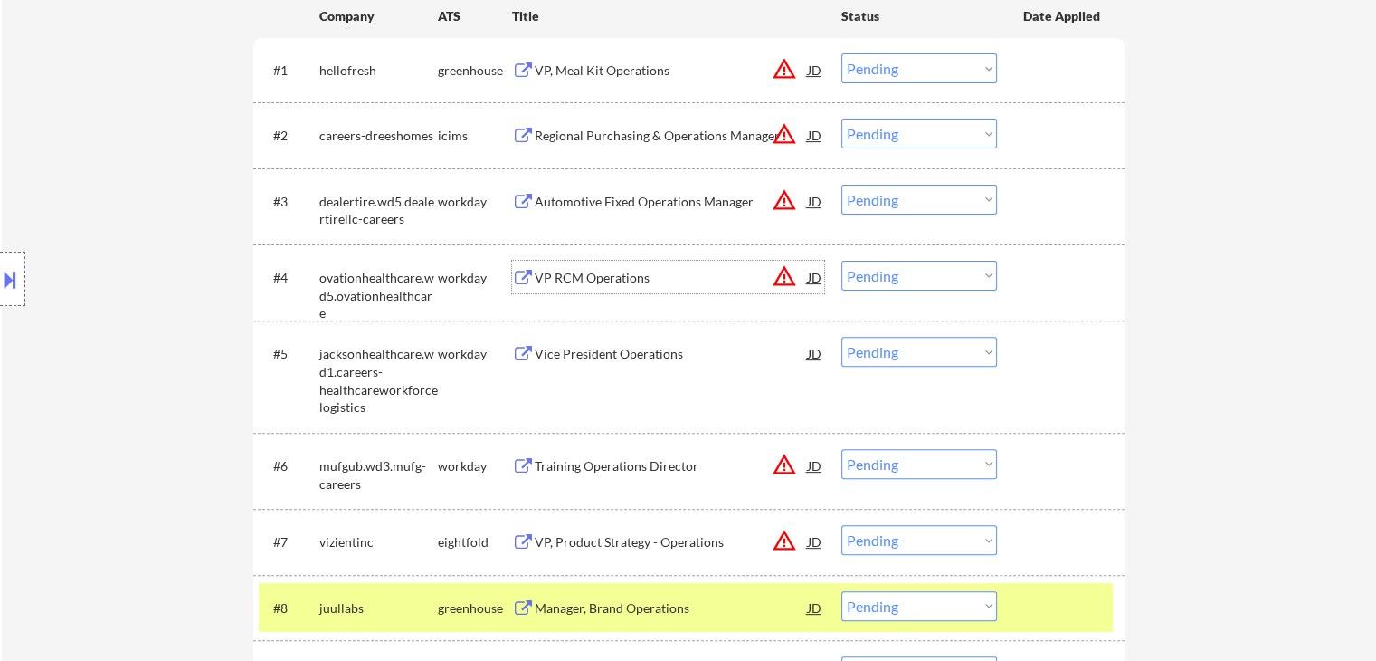
drag, startPoint x: 590, startPoint y: 277, endPoint x: 590, endPoint y: 368, distance: 91.4
click at [590, 277] on div "VP RCM Operations" at bounding box center [671, 278] width 273 height 18
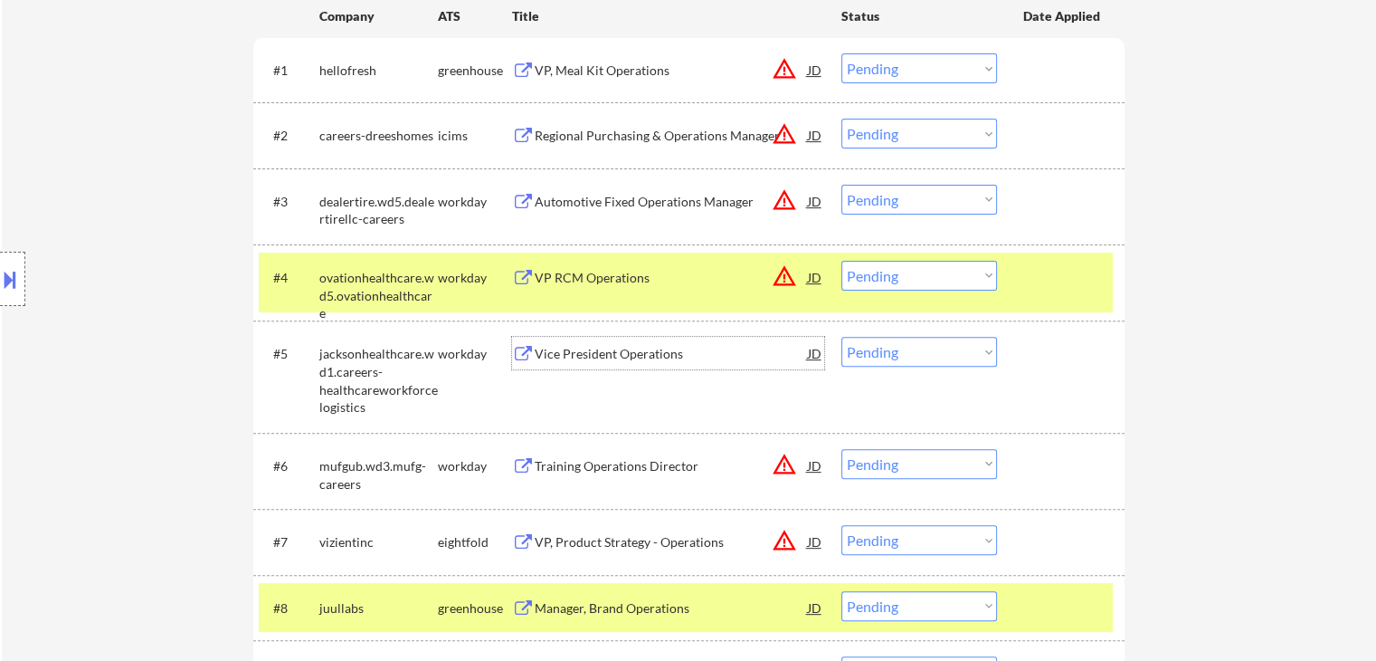
click at [590, 349] on div "Vice President Operations" at bounding box center [671, 354] width 273 height 18
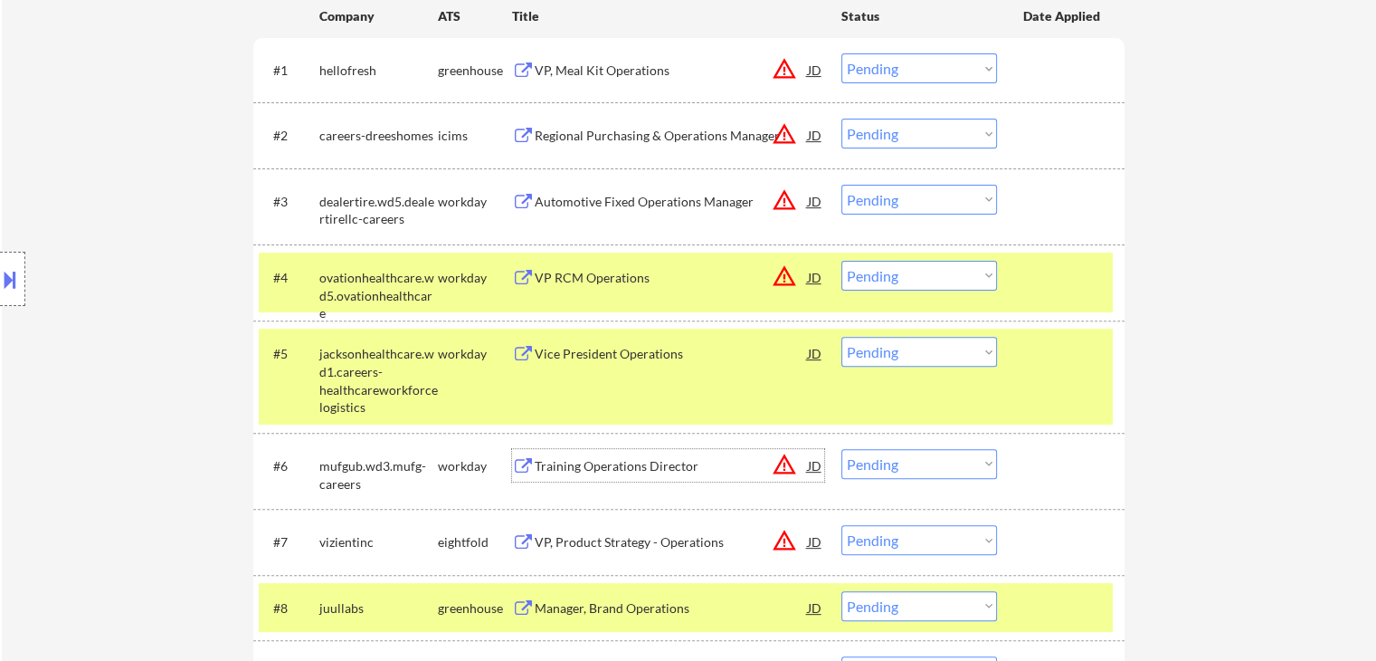
click at [593, 474] on div "Training Operations Director" at bounding box center [671, 466] width 273 height 18
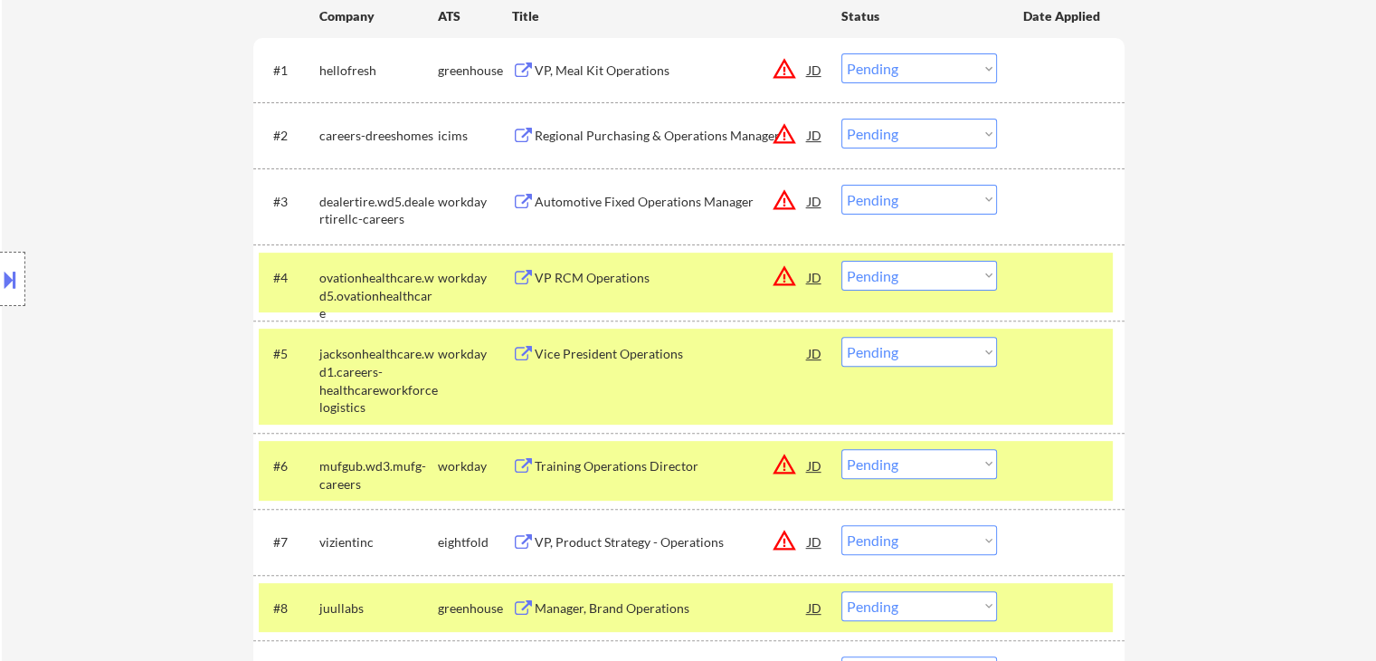
scroll to position [724, 0]
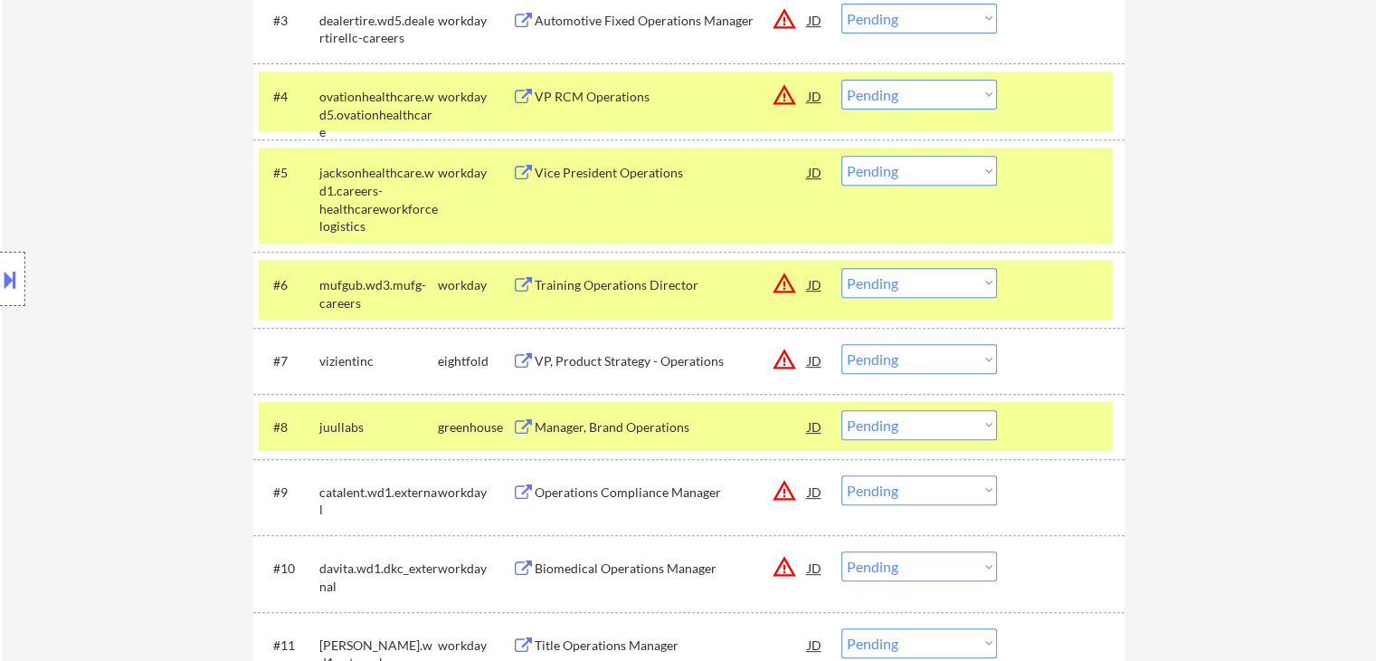
click at [601, 354] on div "VP, Product Strategy - Operations" at bounding box center [671, 361] width 273 height 18
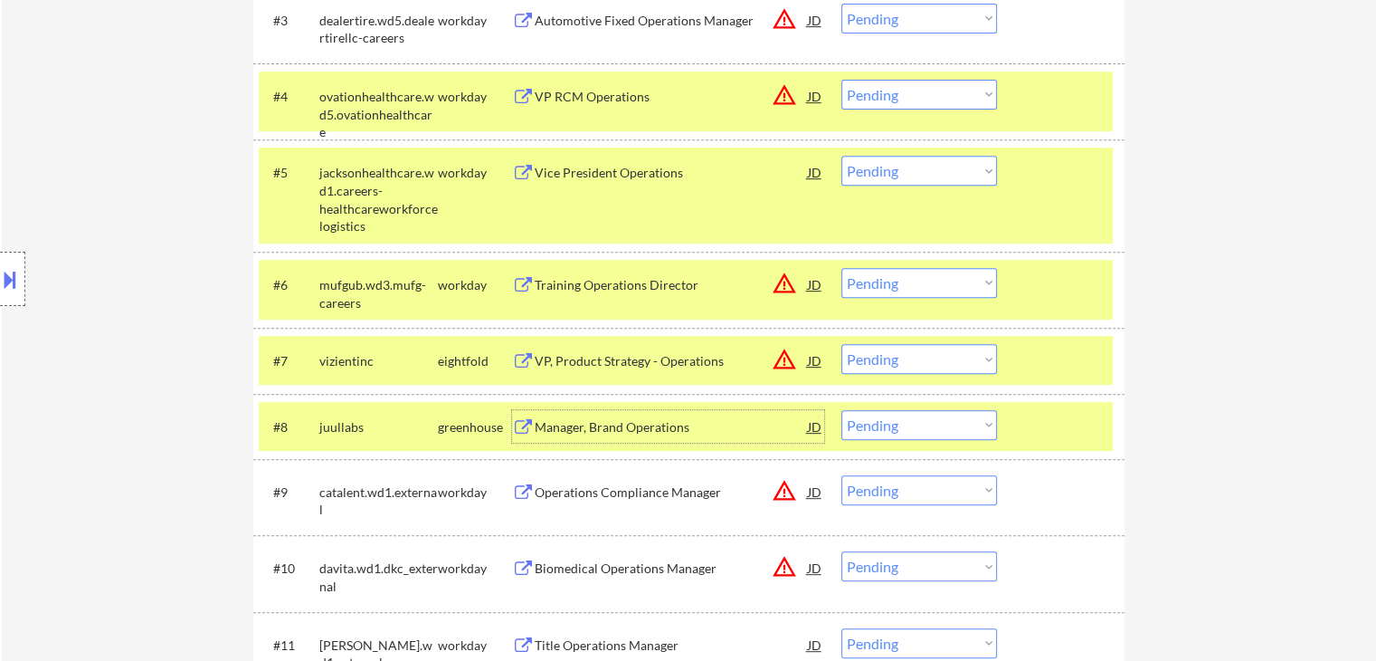
drag, startPoint x: 609, startPoint y: 419, endPoint x: 611, endPoint y: 483, distance: 64.3
click at [608, 419] on div "Manager, Brand Operations" at bounding box center [671, 427] width 273 height 18
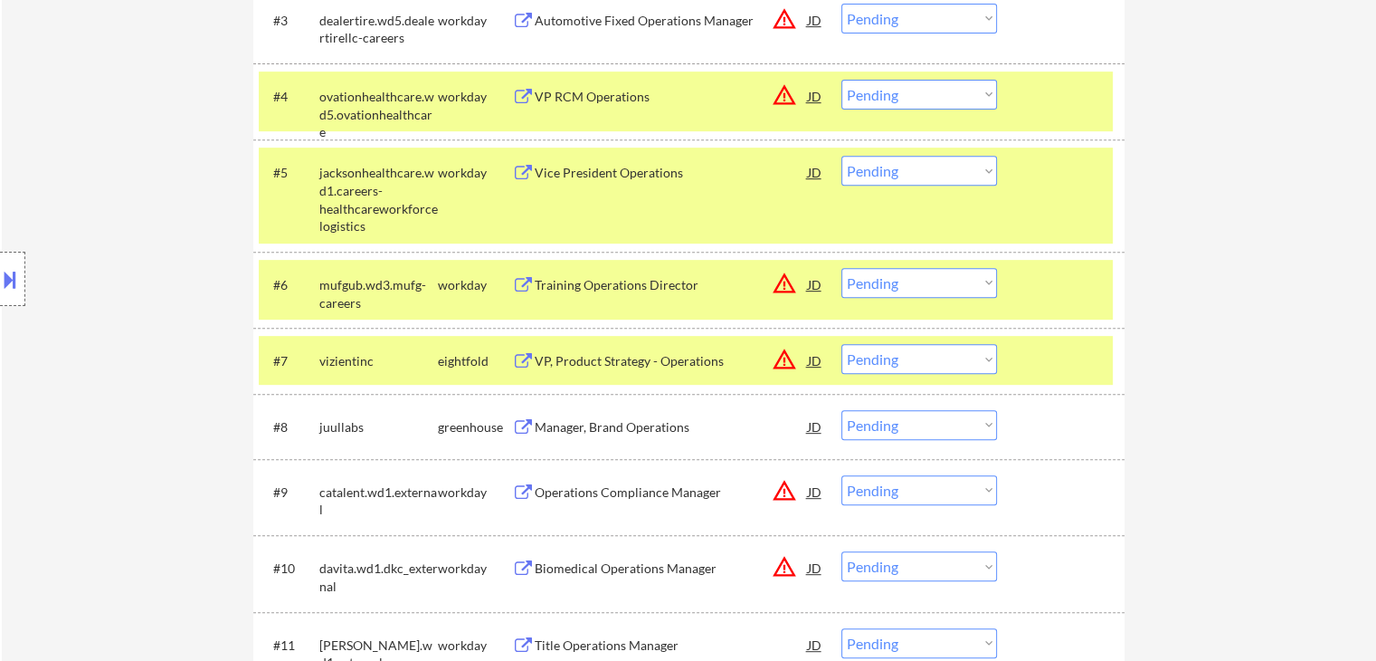
click at [604, 492] on div "Operations Compliance Manager" at bounding box center [671, 492] width 273 height 18
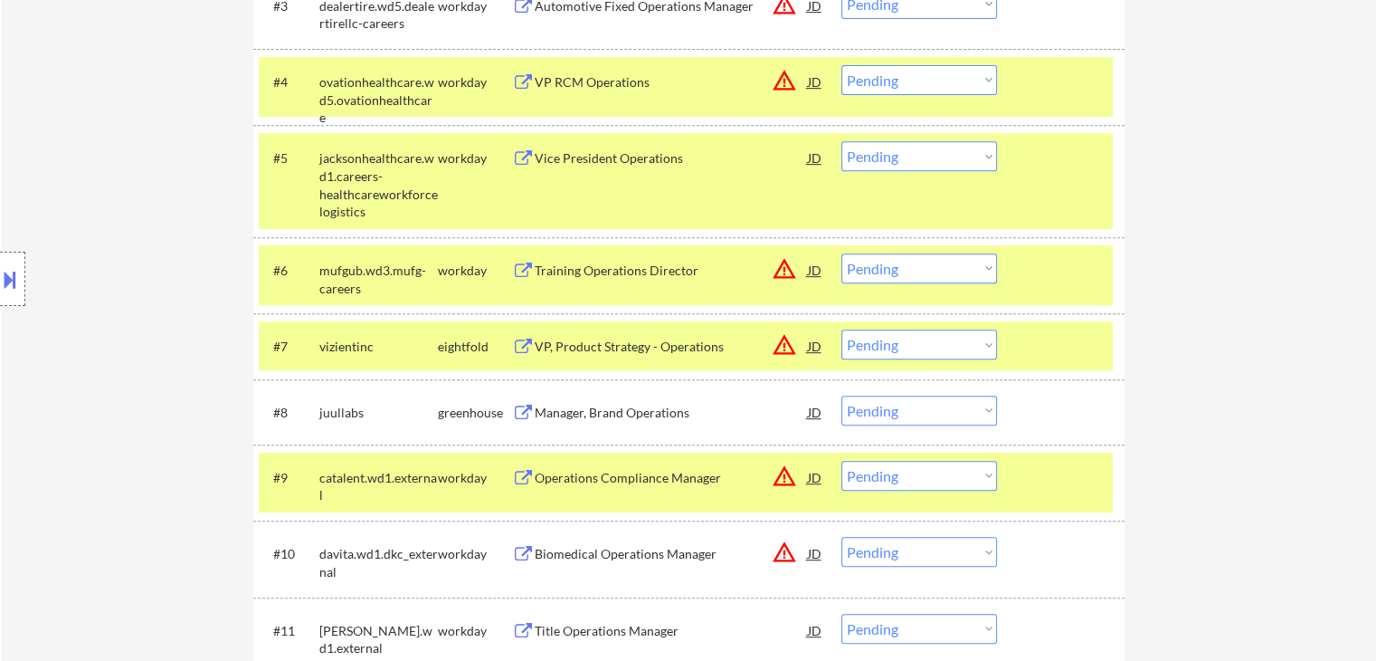
scroll to position [905, 0]
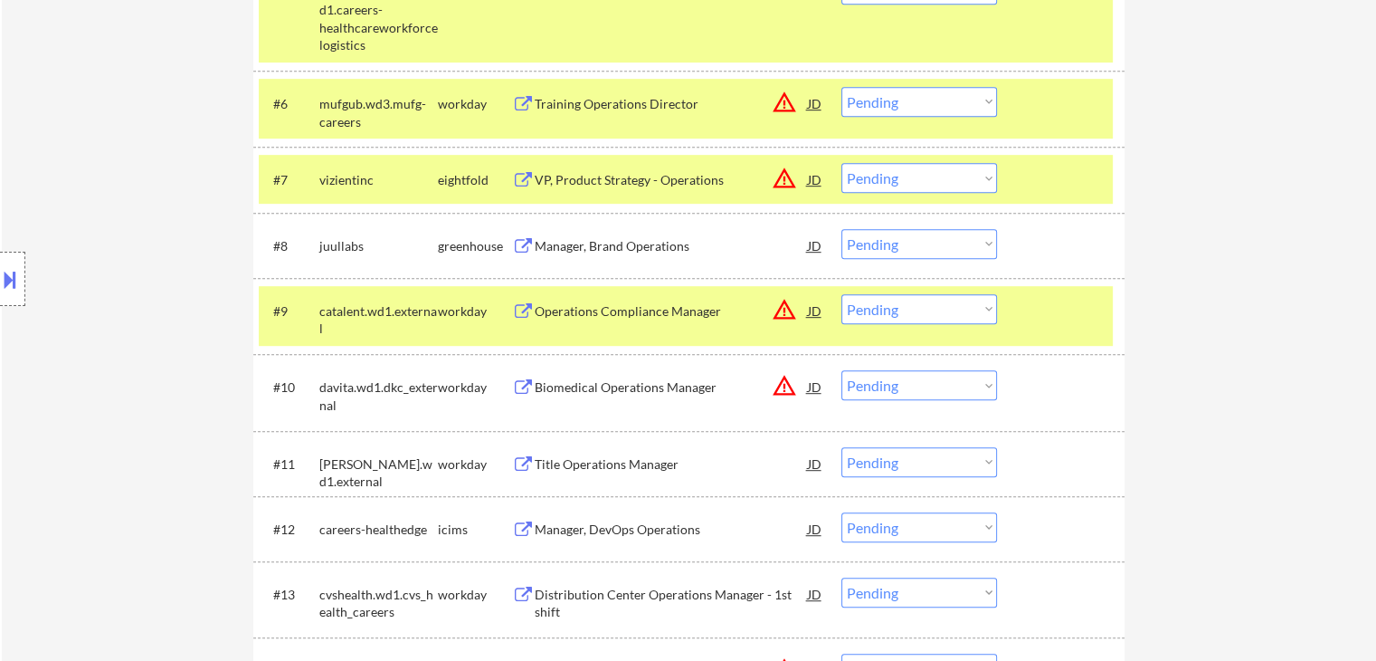
drag, startPoint x: 599, startPoint y: 385, endPoint x: 600, endPoint y: 424, distance: 39.8
click at [600, 386] on div "Biomedical Operations Manager" at bounding box center [671, 387] width 273 height 18
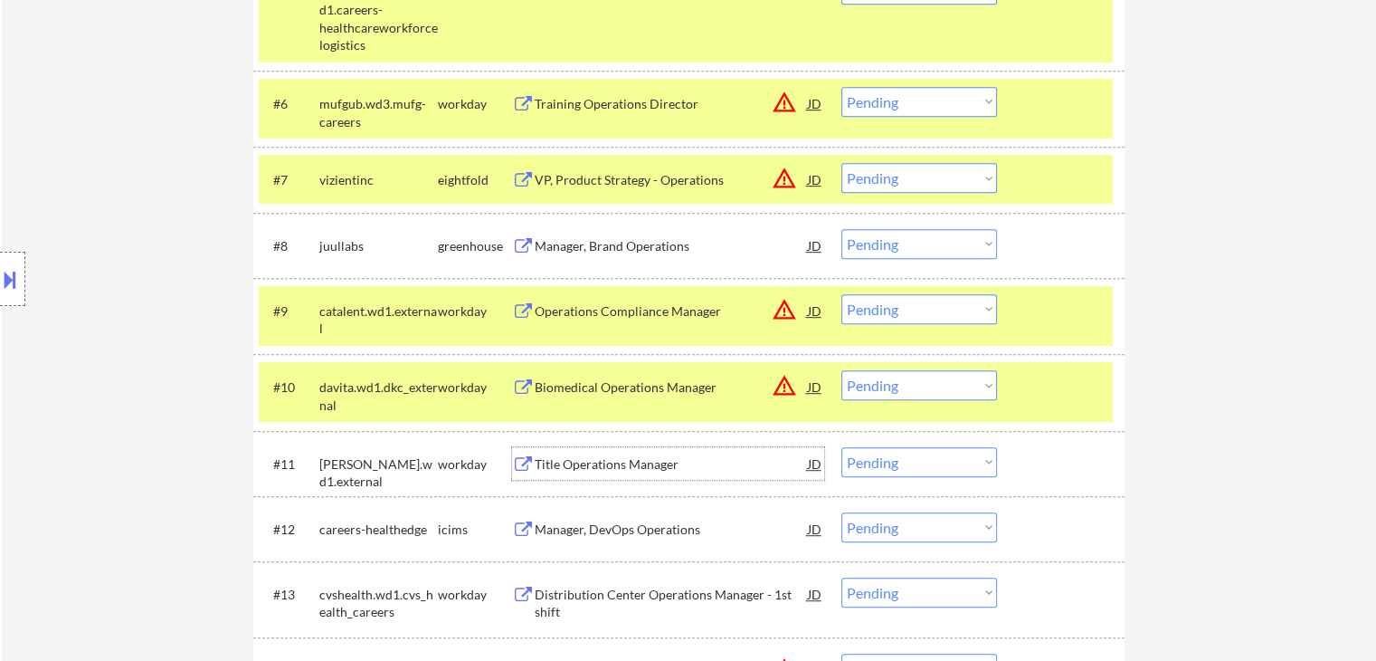
click at [596, 470] on div "Title Operations Manager" at bounding box center [671, 464] width 273 height 18
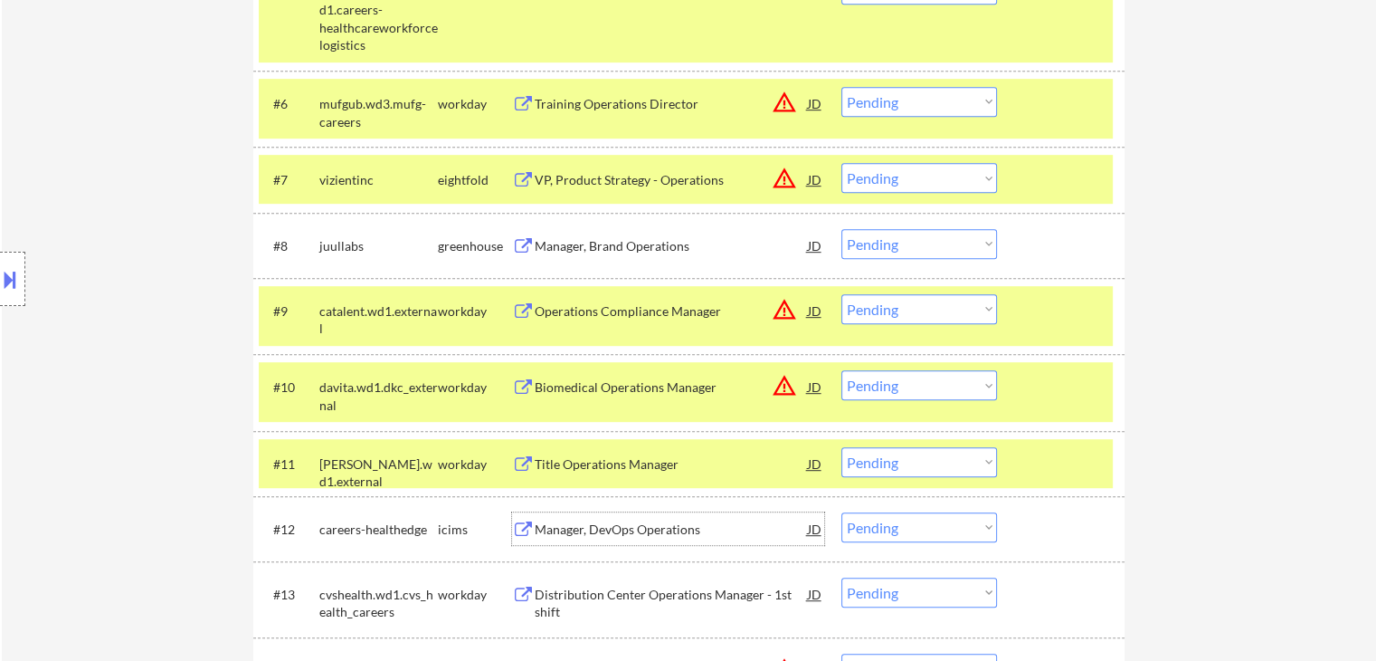
click at [604, 540] on div "Manager, DevOps Operations" at bounding box center [671, 528] width 273 height 33
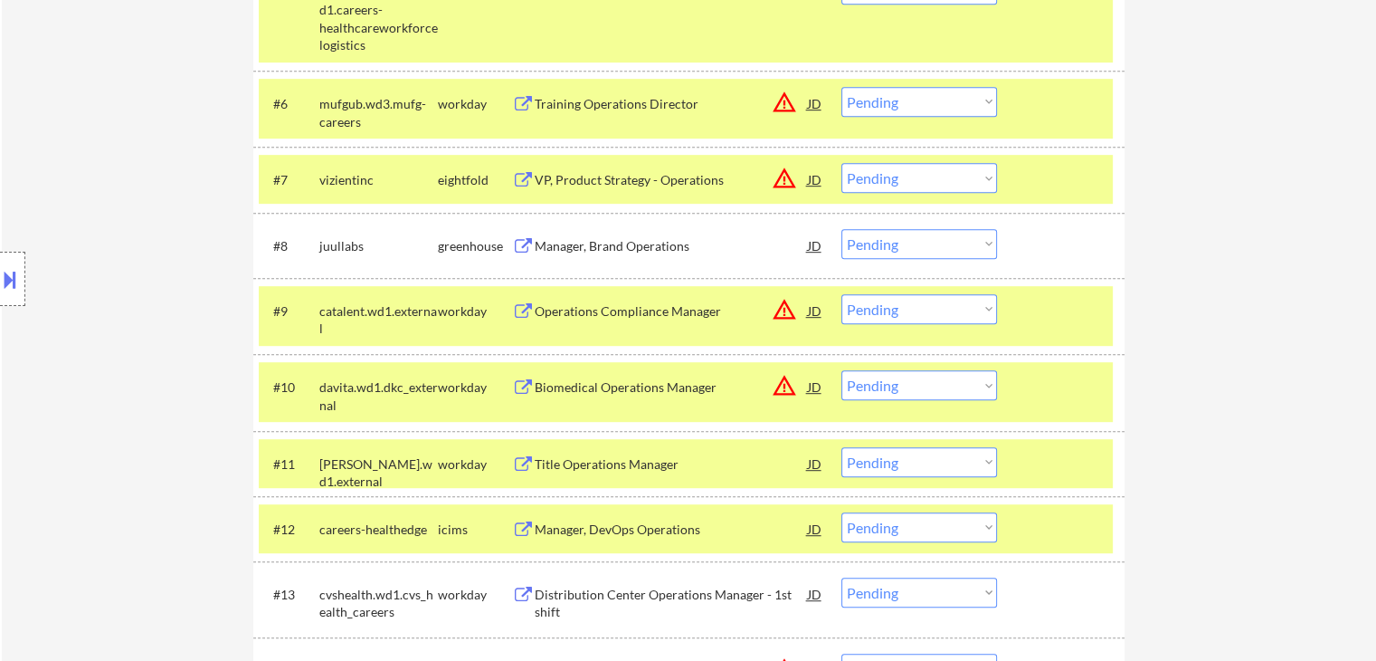
scroll to position [1086, 0]
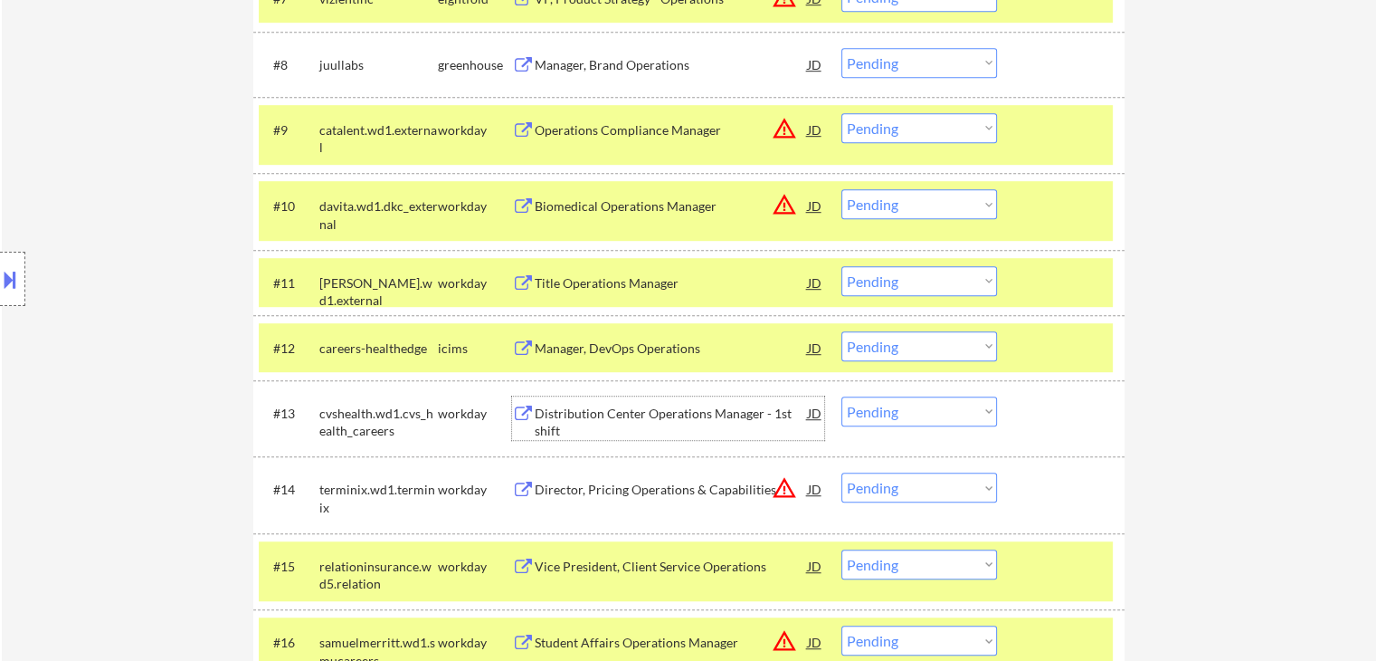
click at [575, 405] on div "Distribution Center Operations Manager - 1st shift" at bounding box center [671, 421] width 273 height 35
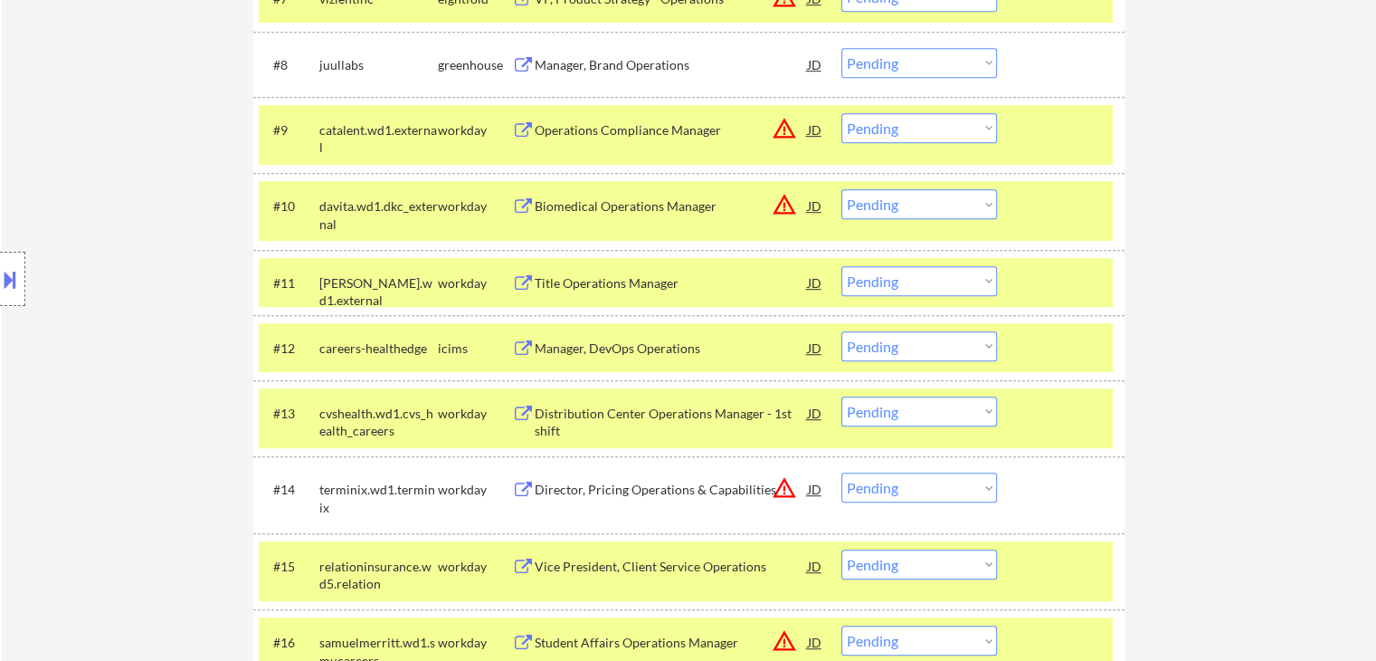
click at [583, 479] on div "Director, Pricing Operations & Capabilities" at bounding box center [671, 488] width 273 height 33
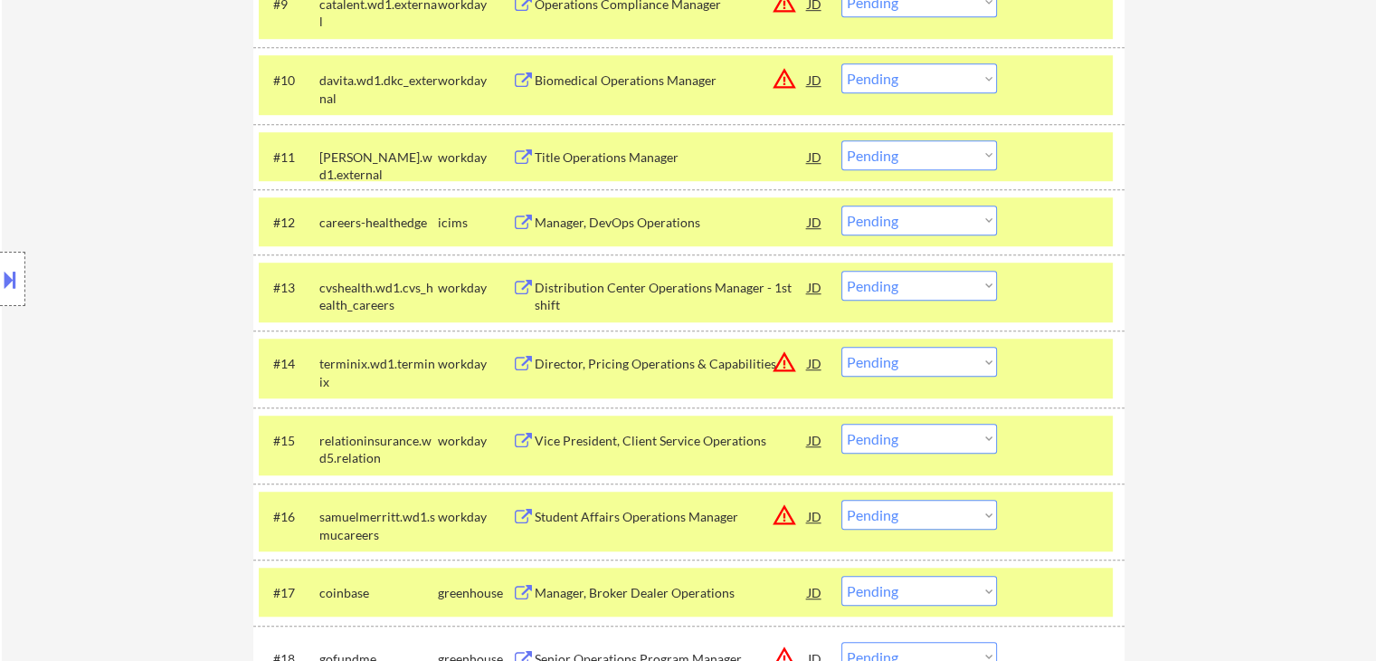
scroll to position [1267, 0]
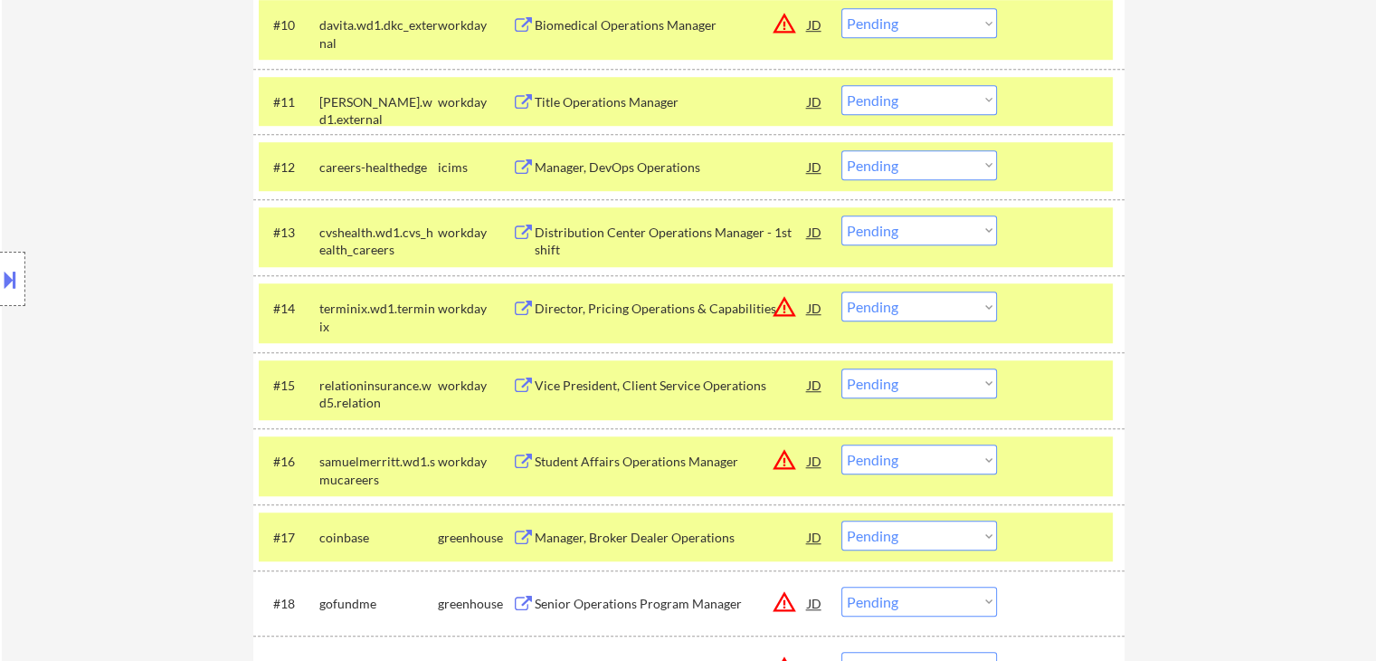
click at [5, 287] on button at bounding box center [10, 279] width 20 height 30
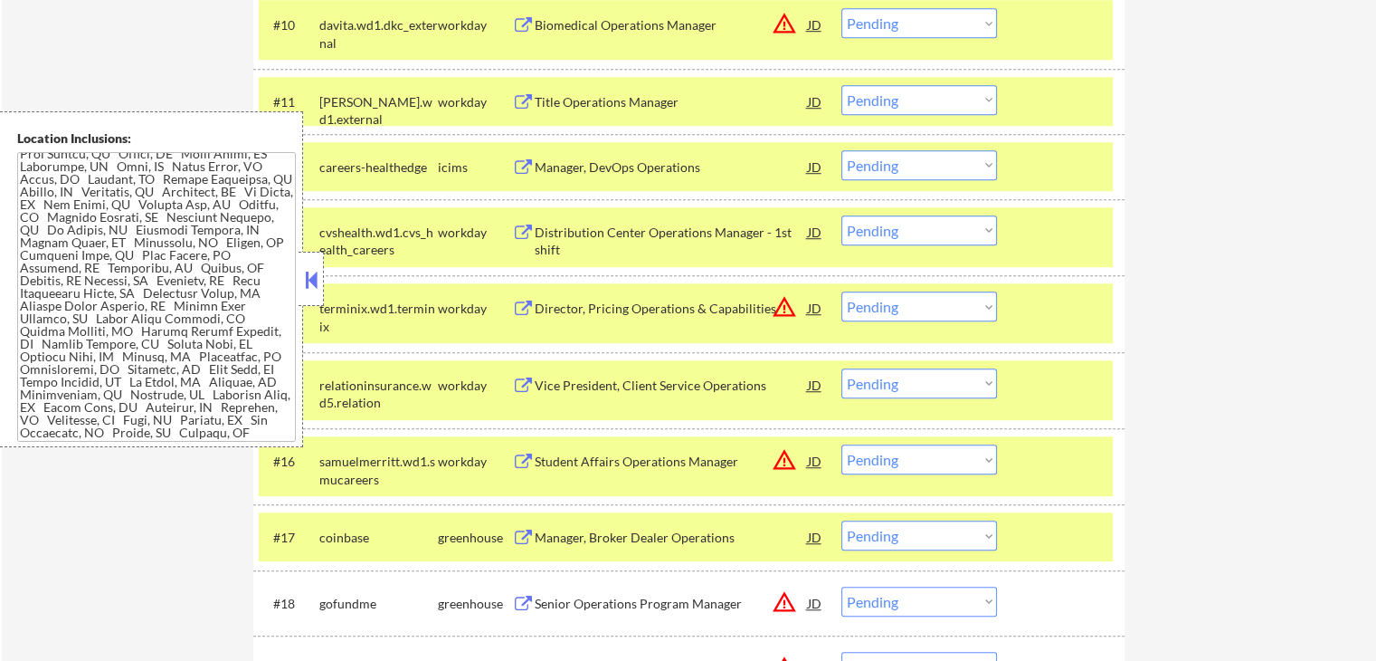
scroll to position [347, 0]
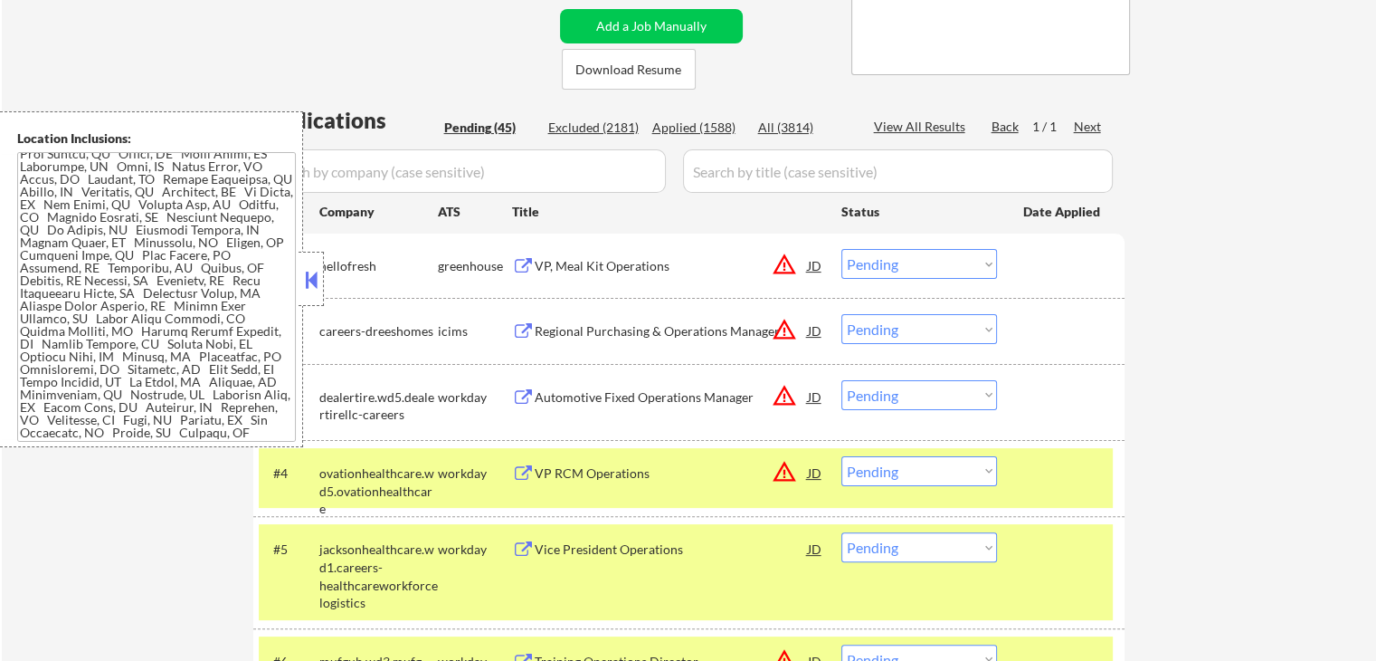
drag, startPoint x: 314, startPoint y: 280, endPoint x: 530, endPoint y: 333, distance: 222.7
click at [314, 280] on button at bounding box center [311, 279] width 20 height 27
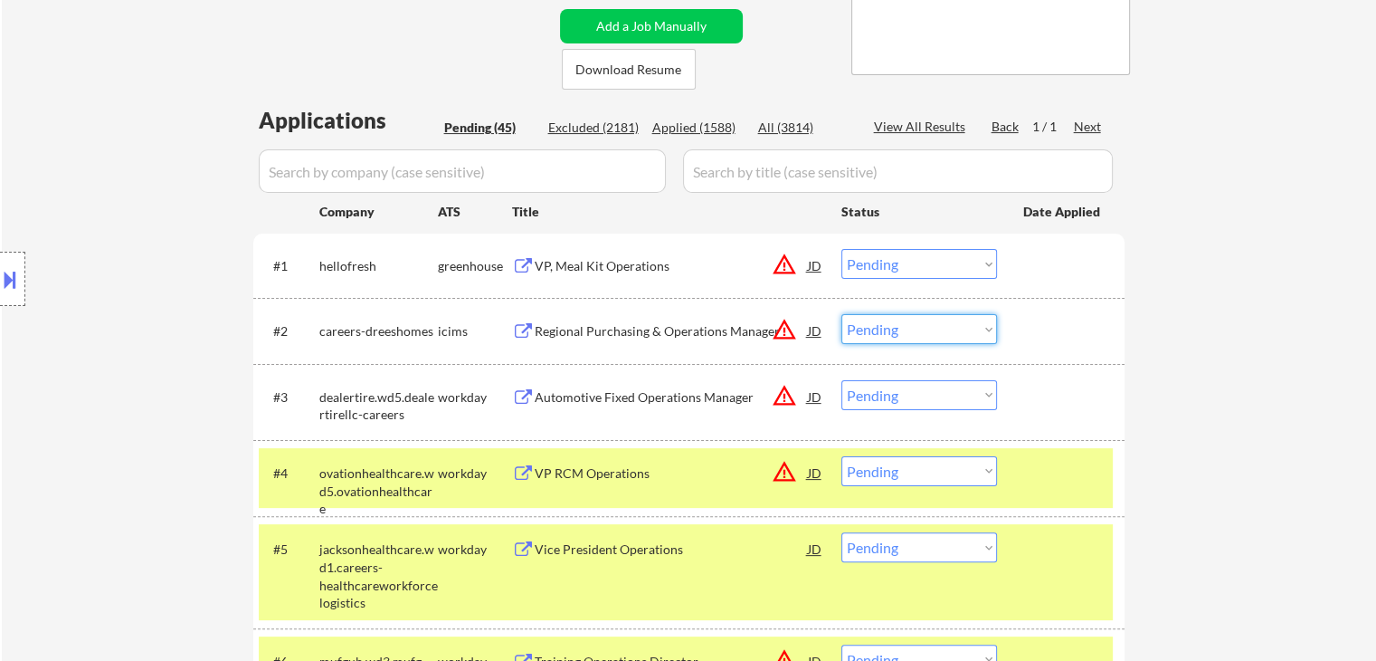
drag, startPoint x: 919, startPoint y: 318, endPoint x: 919, endPoint y: 332, distance: 14.5
click at [919, 318] on select "Choose an option... Pending Applied Excluded (Questions) Excluded (Expired) Exc…" at bounding box center [919, 329] width 156 height 30
click at [841, 314] on select "Choose an option... Pending Applied Excluded (Questions) Excluded (Expired) Exc…" at bounding box center [919, 329] width 156 height 30
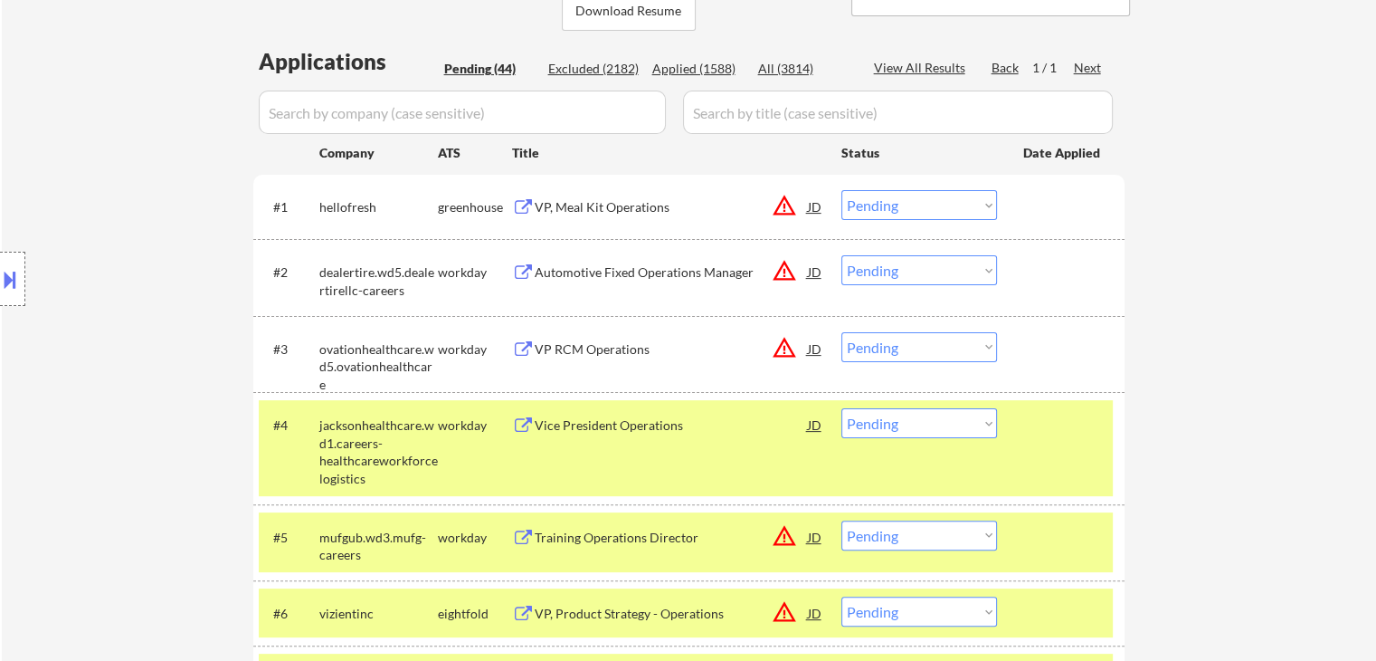
scroll to position [438, 0]
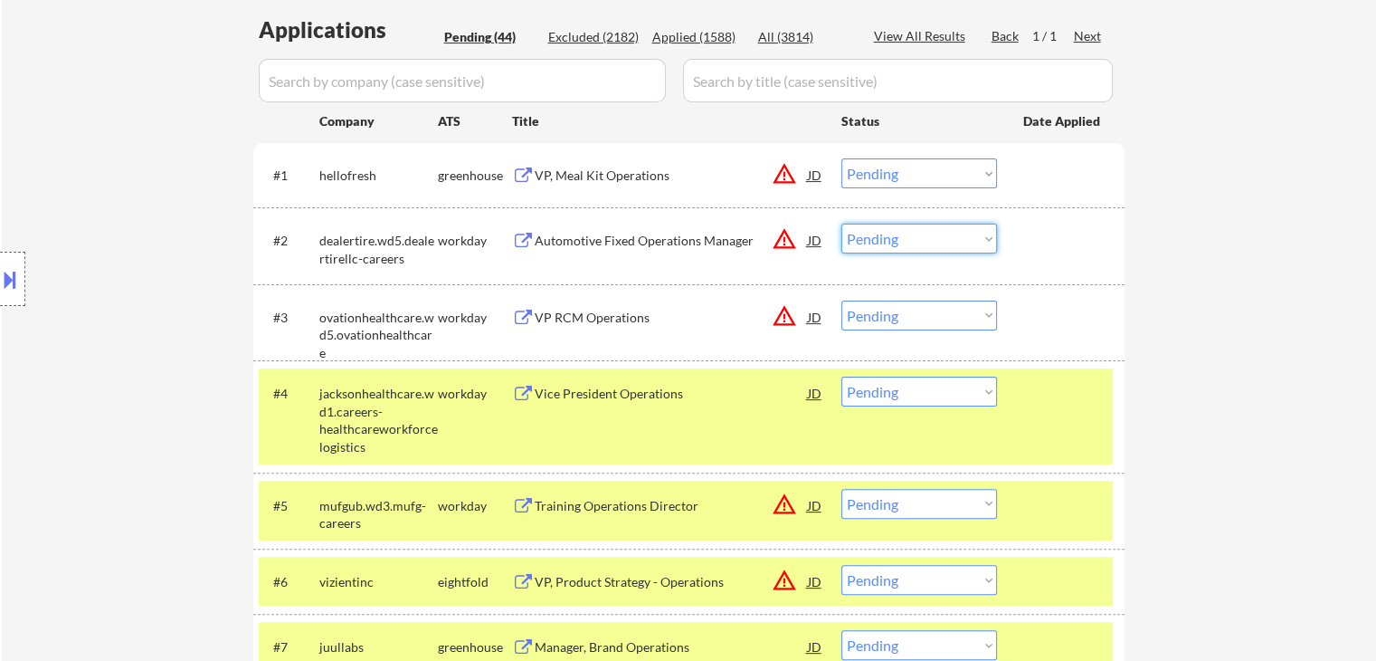
click at [922, 246] on select "Choose an option... Pending Applied Excluded (Questions) Excluded (Expired) Exc…" at bounding box center [919, 238] width 156 height 30
click at [841, 223] on select "Choose an option... Pending Applied Excluded (Questions) Excluded (Expired) Exc…" at bounding box center [919, 238] width 156 height 30
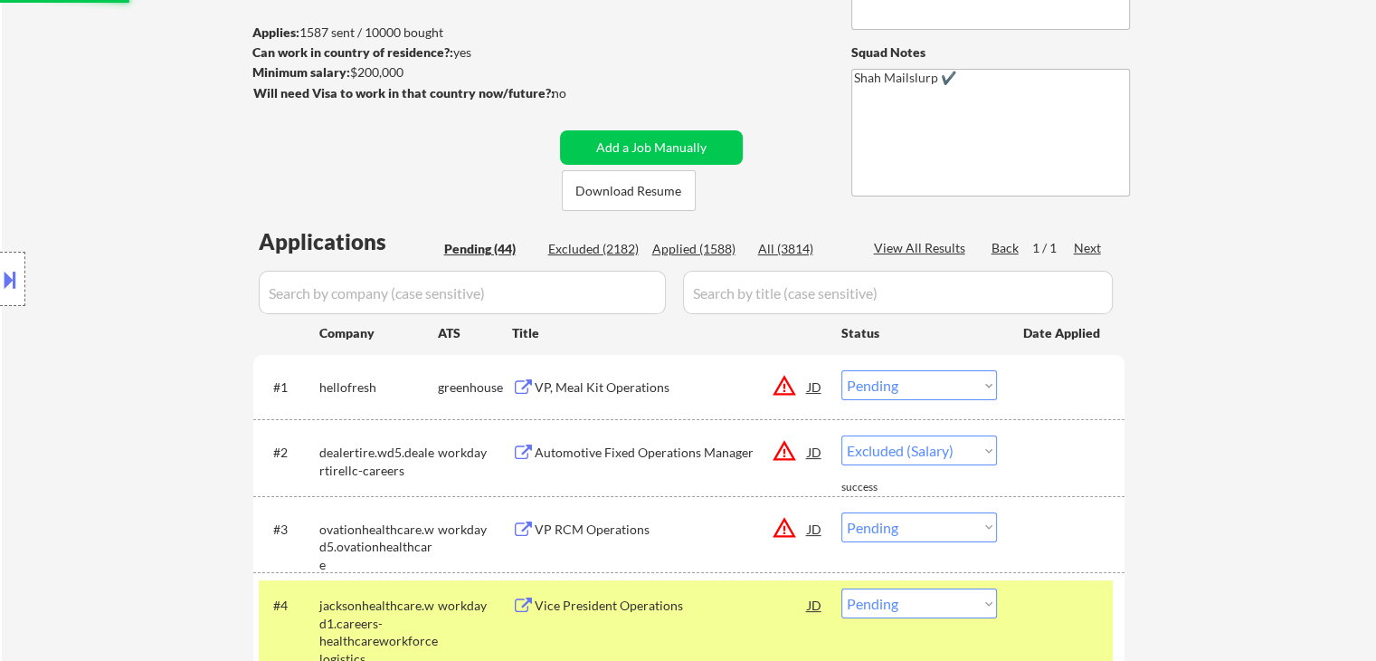
scroll to position [257, 0]
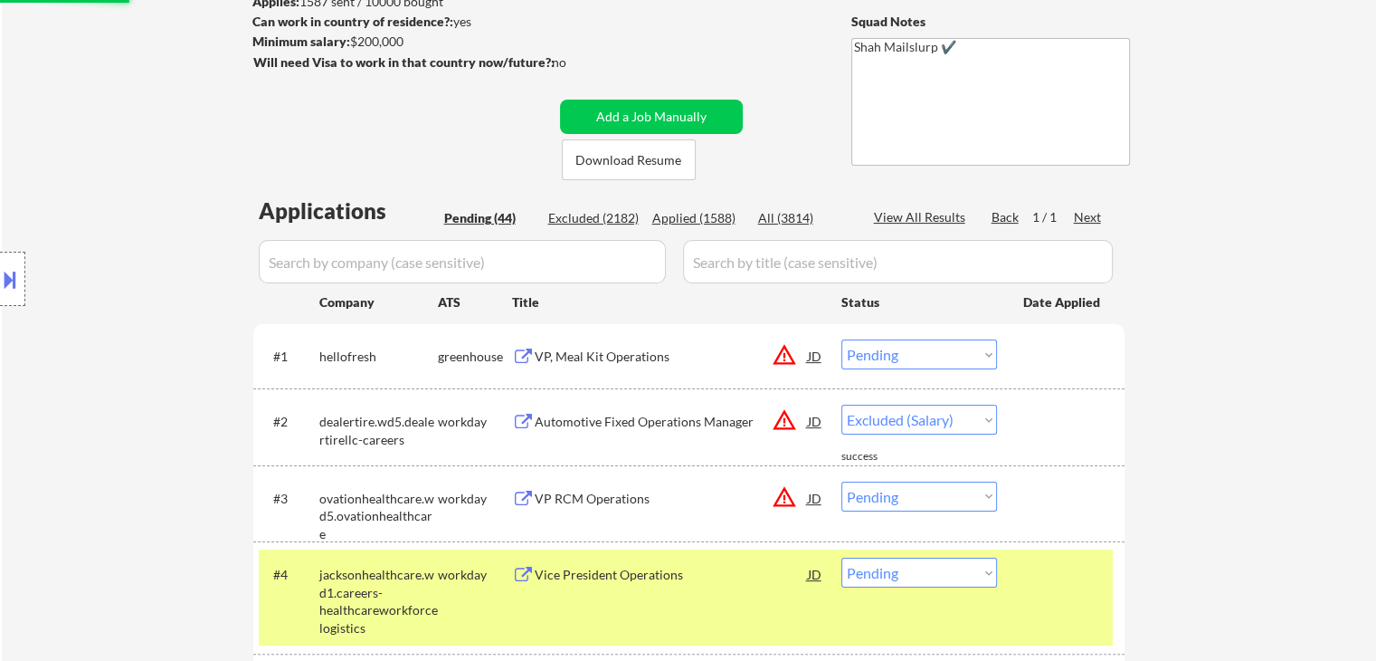
select select ""pending""
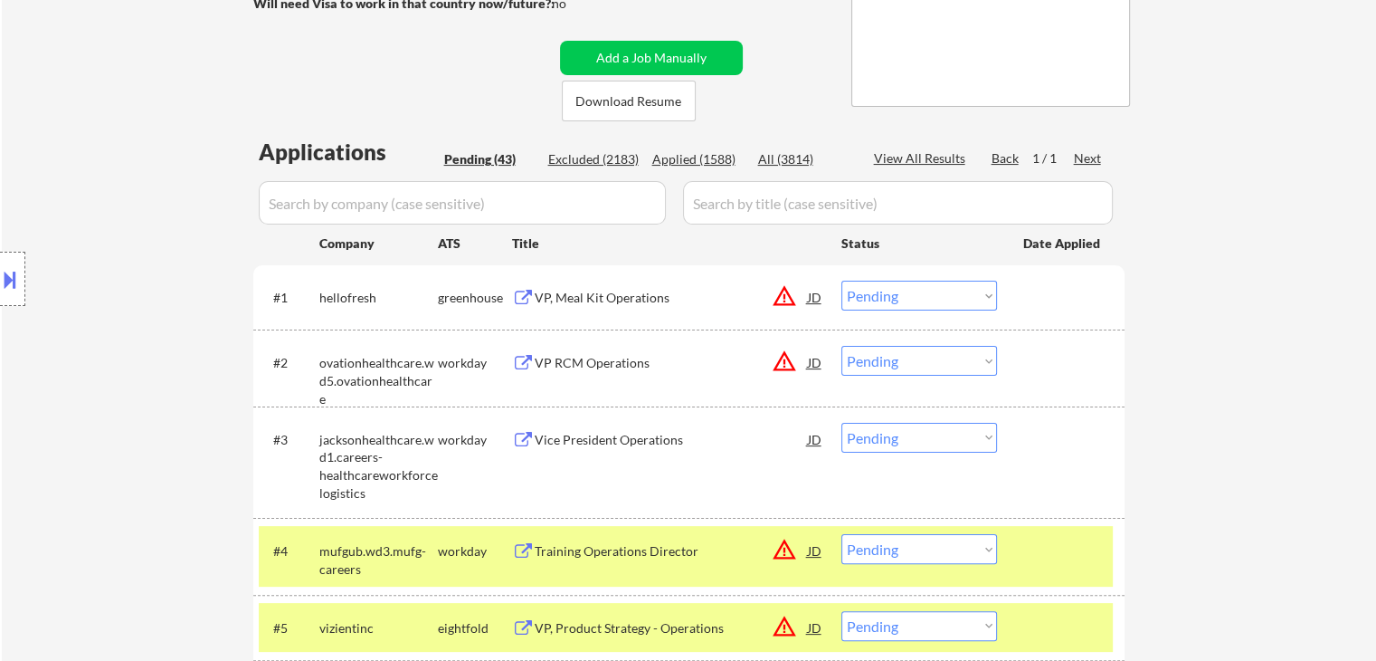
scroll to position [347, 0]
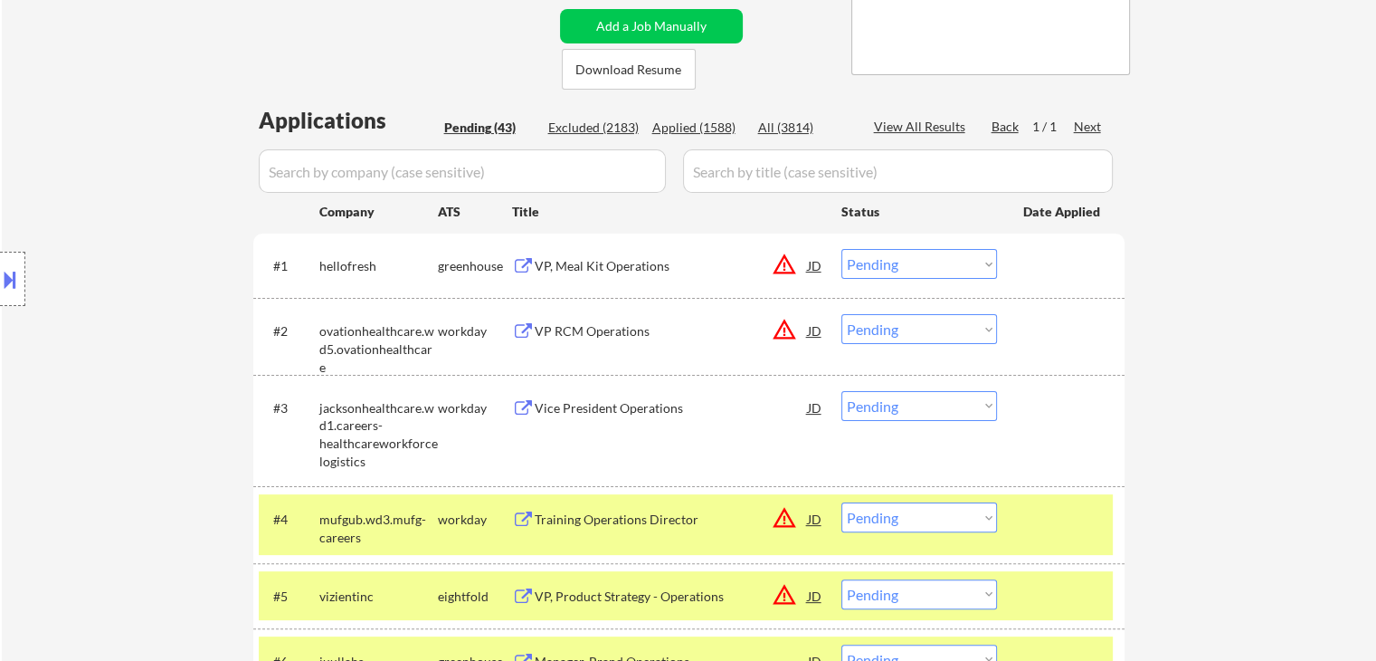
drag, startPoint x: 944, startPoint y: 402, endPoint x: 929, endPoint y: 402, distance: 14.5
click at [943, 398] on select "Choose an option... Pending Applied Excluded (Questions) Excluded (Expired) Exc…" at bounding box center [919, 406] width 156 height 30
click at [841, 391] on select "Choose an option... Pending Applied Excluded (Questions) Excluded (Expired) Exc…" at bounding box center [919, 406] width 156 height 30
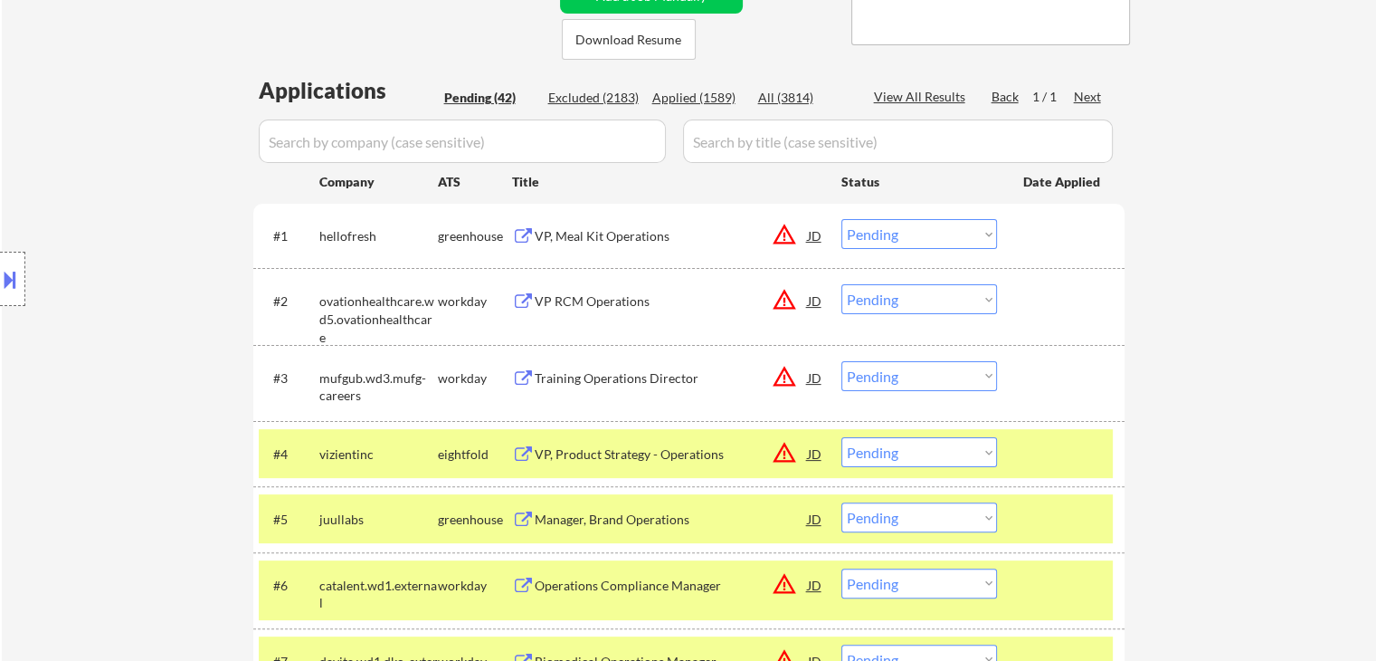
scroll to position [438, 0]
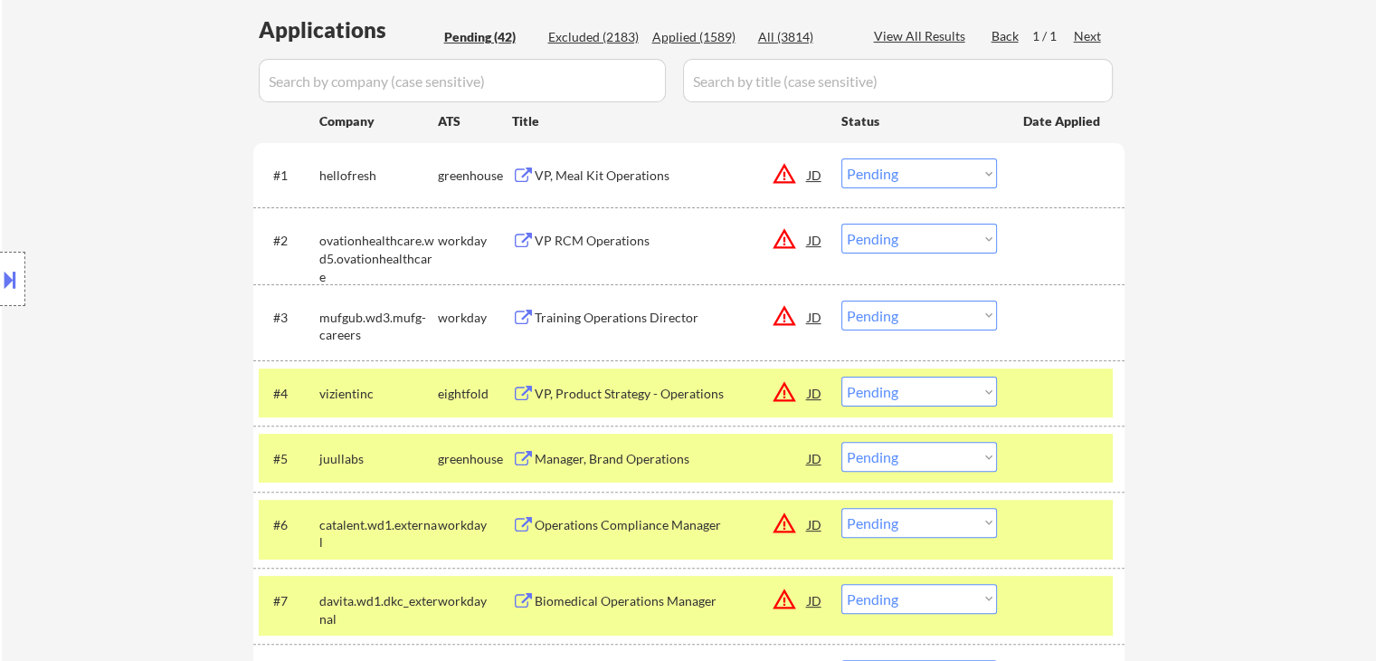
click at [895, 311] on select "Choose an option... Pending Applied Excluded (Questions) Excluded (Expired) Exc…" at bounding box center [919, 315] width 156 height 30
click at [841, 300] on select "Choose an option... Pending Applied Excluded (Questions) Excluded (Expired) Exc…" at bounding box center [919, 315] width 156 height 30
select select ""pending""
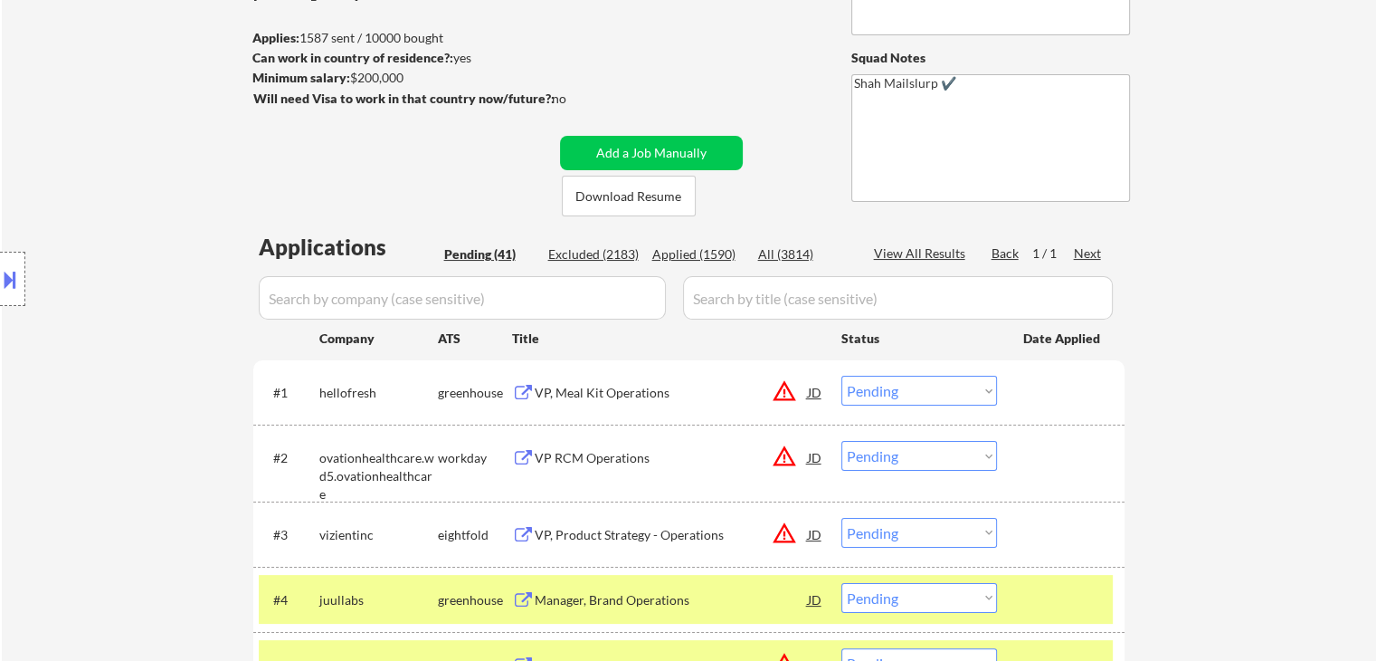
scroll to position [0, 0]
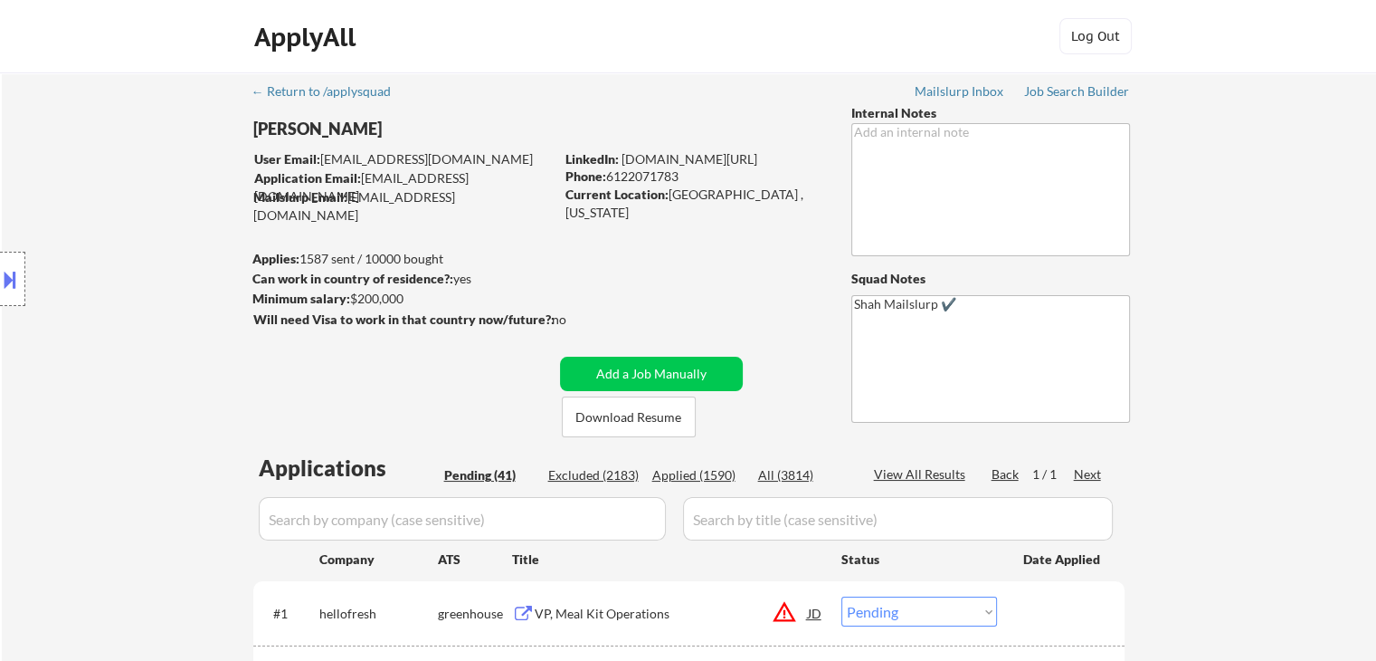
drag, startPoint x: 192, startPoint y: 375, endPoint x: 354, endPoint y: 305, distance: 176.3
click at [194, 368] on div "Location Inclusions:" at bounding box center [162, 279] width 324 height 336
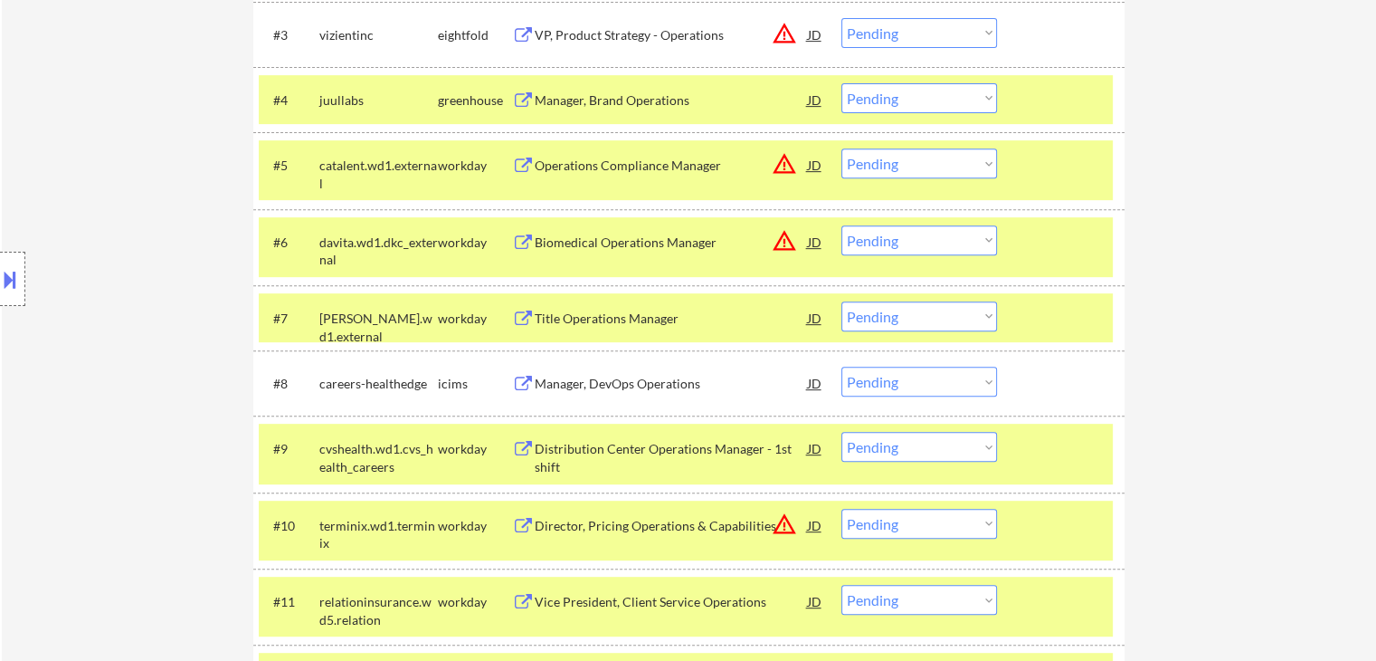
scroll to position [724, 0]
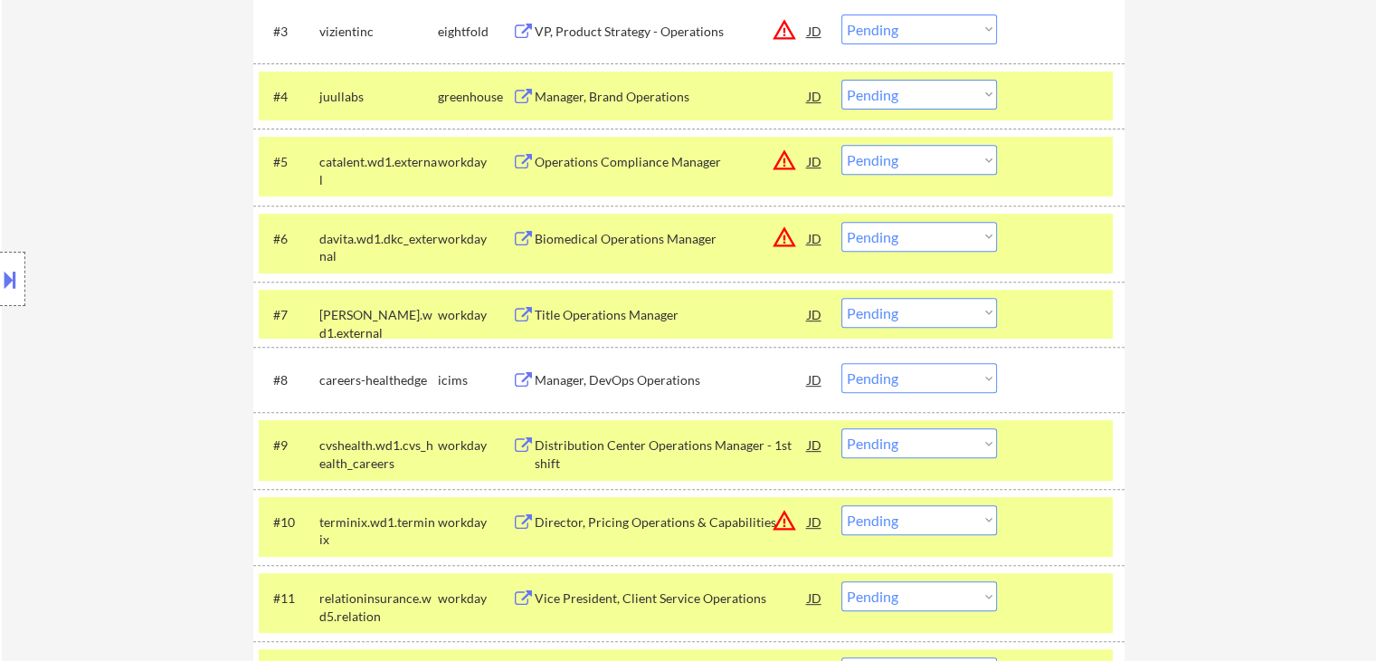
click at [901, 91] on select "Choose an option... Pending Applied Excluded (Questions) Excluded (Expired) Exc…" at bounding box center [919, 95] width 156 height 30
click at [841, 80] on select "Choose an option... Pending Applied Excluded (Questions) Excluded (Expired) Exc…" at bounding box center [919, 95] width 156 height 30
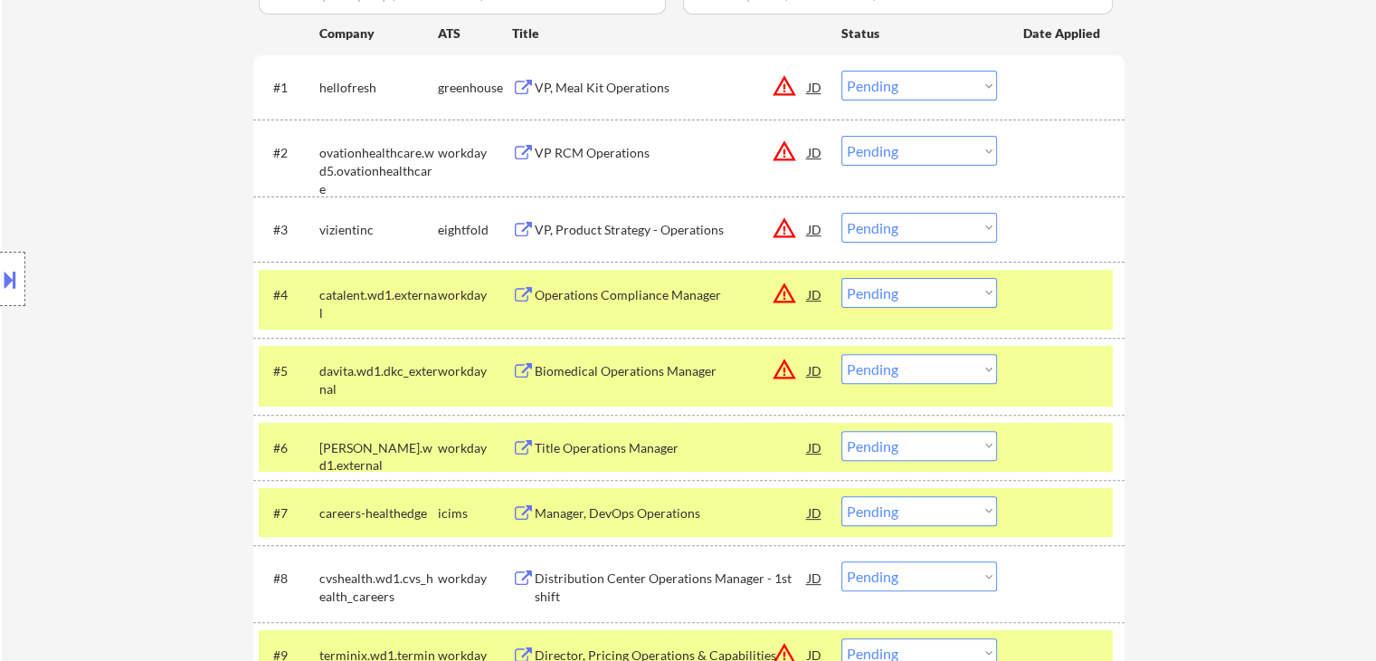
scroll to position [543, 0]
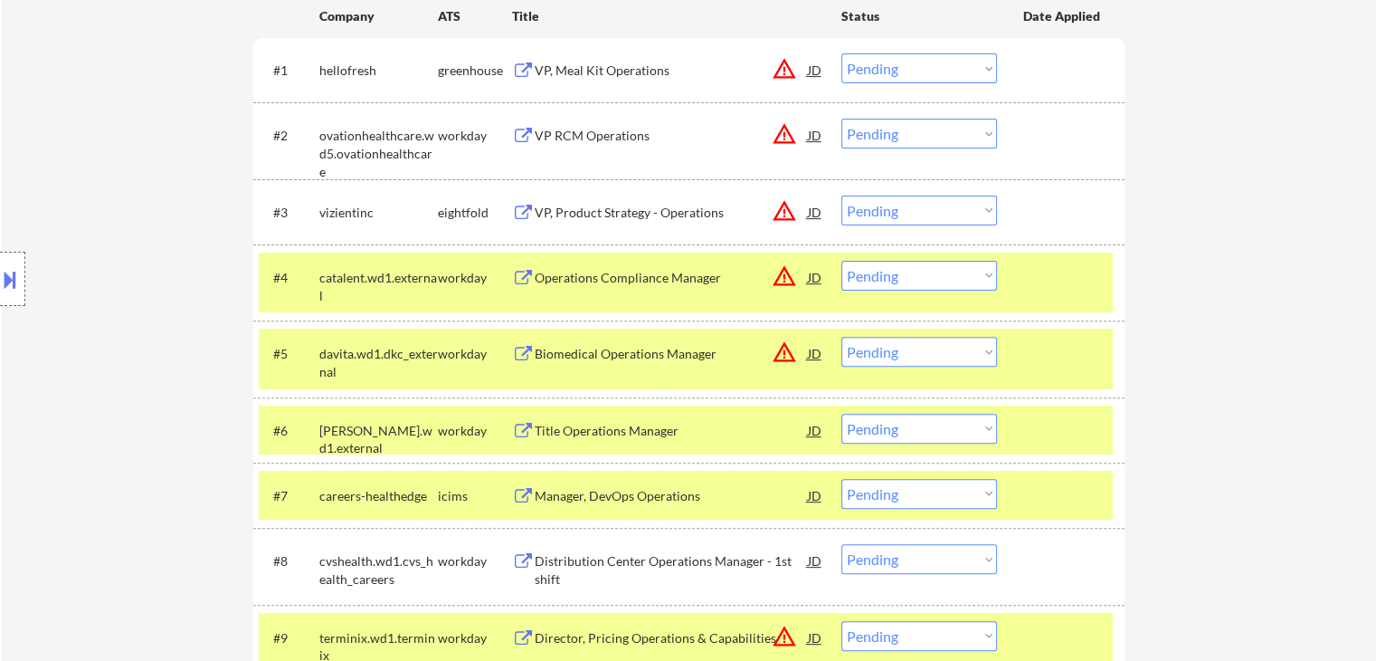
click at [918, 283] on select "Choose an option... Pending Applied Excluded (Questions) Excluded (Expired) Exc…" at bounding box center [919, 276] width 156 height 30
click at [841, 261] on select "Choose an option... Pending Applied Excluded (Questions) Excluded (Expired) Exc…" at bounding box center [919, 276] width 156 height 30
select select ""pending""
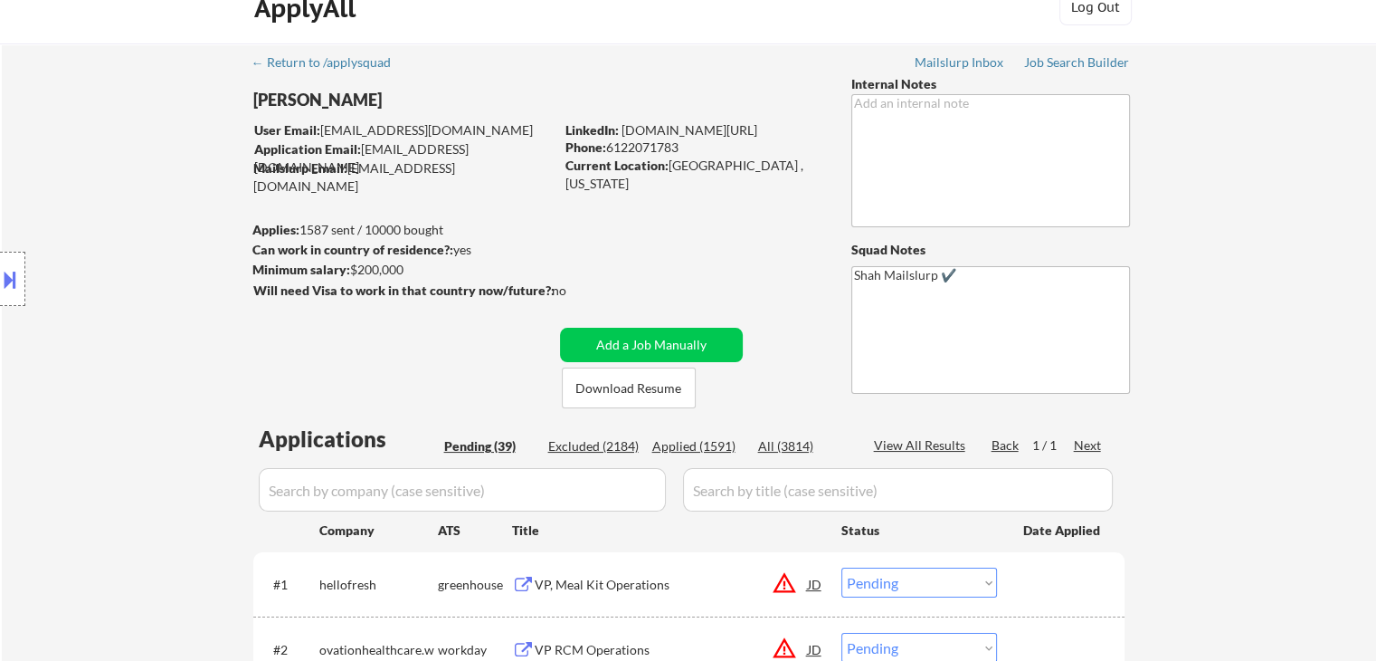
scroll to position [0, 0]
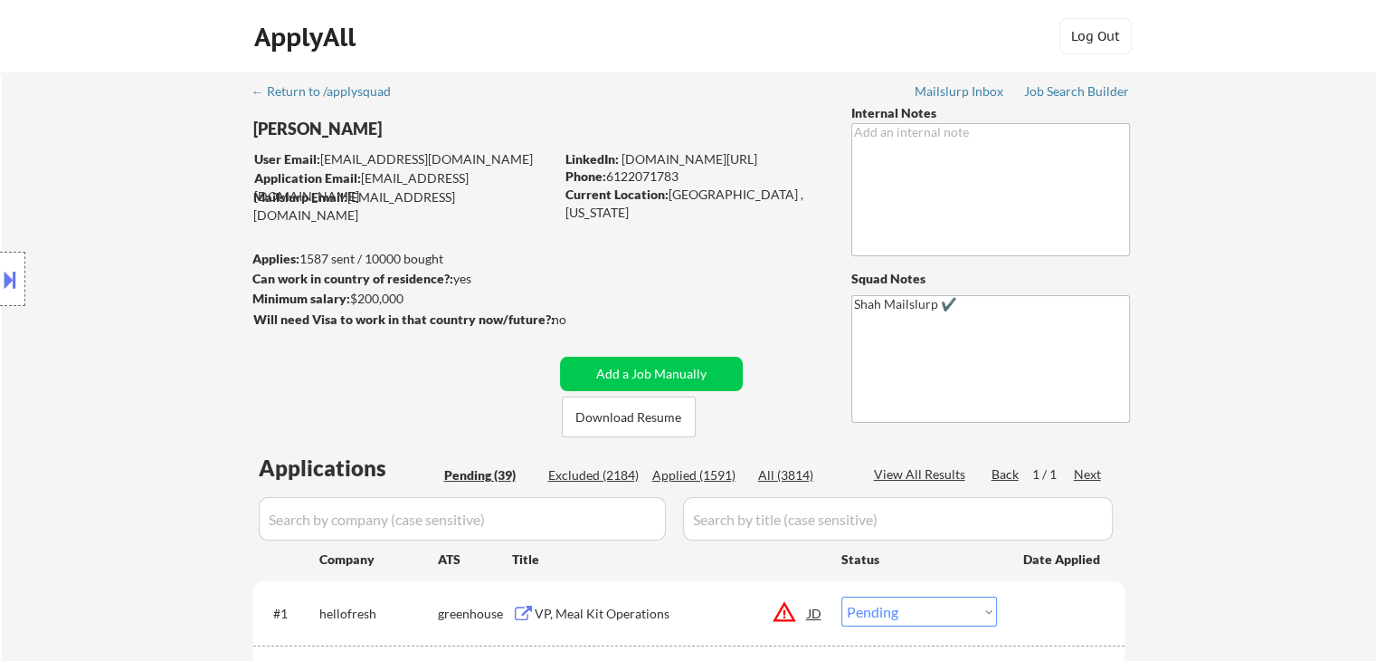
click at [168, 379] on div "Location Inclusions:" at bounding box center [162, 279] width 324 height 336
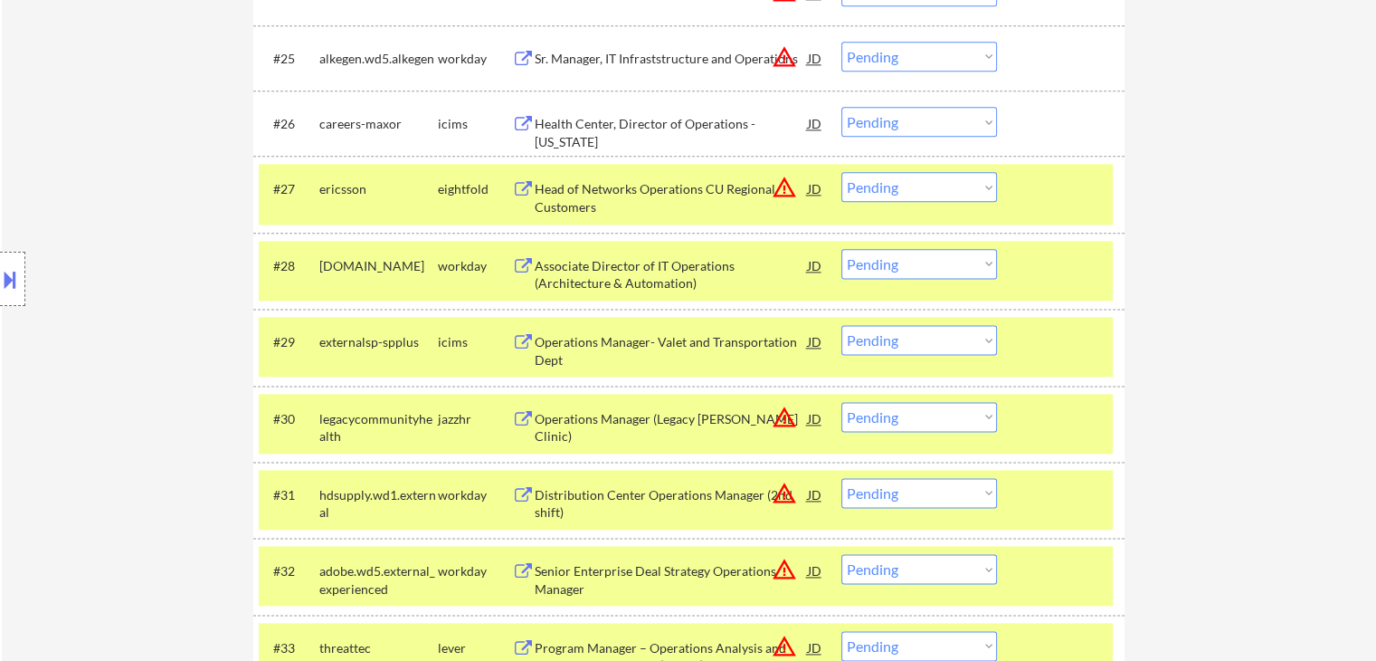
scroll to position [2353, 0]
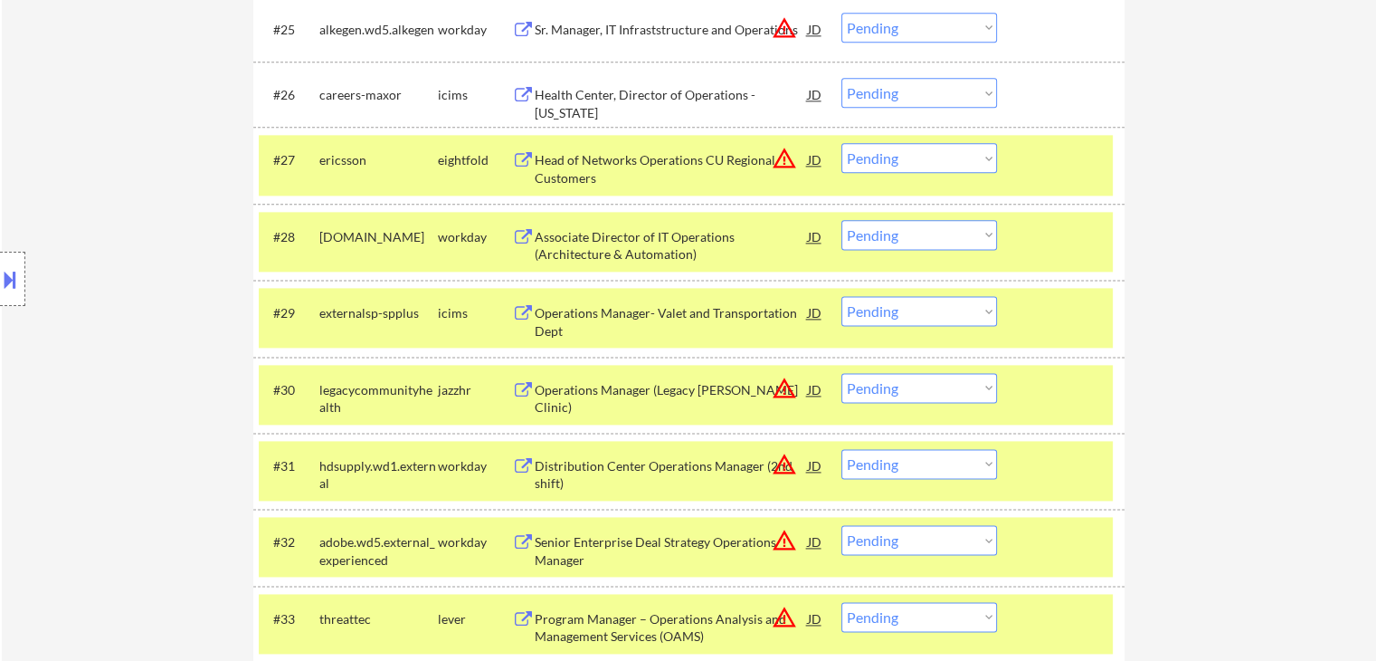
click at [586, 315] on div "Operations Manager- Valet and Transportation Dept" at bounding box center [671, 321] width 273 height 35
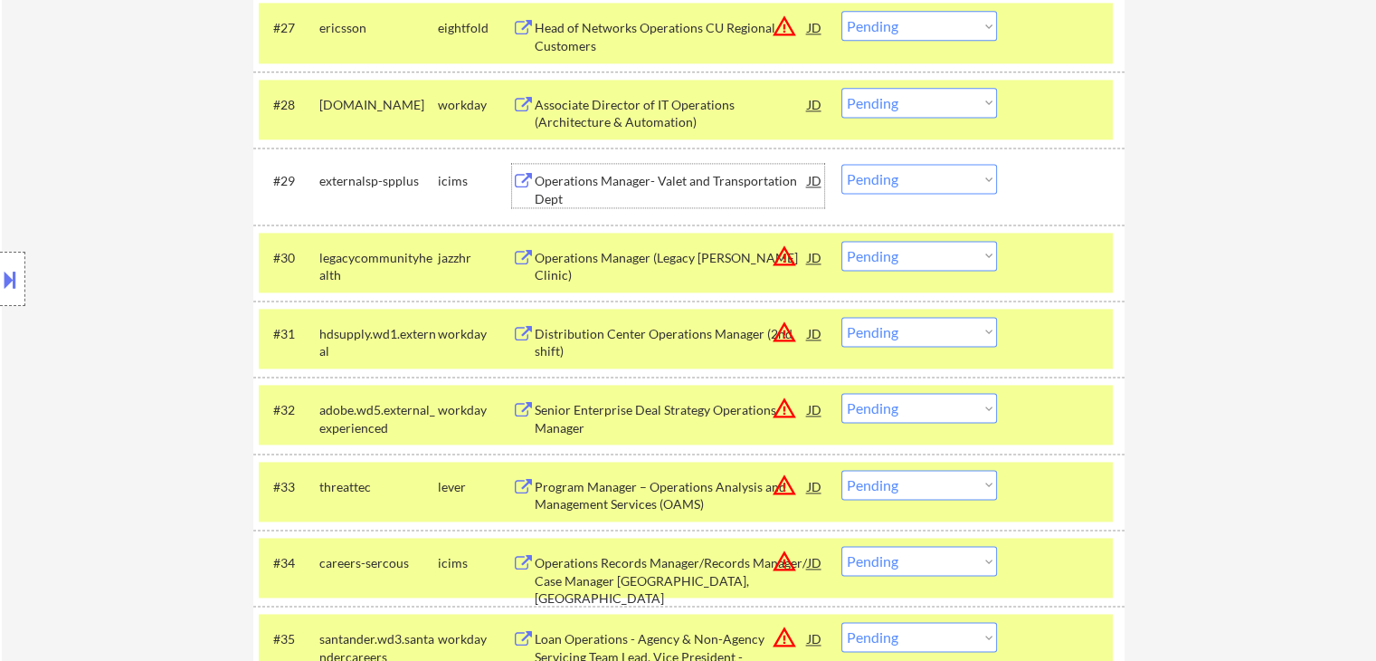
scroll to position [2443, 0]
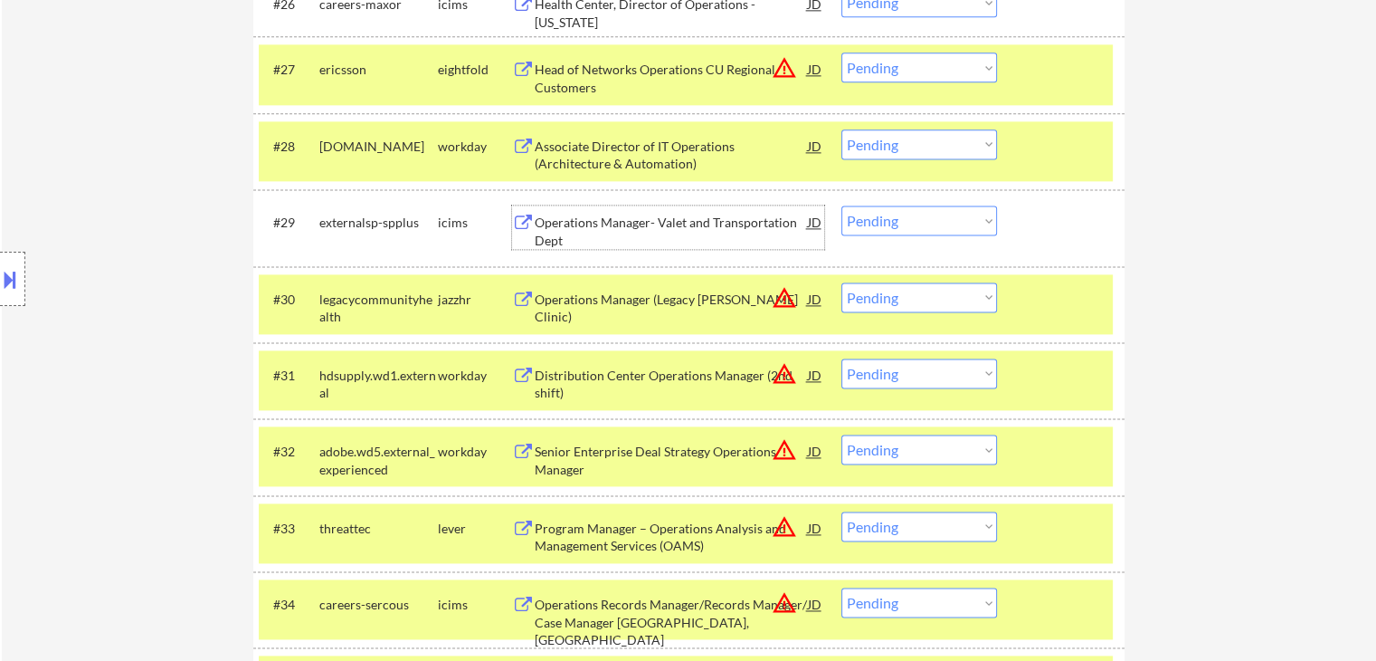
click at [625, 306] on div "Operations Manager (Legacy [PERSON_NAME] Clinic)" at bounding box center [671, 307] width 273 height 35
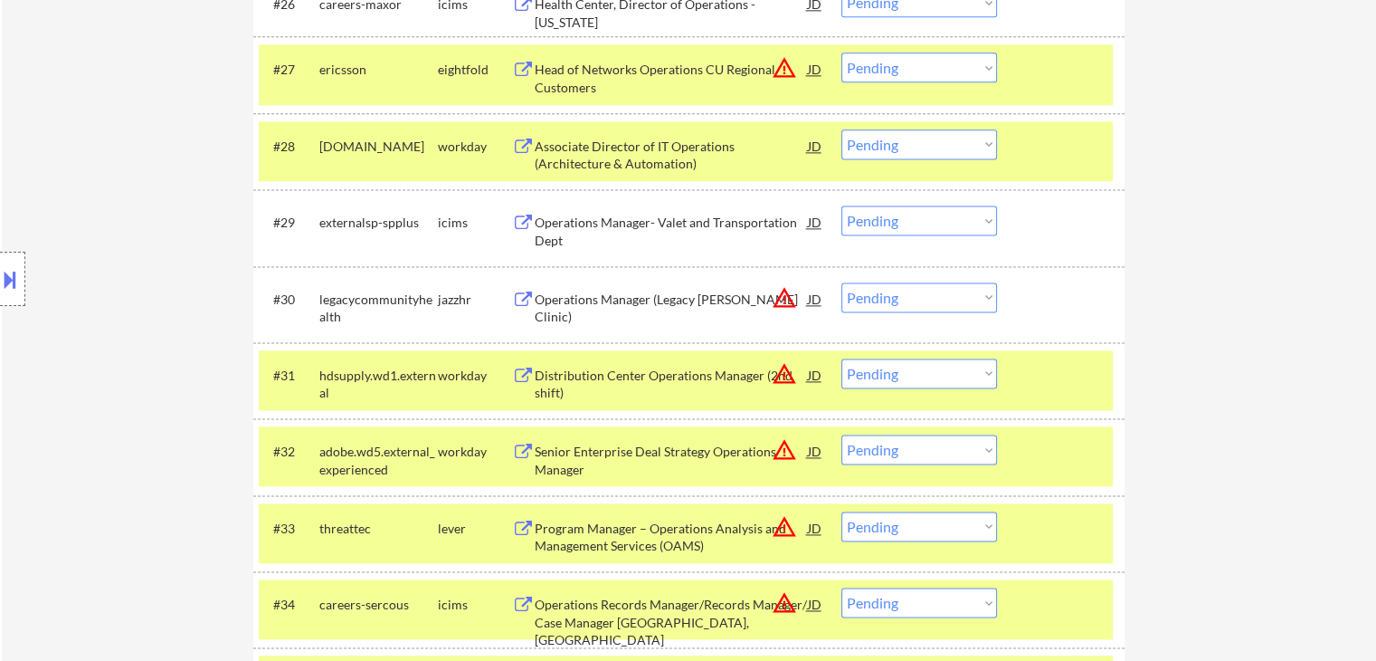
click at [870, 289] on select "Choose an option... Pending Applied Excluded (Questions) Excluded (Expired) Exc…" at bounding box center [919, 297] width 156 height 30
click at [841, 282] on select "Choose an option... Pending Applied Excluded (Questions) Excluded (Expired) Exc…" at bounding box center [919, 297] width 156 height 30
select select ""pending""
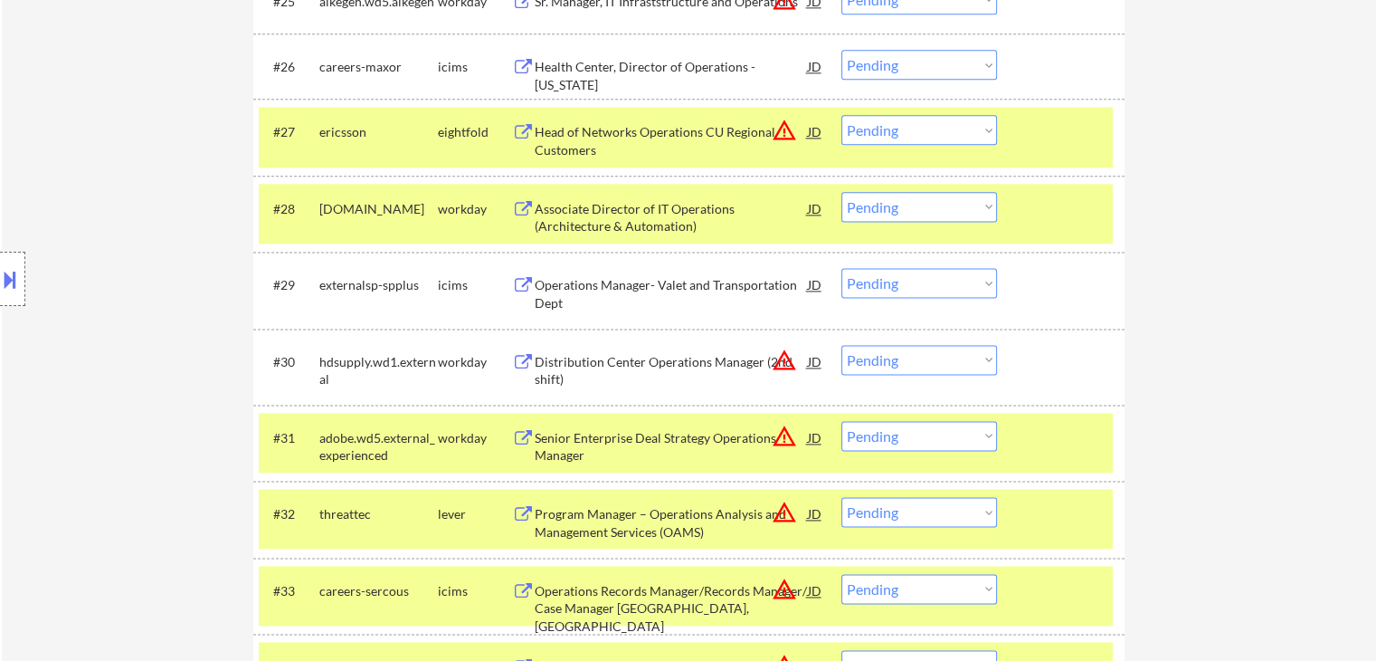
scroll to position [2353, 0]
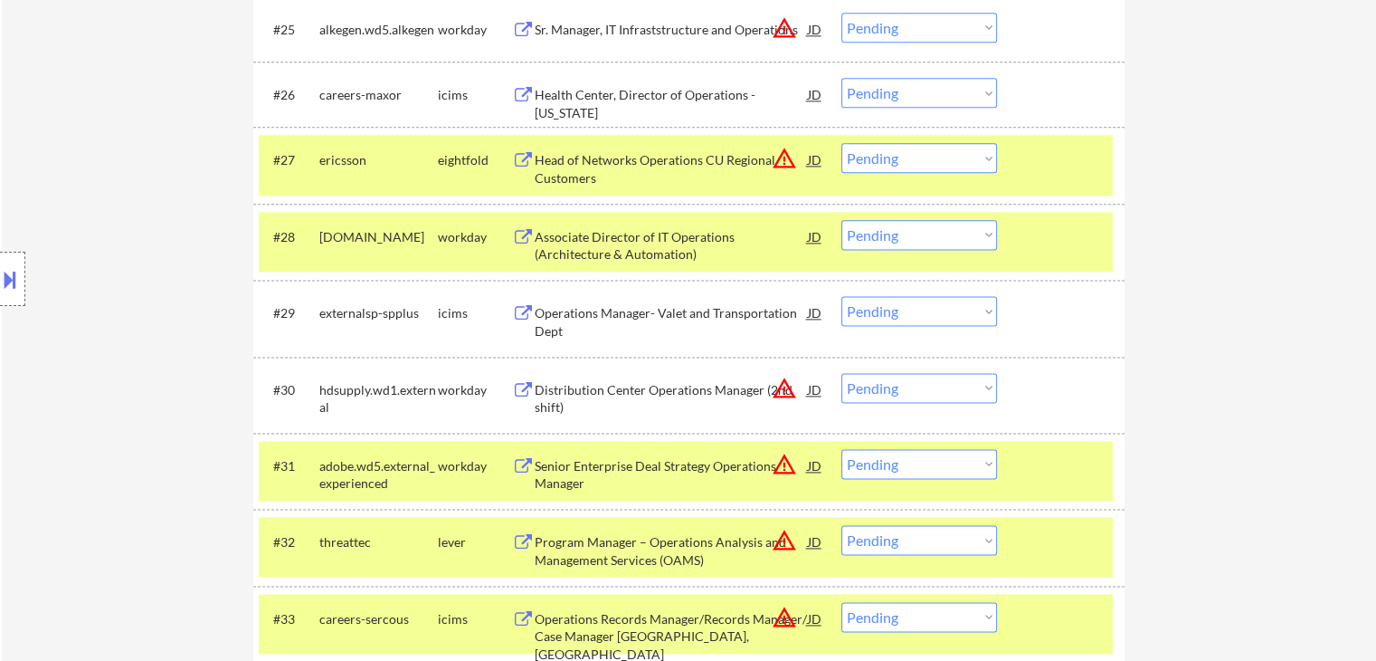
click at [111, 290] on div "Location Inclusions:" at bounding box center [162, 279] width 324 height 336
click at [111, 289] on div "Location Inclusions:" at bounding box center [162, 279] width 324 height 336
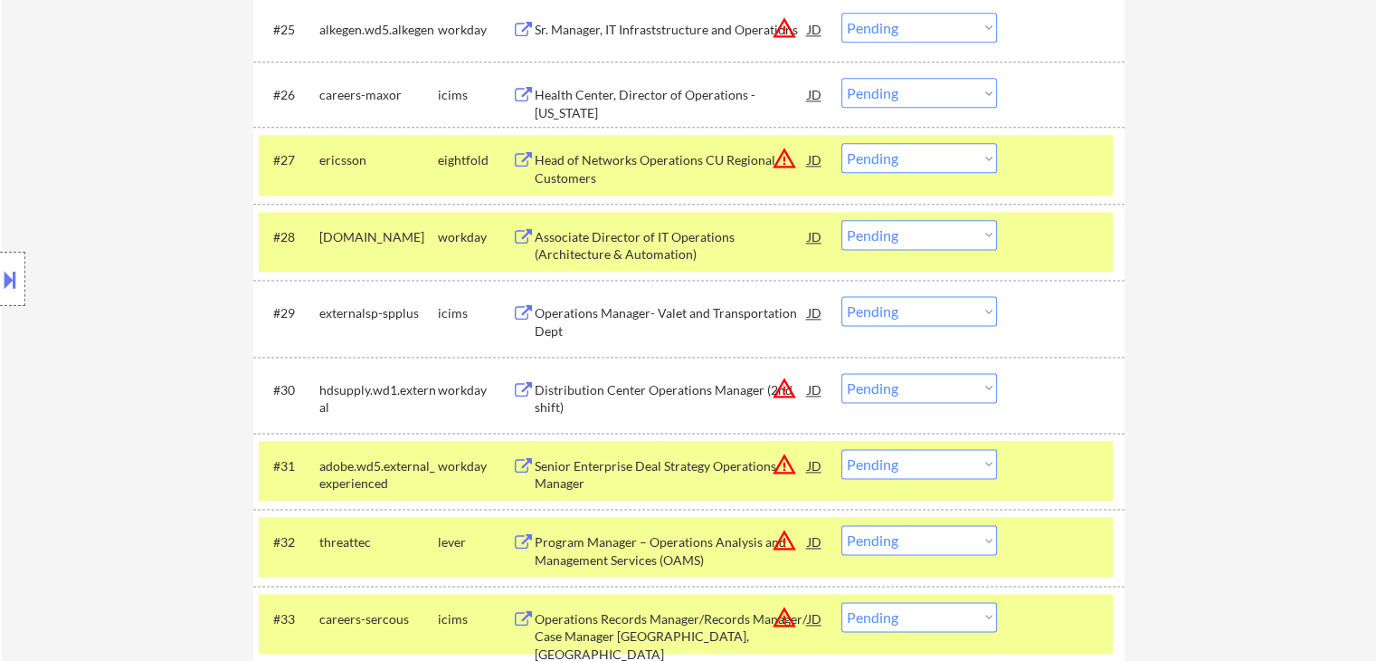
click at [111, 289] on div "Location Inclusions:" at bounding box center [162, 279] width 324 height 336
click at [112, 289] on div "Location Inclusions:" at bounding box center [162, 279] width 324 height 336
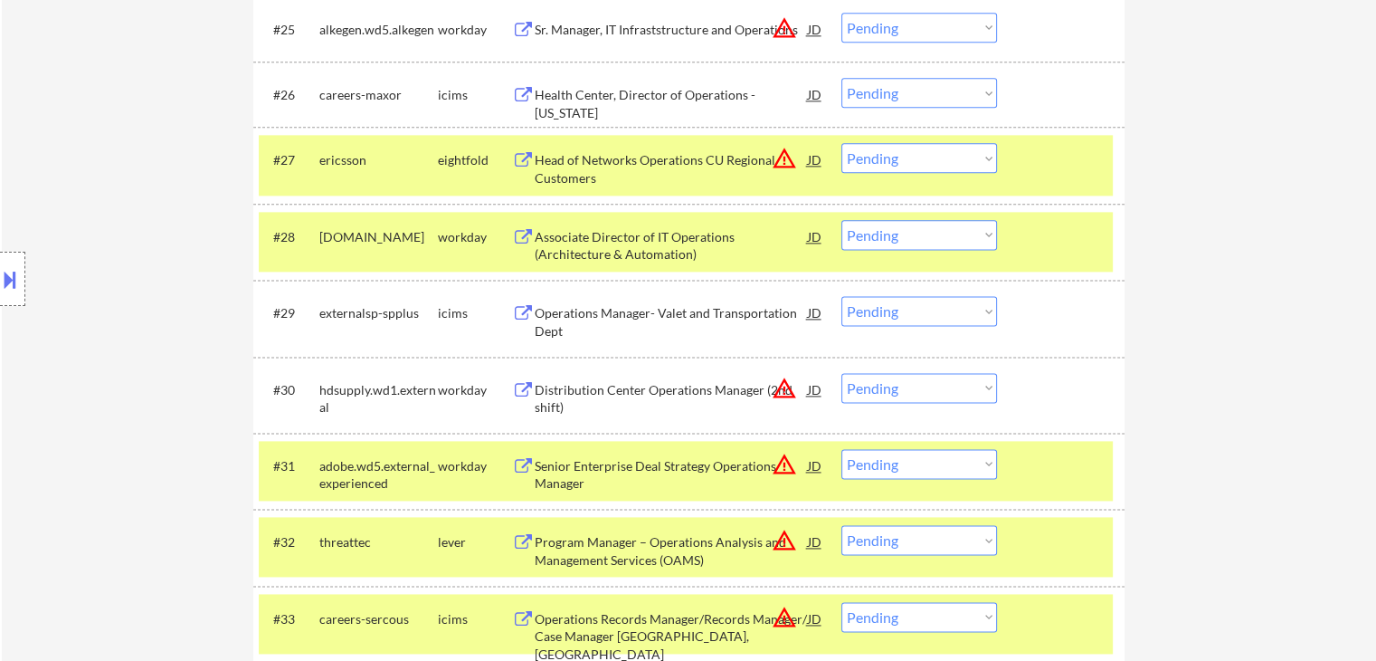
click at [112, 290] on div "Location Inclusions:" at bounding box center [162, 279] width 324 height 336
click at [112, 291] on div "Location Inclusions:" at bounding box center [162, 279] width 324 height 336
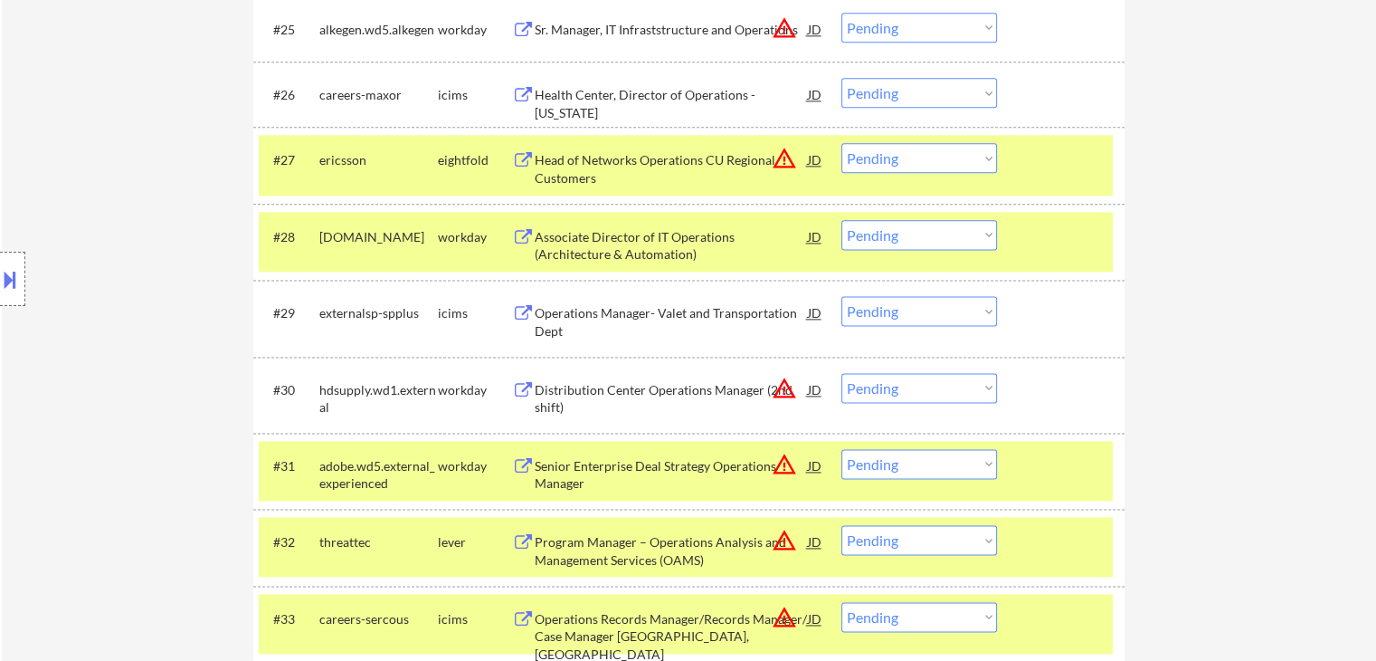
click at [112, 291] on div "Location Inclusions:" at bounding box center [162, 279] width 324 height 336
click at [112, 292] on div "Location Inclusions:" at bounding box center [162, 279] width 324 height 336
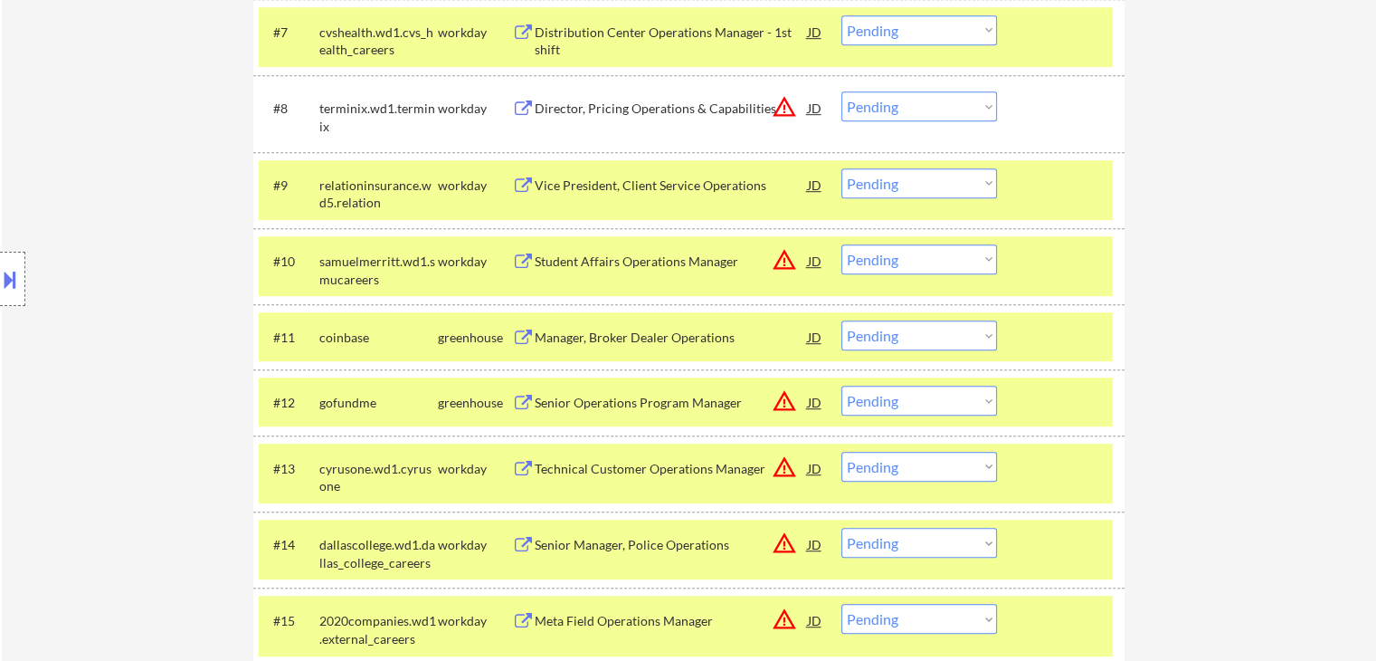
click at [129, 285] on div "Location Inclusions:" at bounding box center [162, 279] width 324 height 336
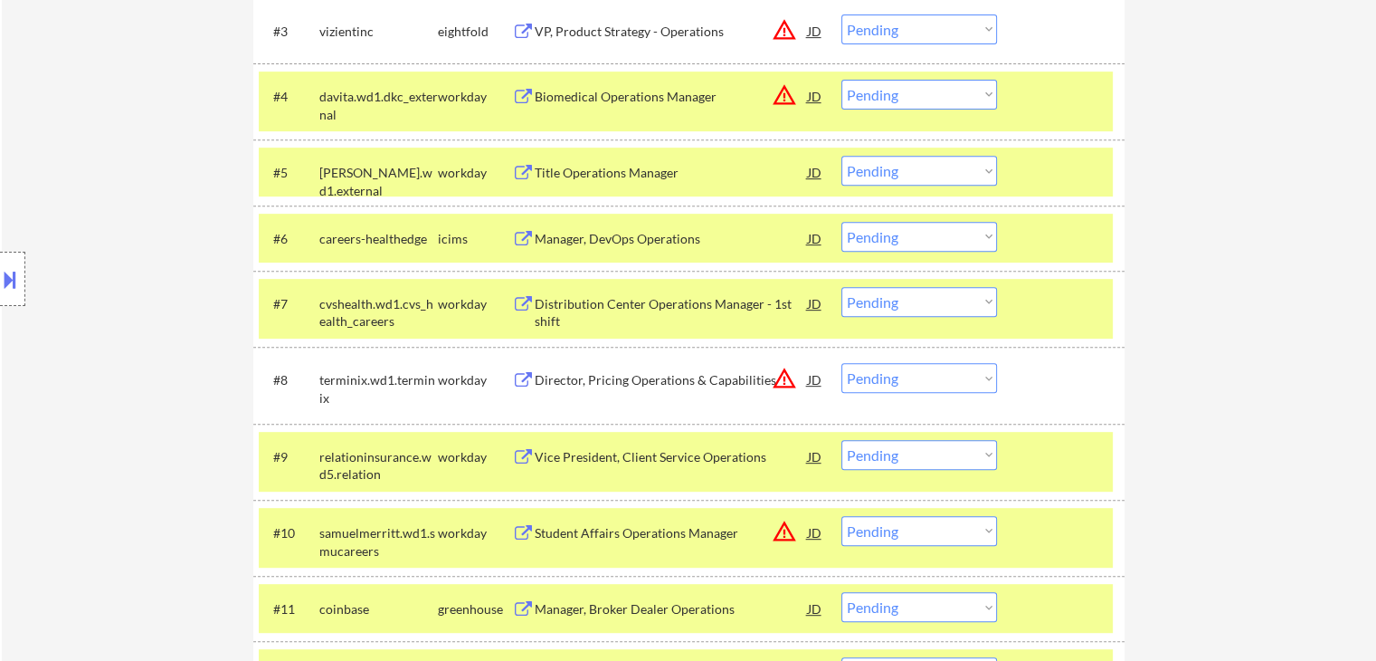
scroll to position [271, 0]
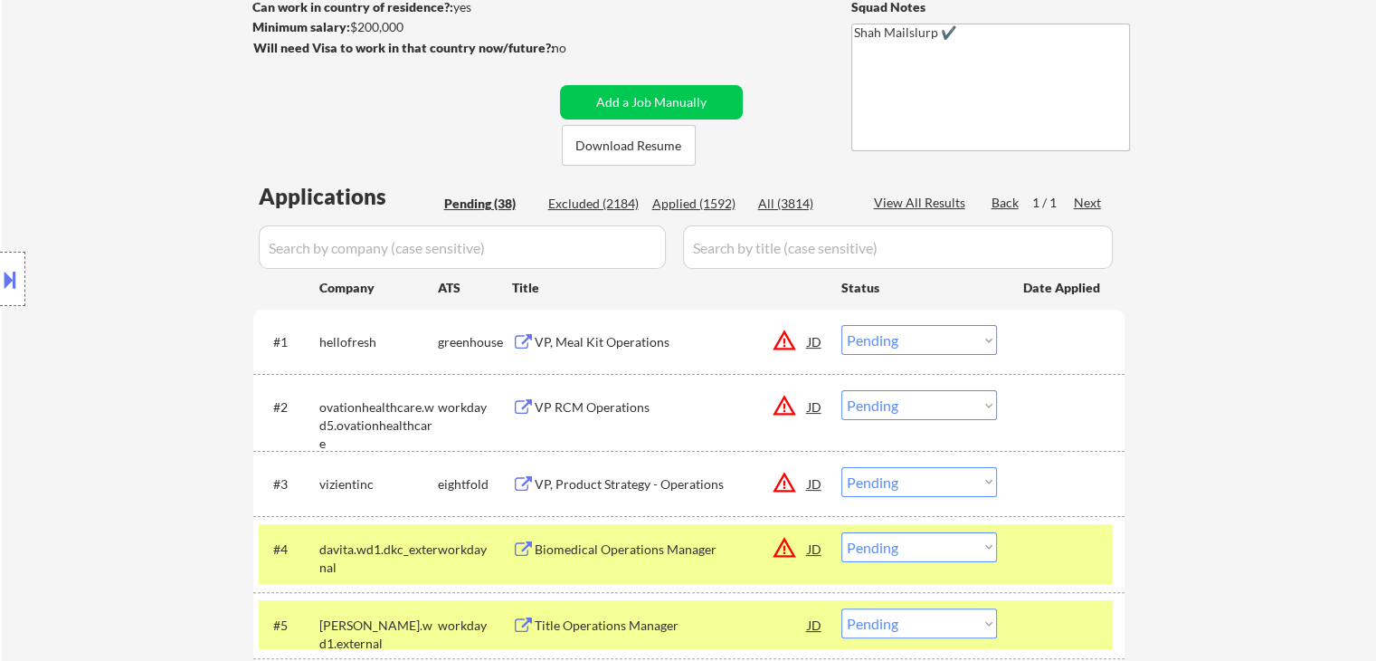
click at [130, 295] on div "Location Inclusions:" at bounding box center [162, 279] width 324 height 336
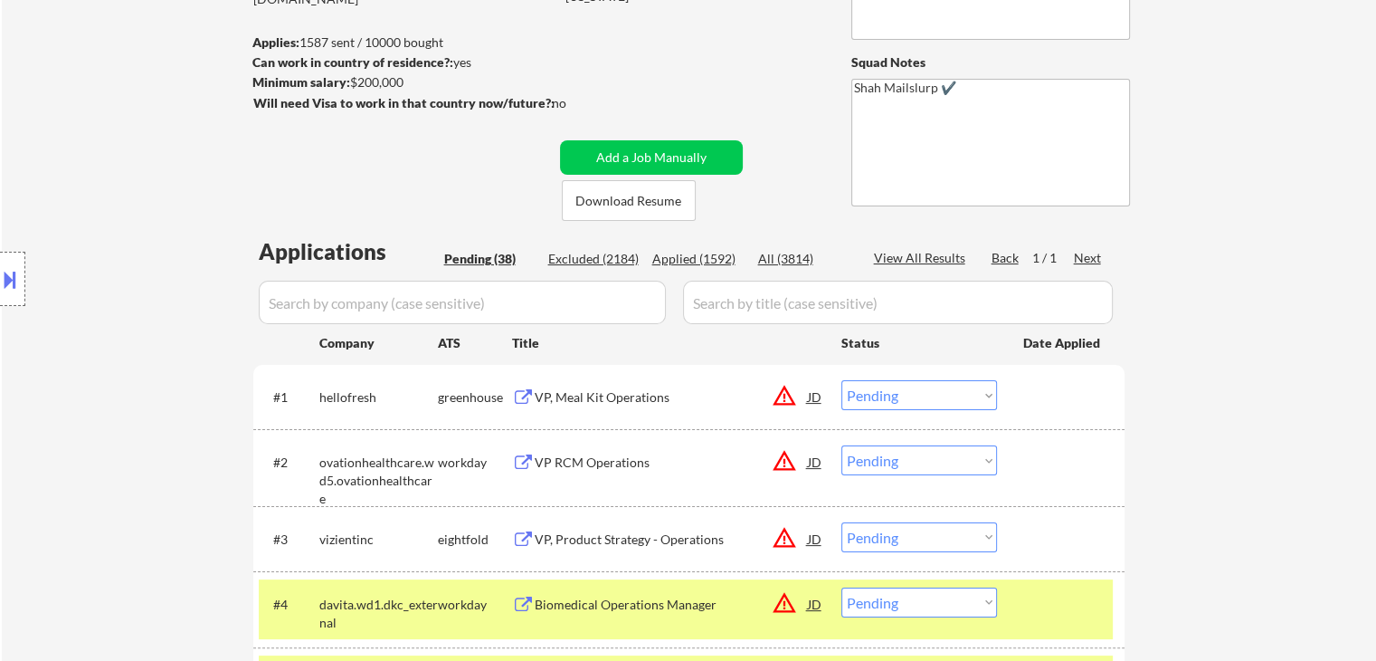
scroll to position [0, 0]
